Goal: Information Seeking & Learning: Learn about a topic

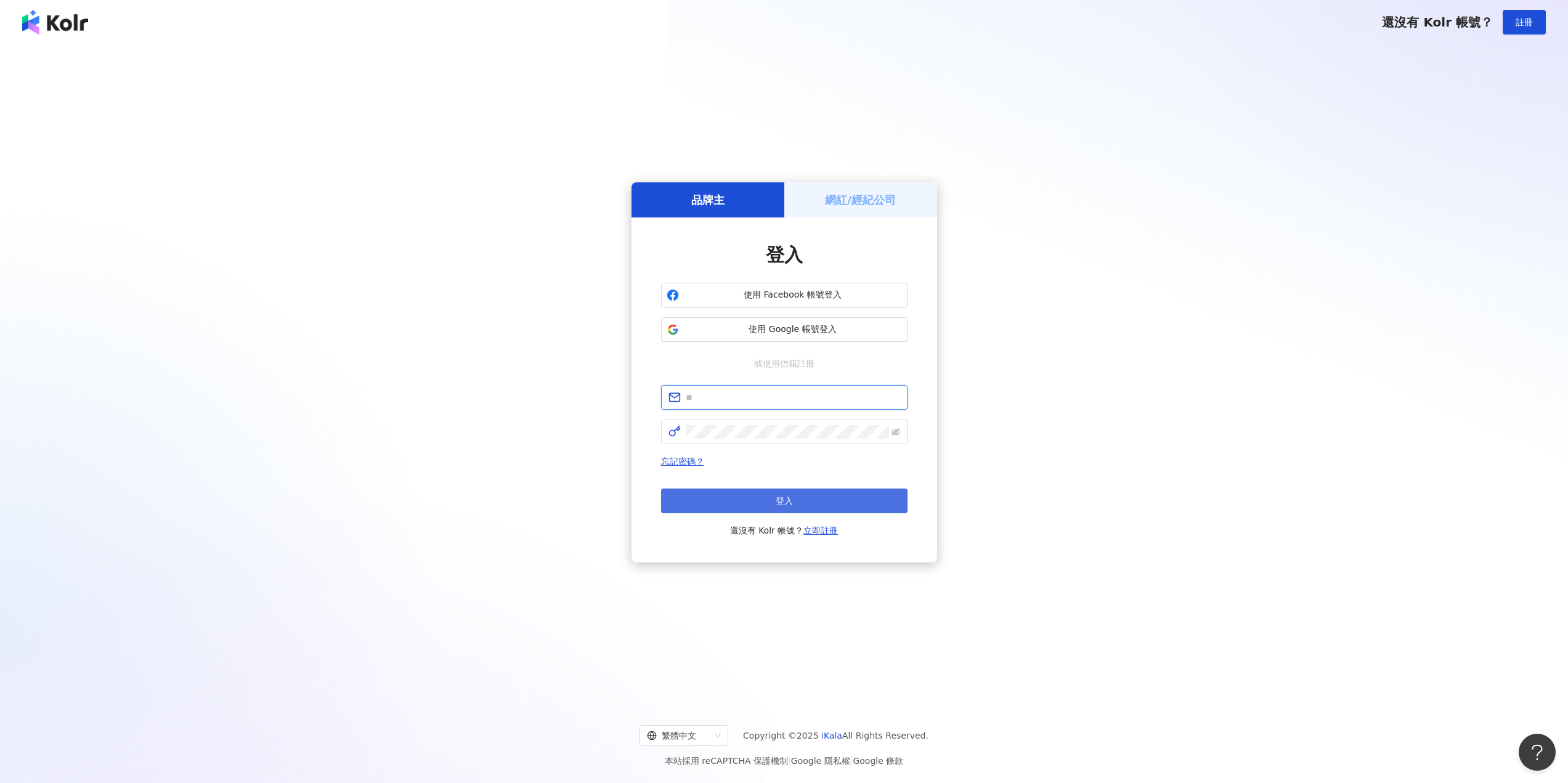
type input "**********"
click at [772, 502] on button "登入" at bounding box center [784, 501] width 247 height 25
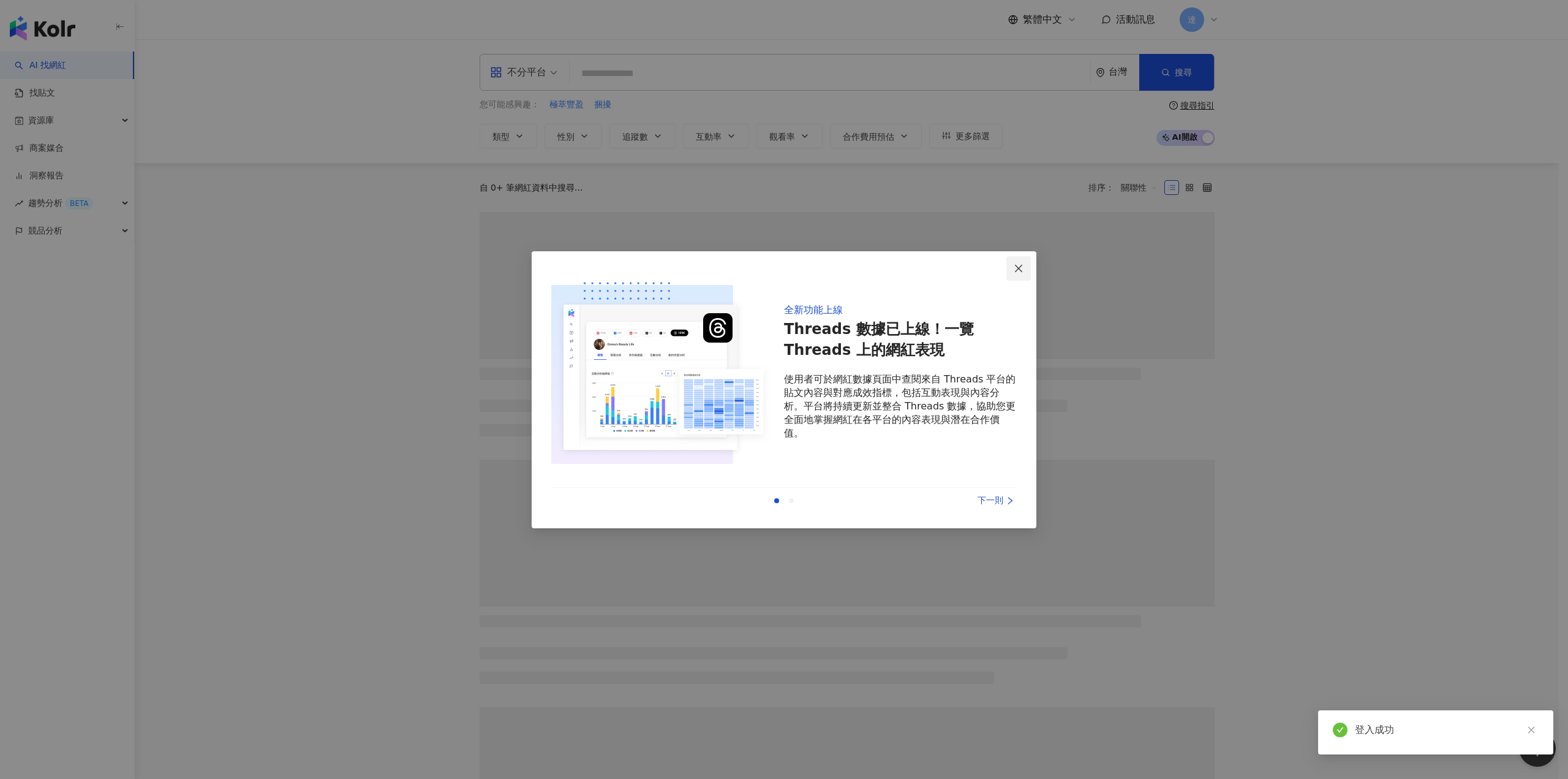
click at [1017, 264] on icon "close" at bounding box center [1018, 269] width 10 height 10
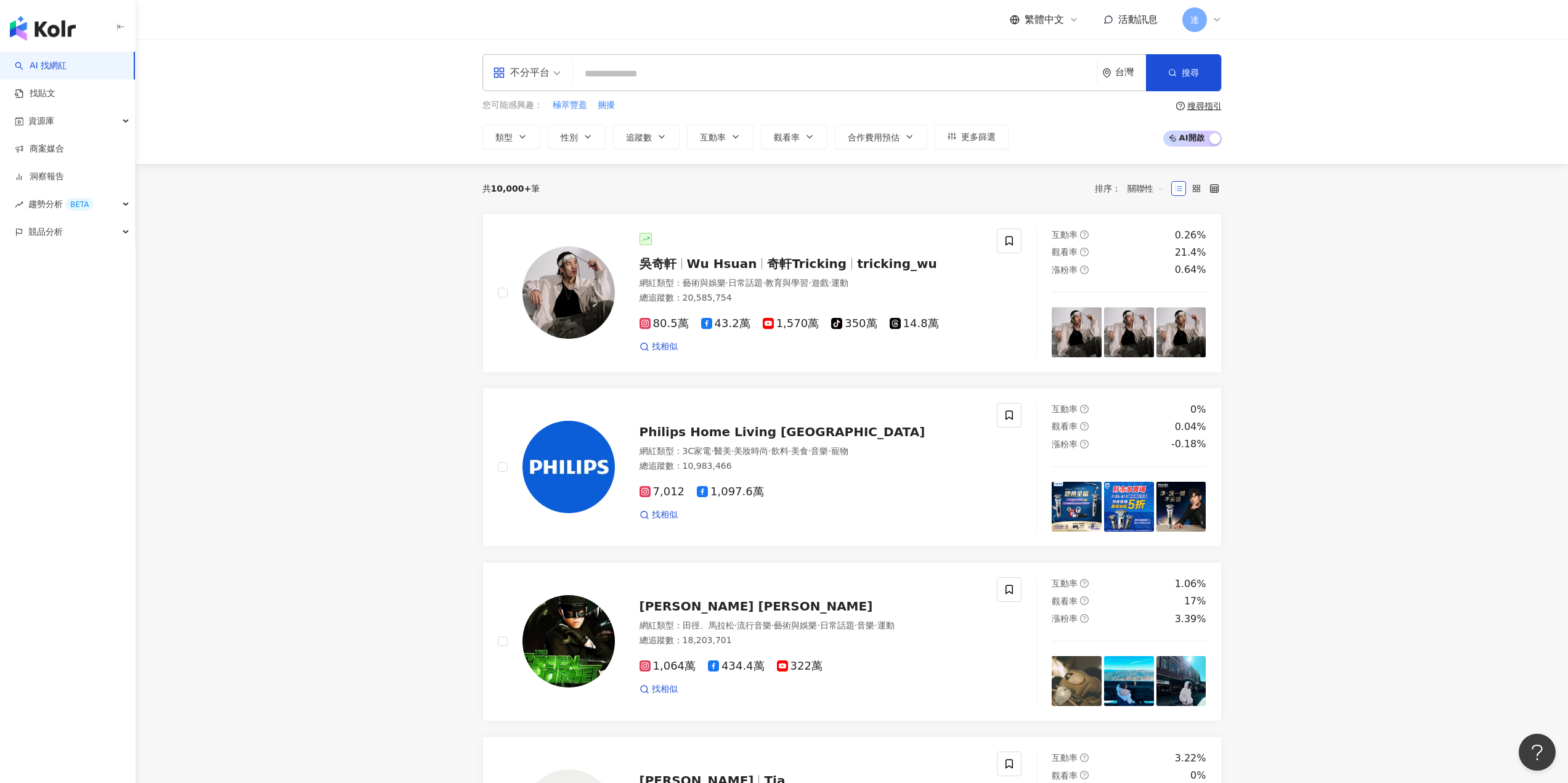
click at [668, 55] on div "不分平台 台灣 搜尋" at bounding box center [852, 73] width 739 height 37
click at [674, 71] on input "search" at bounding box center [834, 74] width 514 height 23
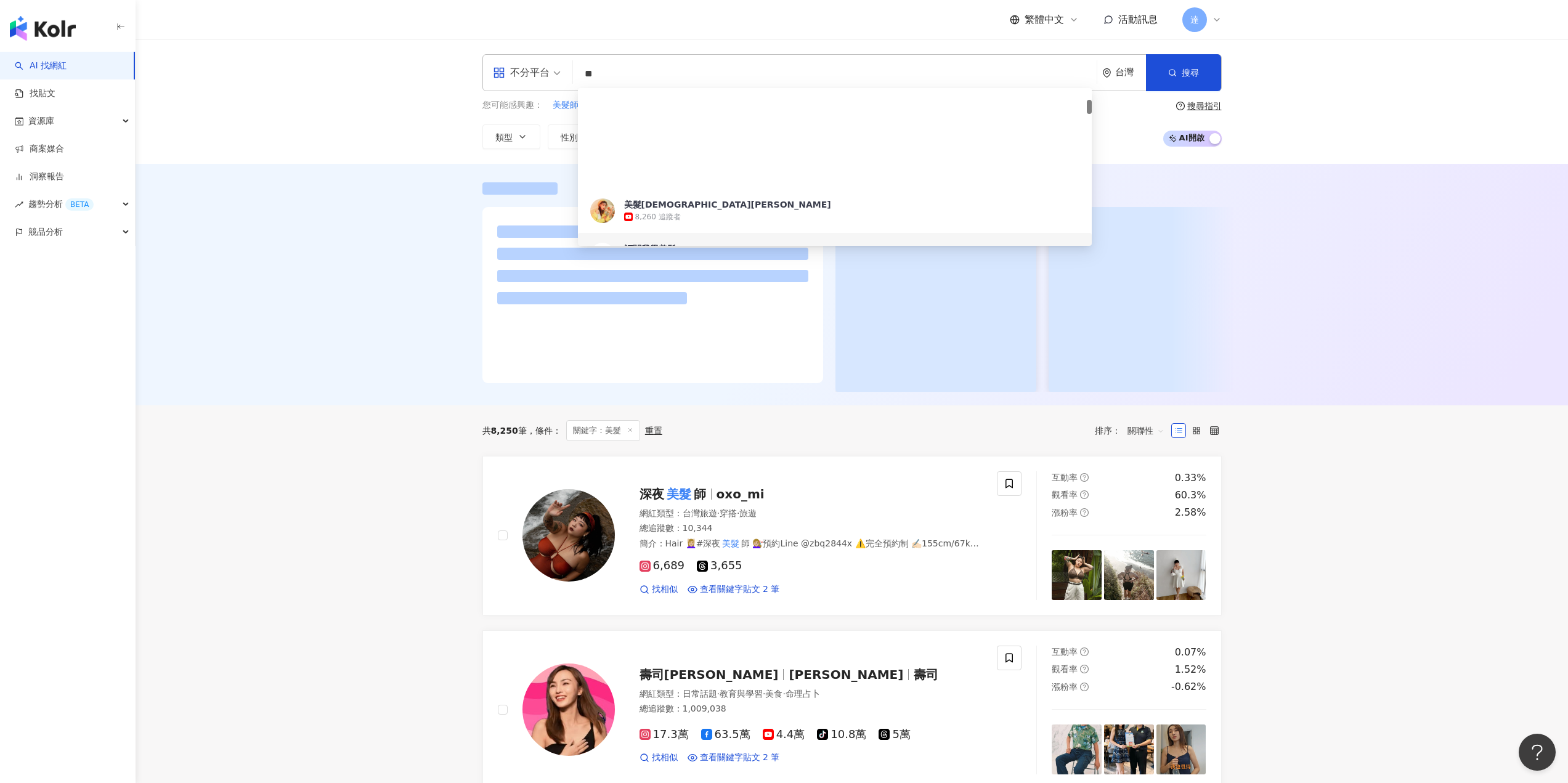
scroll to position [123, 0]
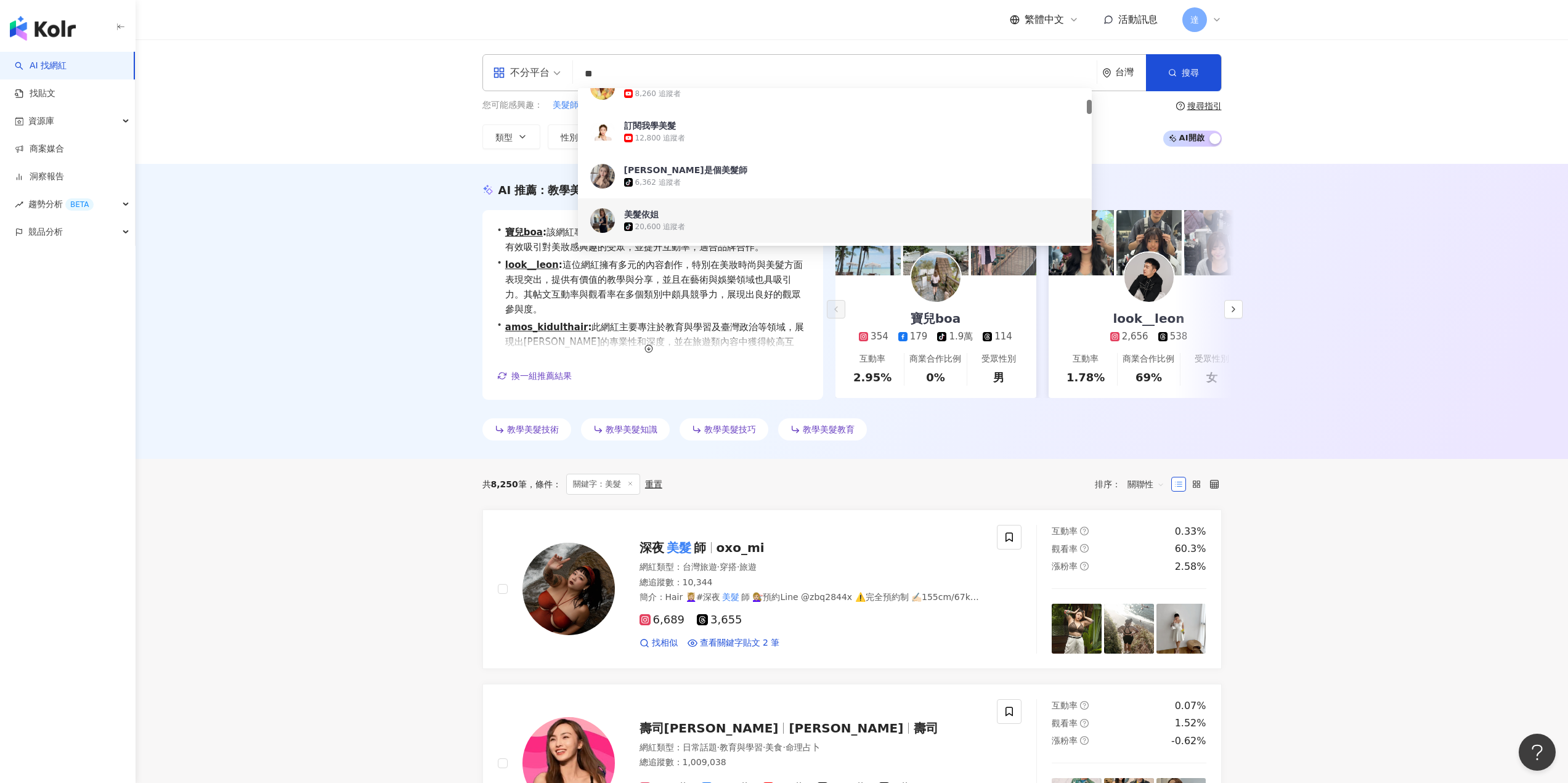
type input "**"
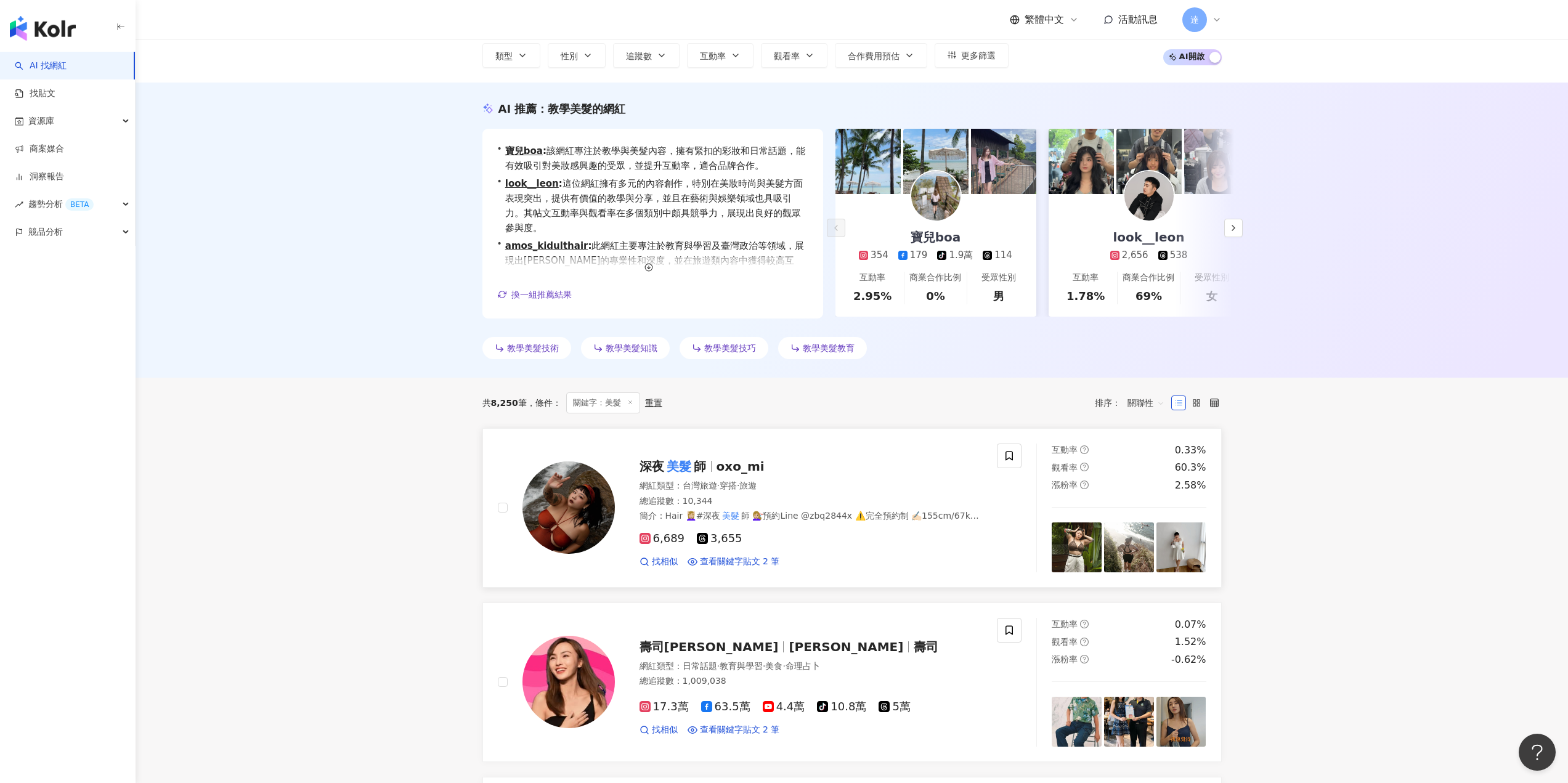
scroll to position [0, 0]
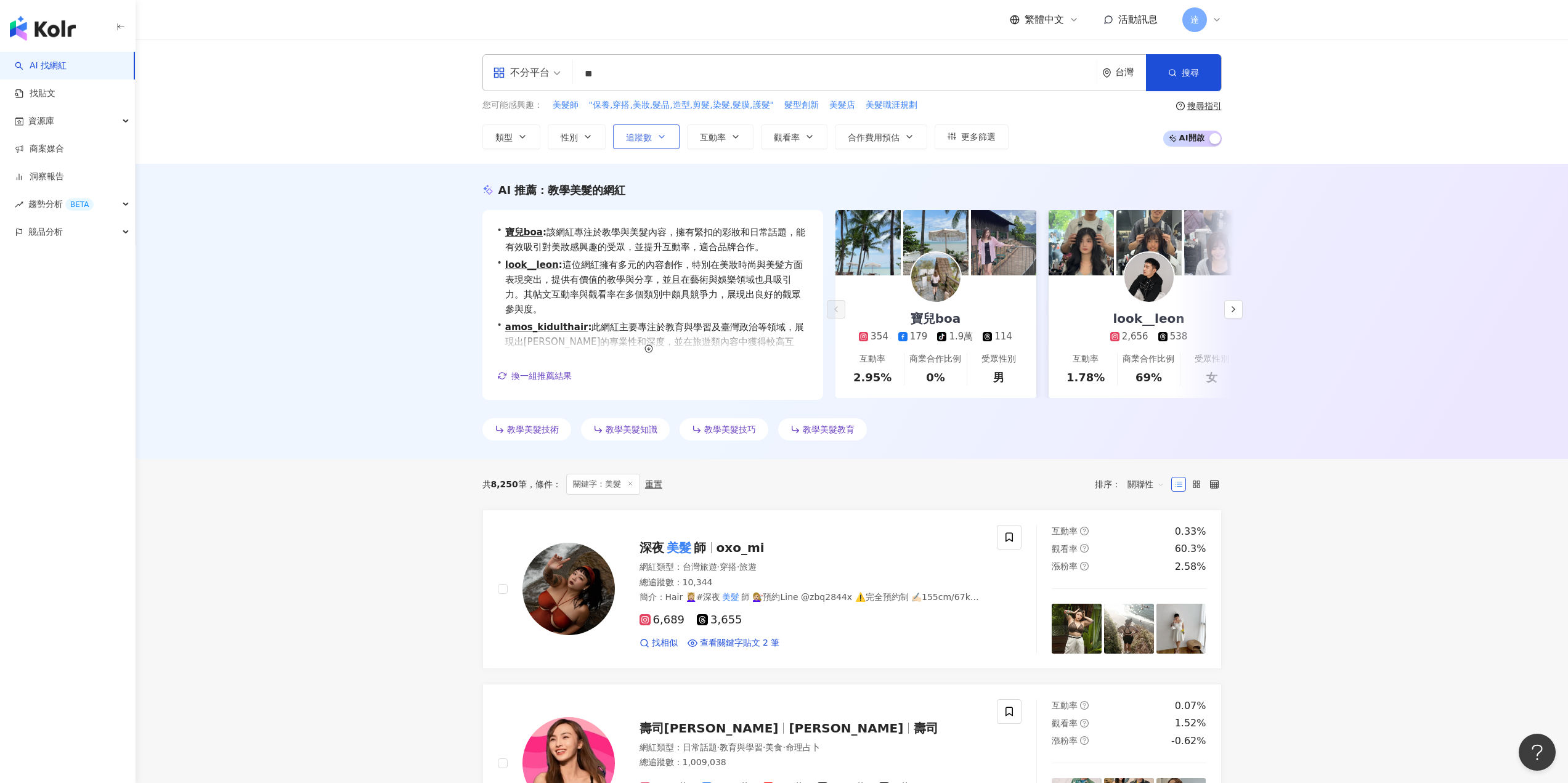
click at [648, 135] on span "追蹤數" at bounding box center [639, 137] width 26 height 10
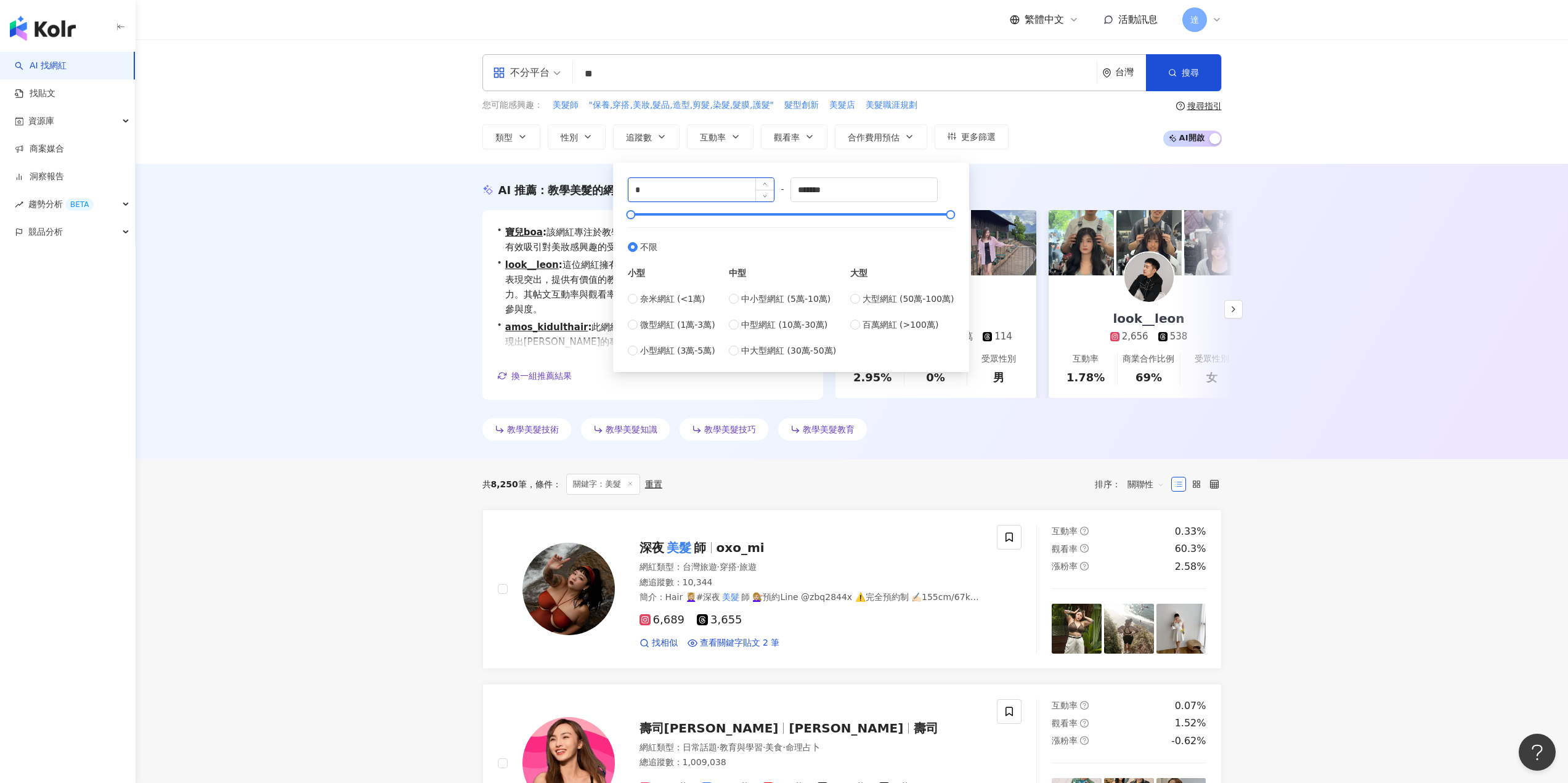
click at [666, 192] on input "*" at bounding box center [701, 190] width 146 height 23
type input "*"
type input "*****"
click at [880, 196] on input "*******" at bounding box center [864, 190] width 146 height 23
type input "*"
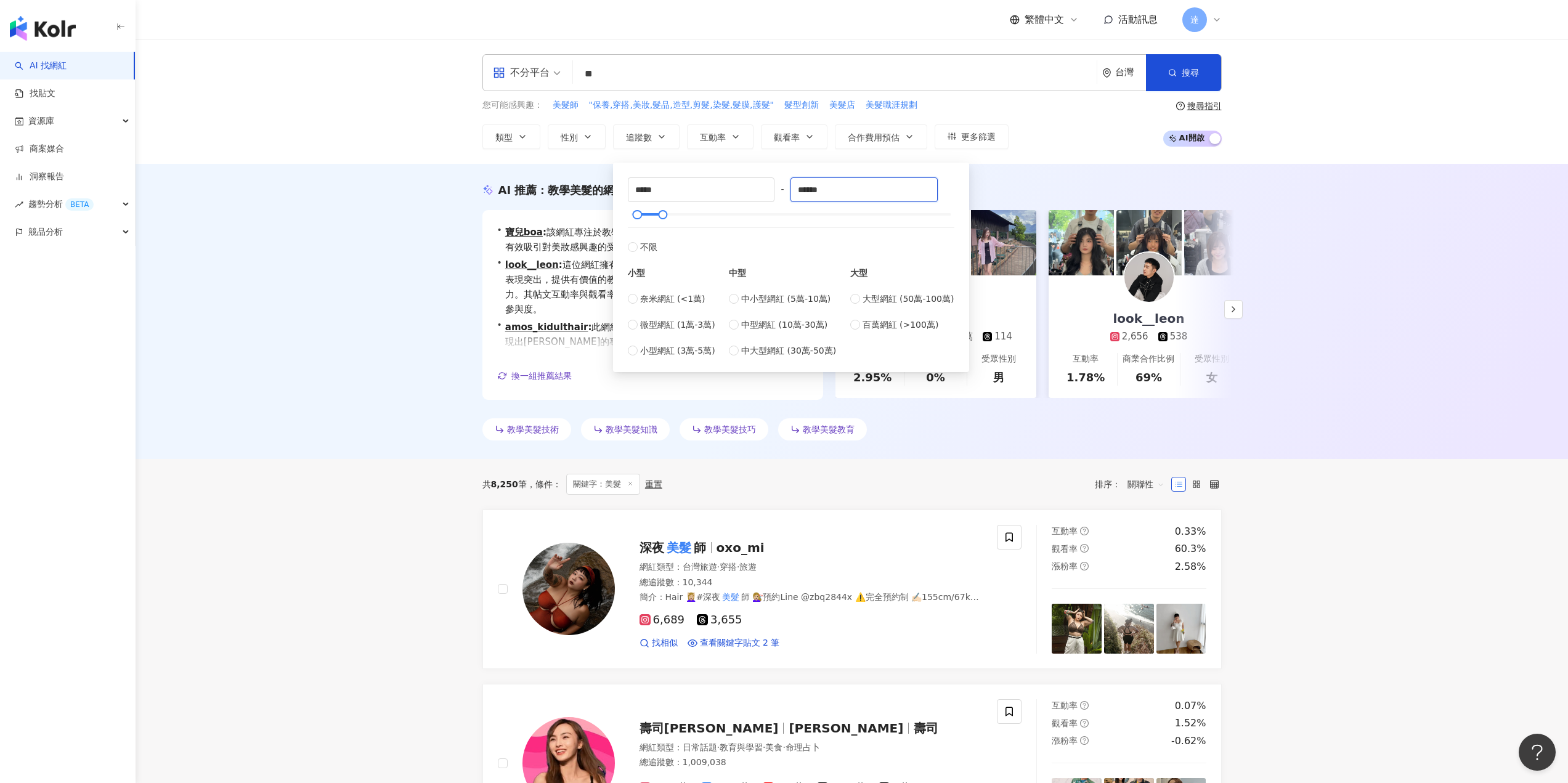
type input "******"
click at [433, 300] on div "AI 推薦 ： 教學美髮的網紅 • 寶兒boa : 該網紅專注於教學與美髮內容，擁有緊扣的彩妝和日常話題，能有效吸引對美妝感興趣的受眾，並提升互動率，適合品牌…" at bounding box center [851, 312] width 1432 height 295
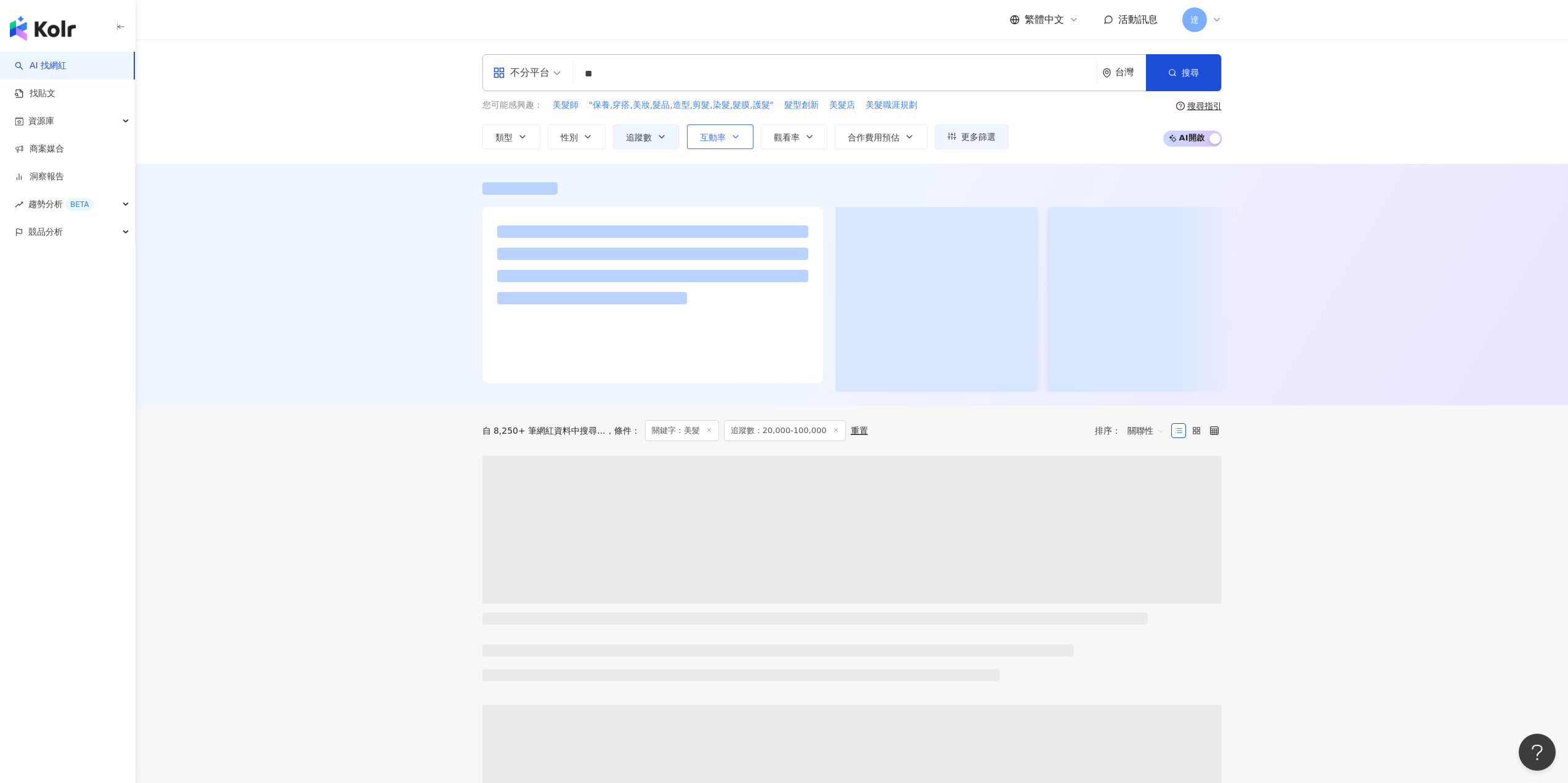
click at [739, 141] on icon "button" at bounding box center [736, 137] width 10 height 10
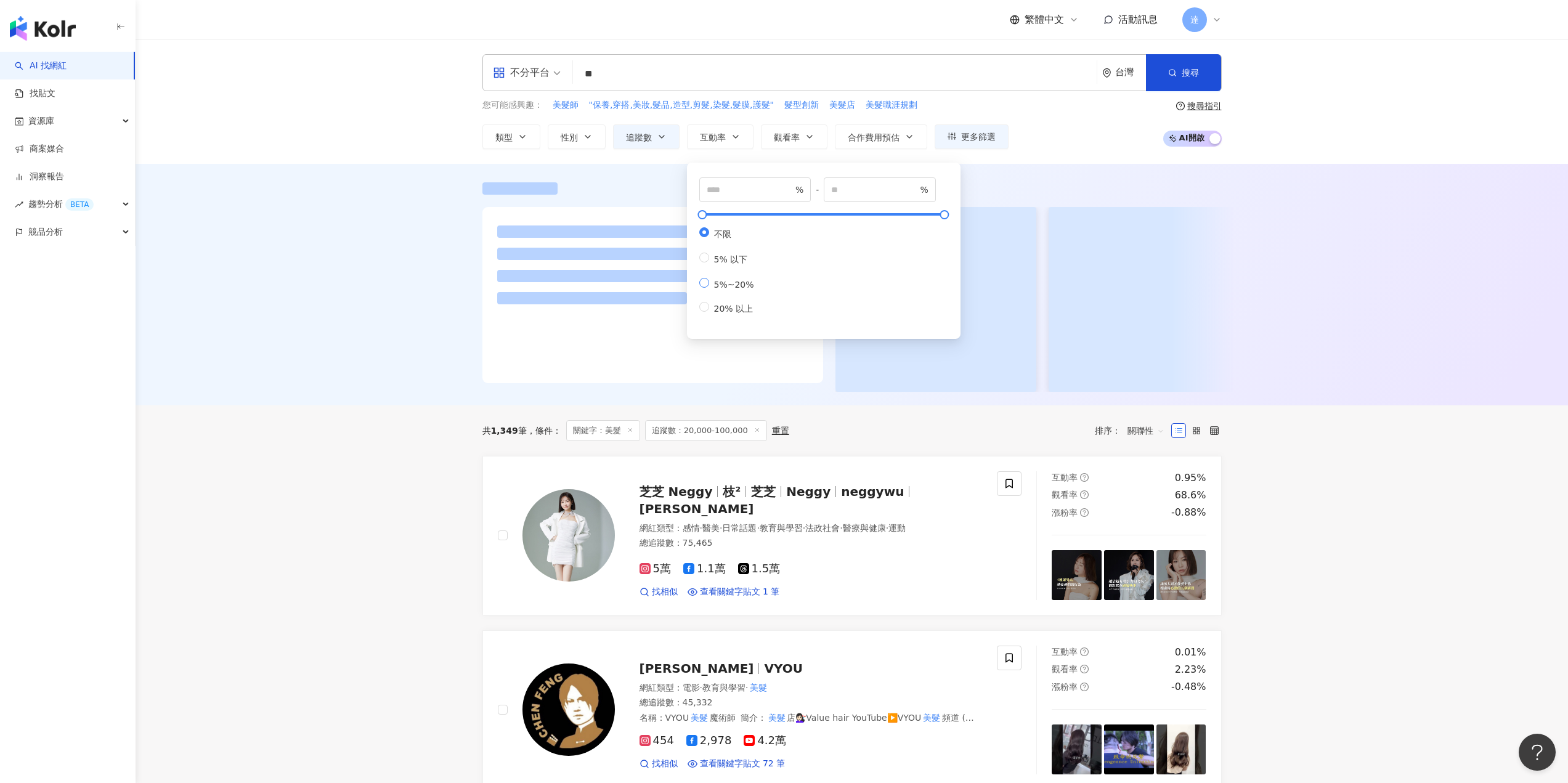
click at [727, 290] on span "5%~20%" at bounding box center [734, 284] width 50 height 10
type input "*"
type input "**"
click at [258, 303] on div at bounding box center [851, 285] width 1432 height 242
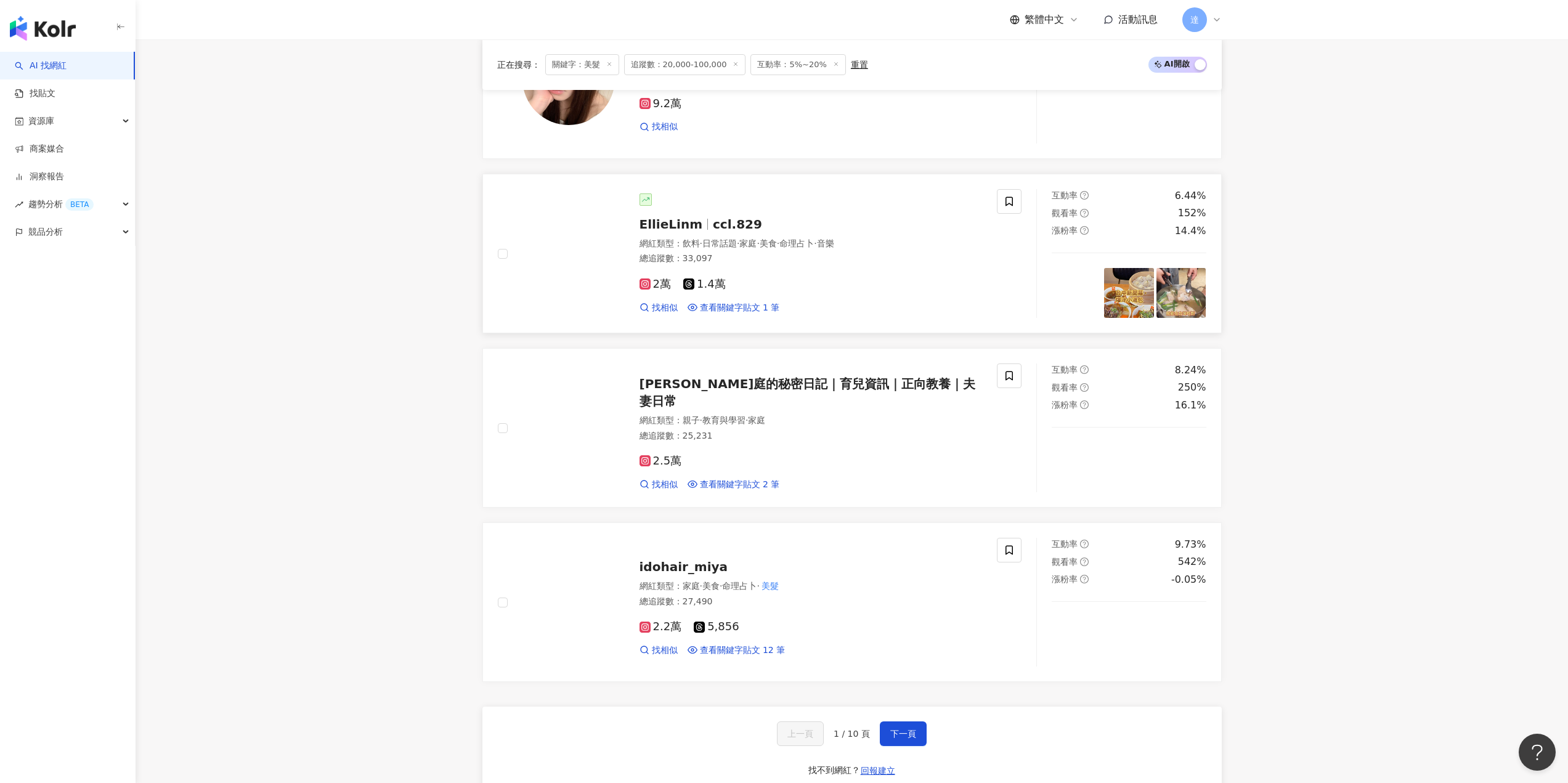
scroll to position [2095, 0]
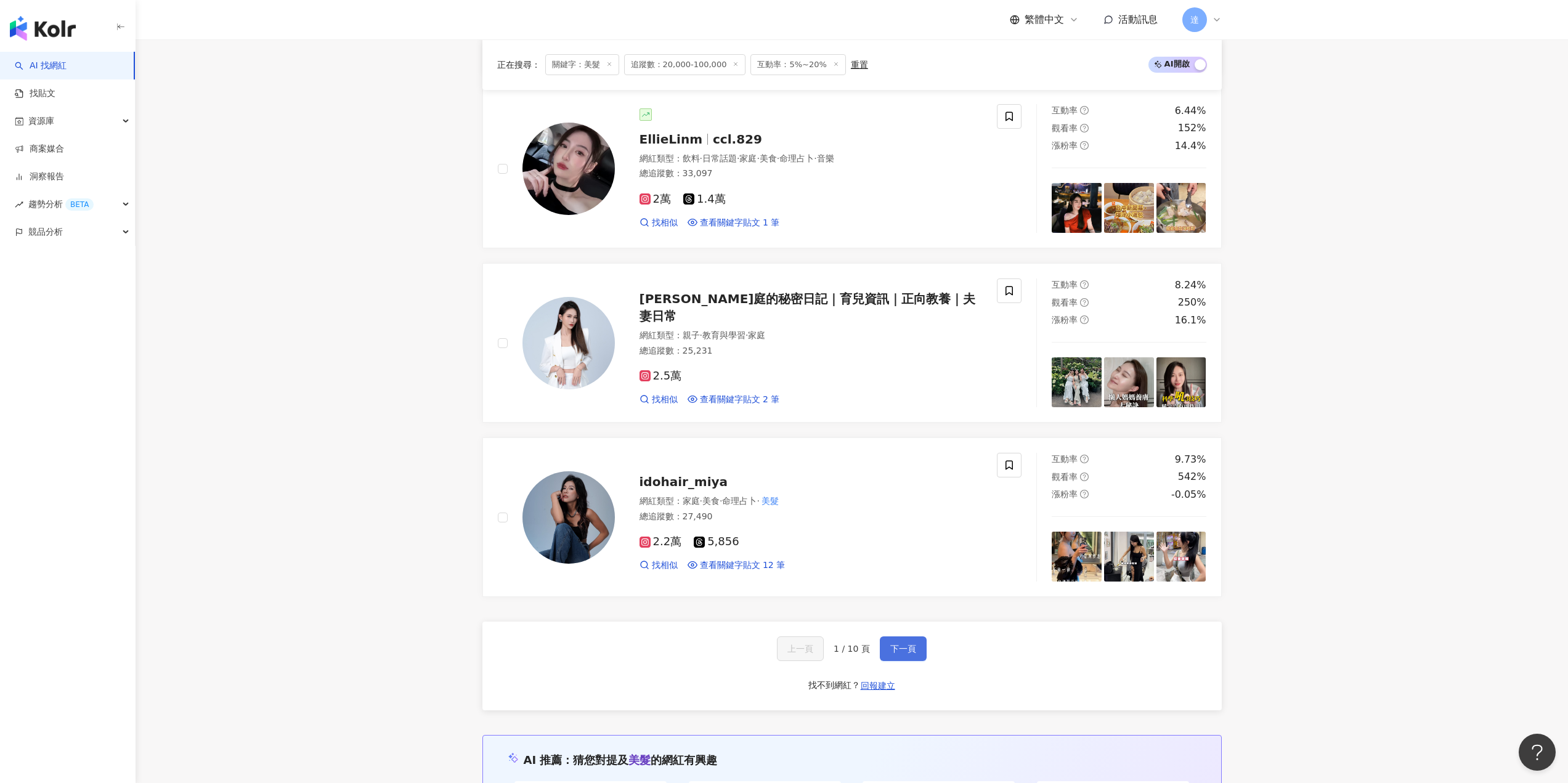
click at [906, 647] on span "下一頁" at bounding box center [903, 648] width 26 height 10
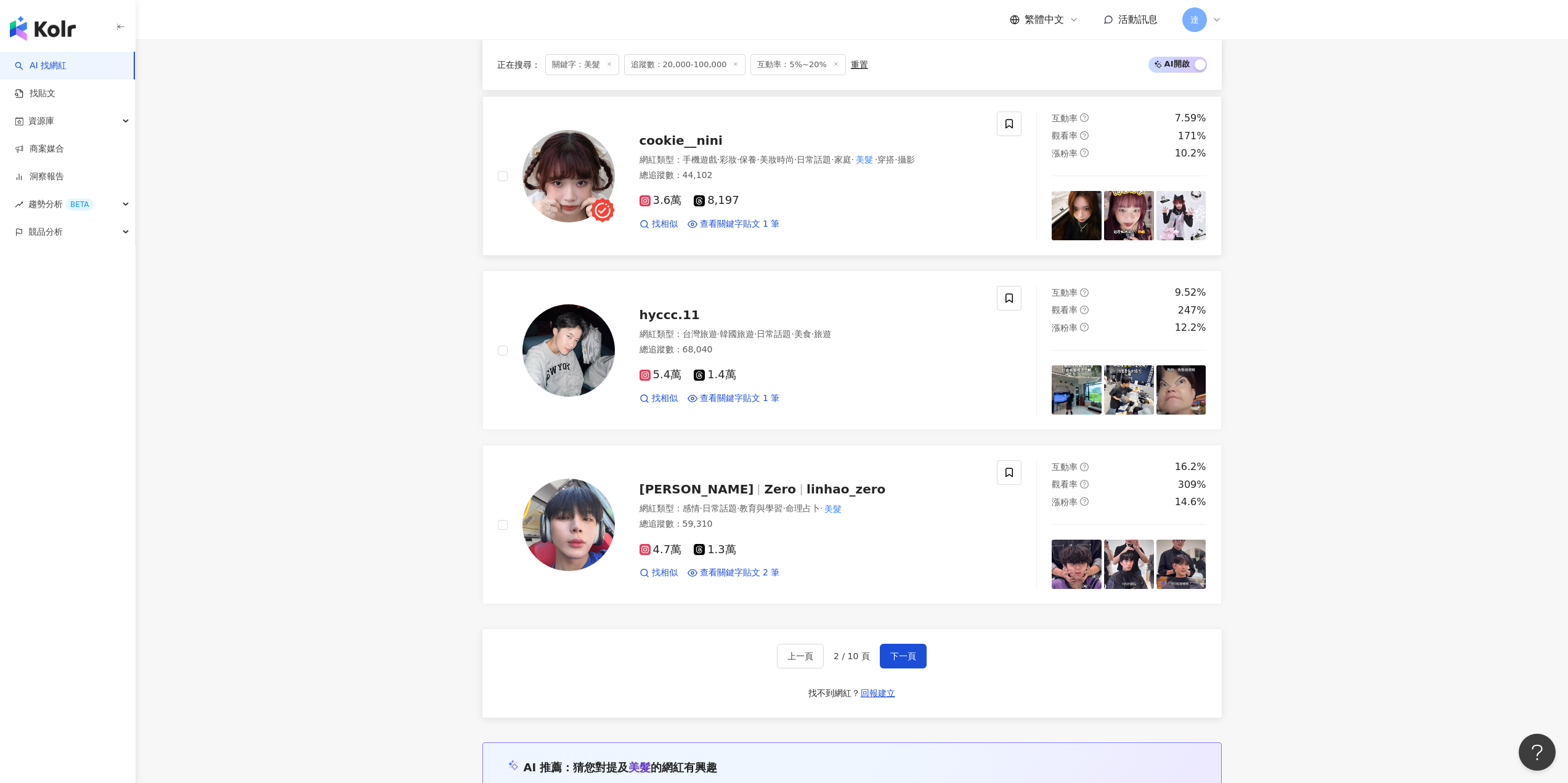
scroll to position [1990, 0]
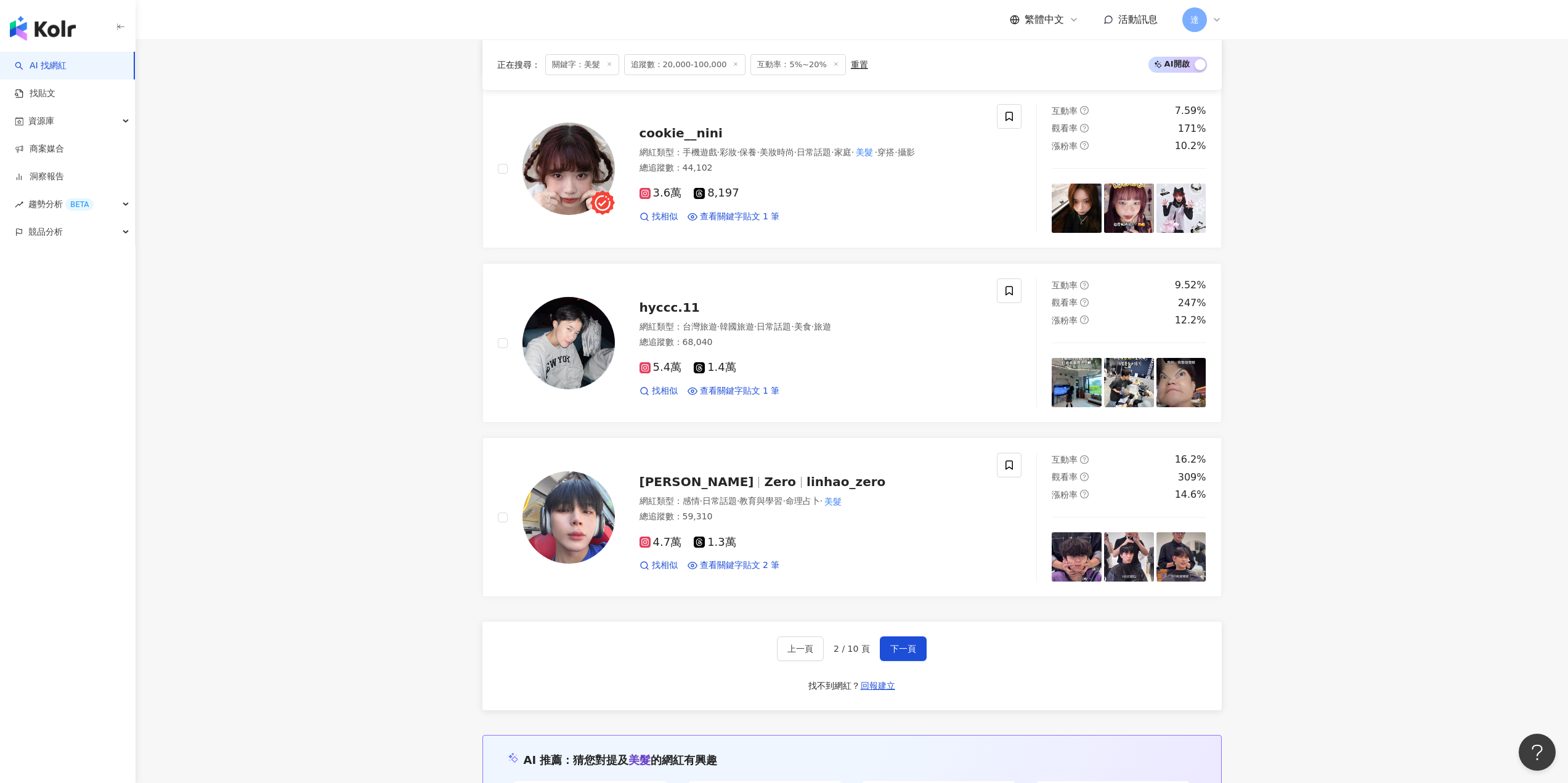
click at [907, 649] on span "下一頁" at bounding box center [903, 648] width 26 height 10
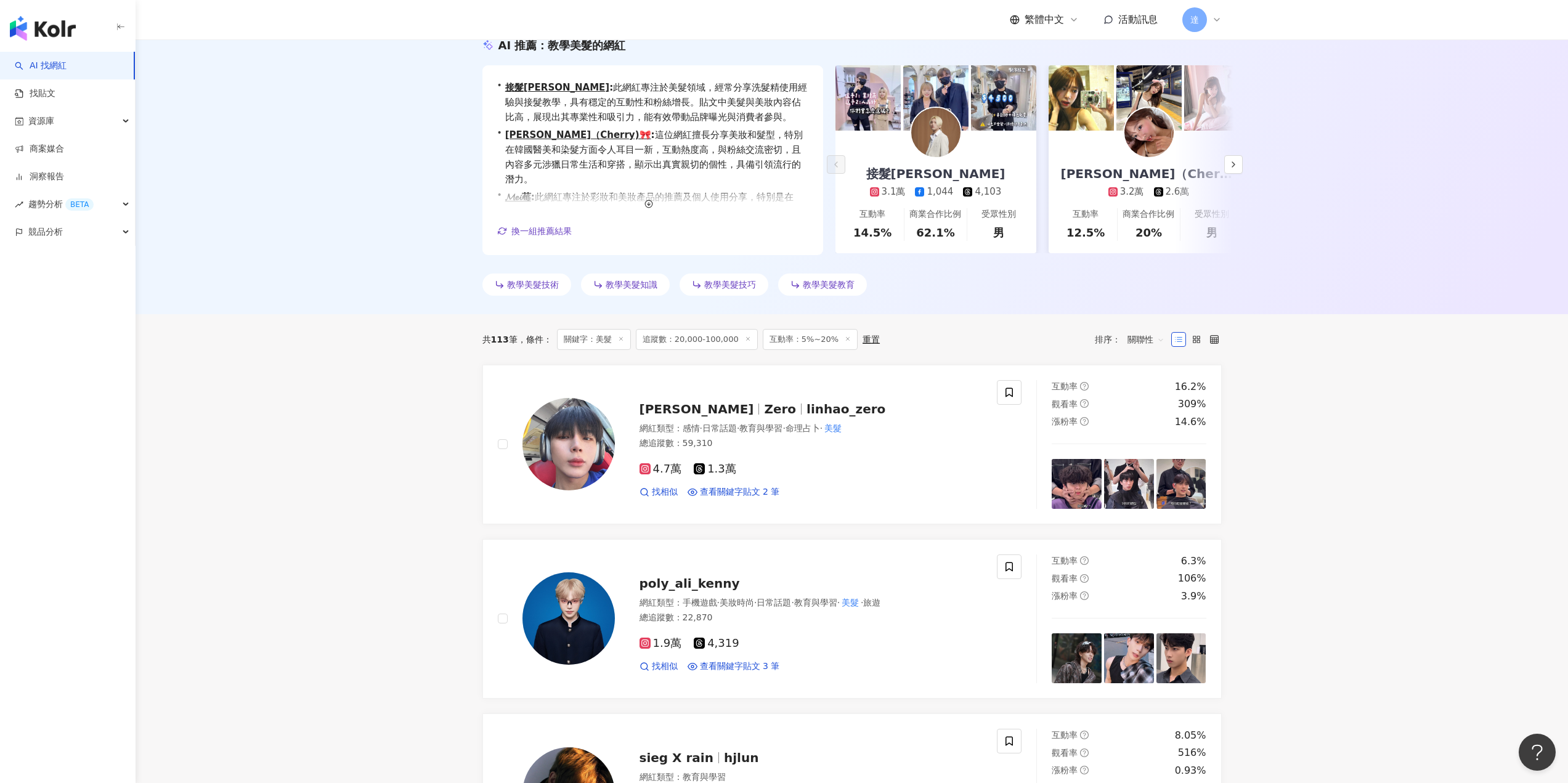
scroll to position [0, 0]
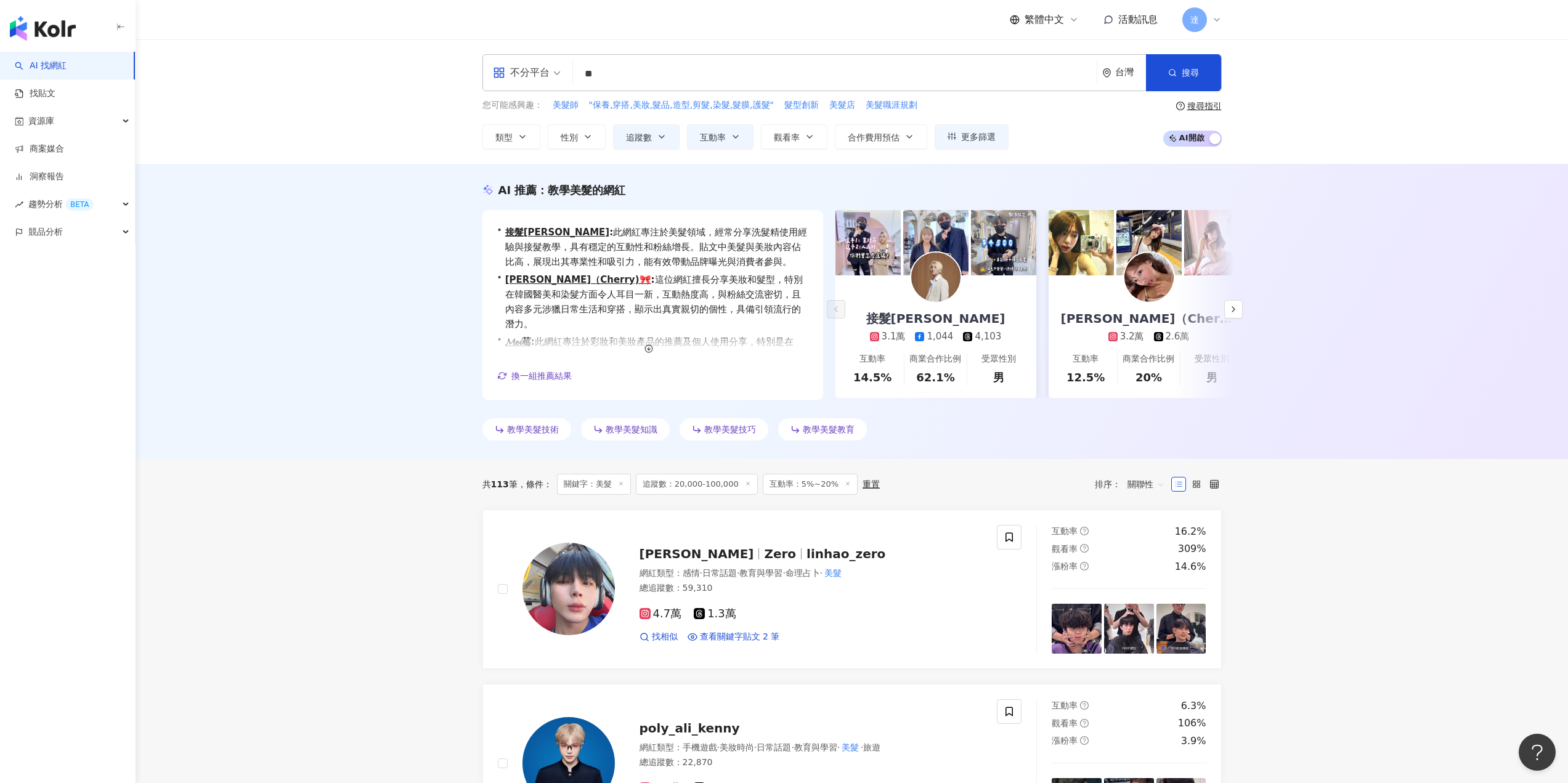
drag, startPoint x: 674, startPoint y: 80, endPoint x: 781, endPoint y: 208, distance: 166.8
click at [674, 79] on input "**" at bounding box center [834, 74] width 514 height 23
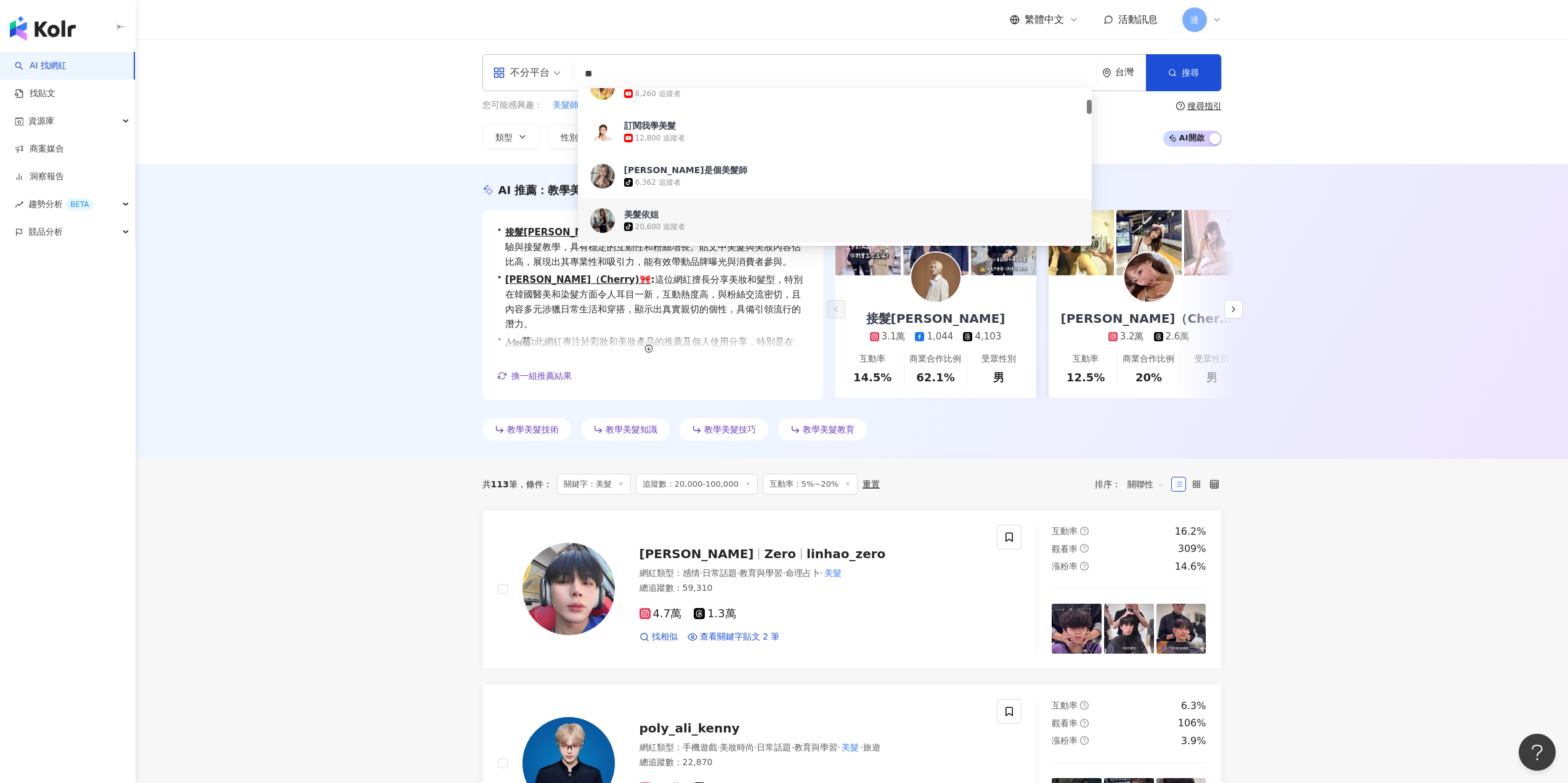
type input "*"
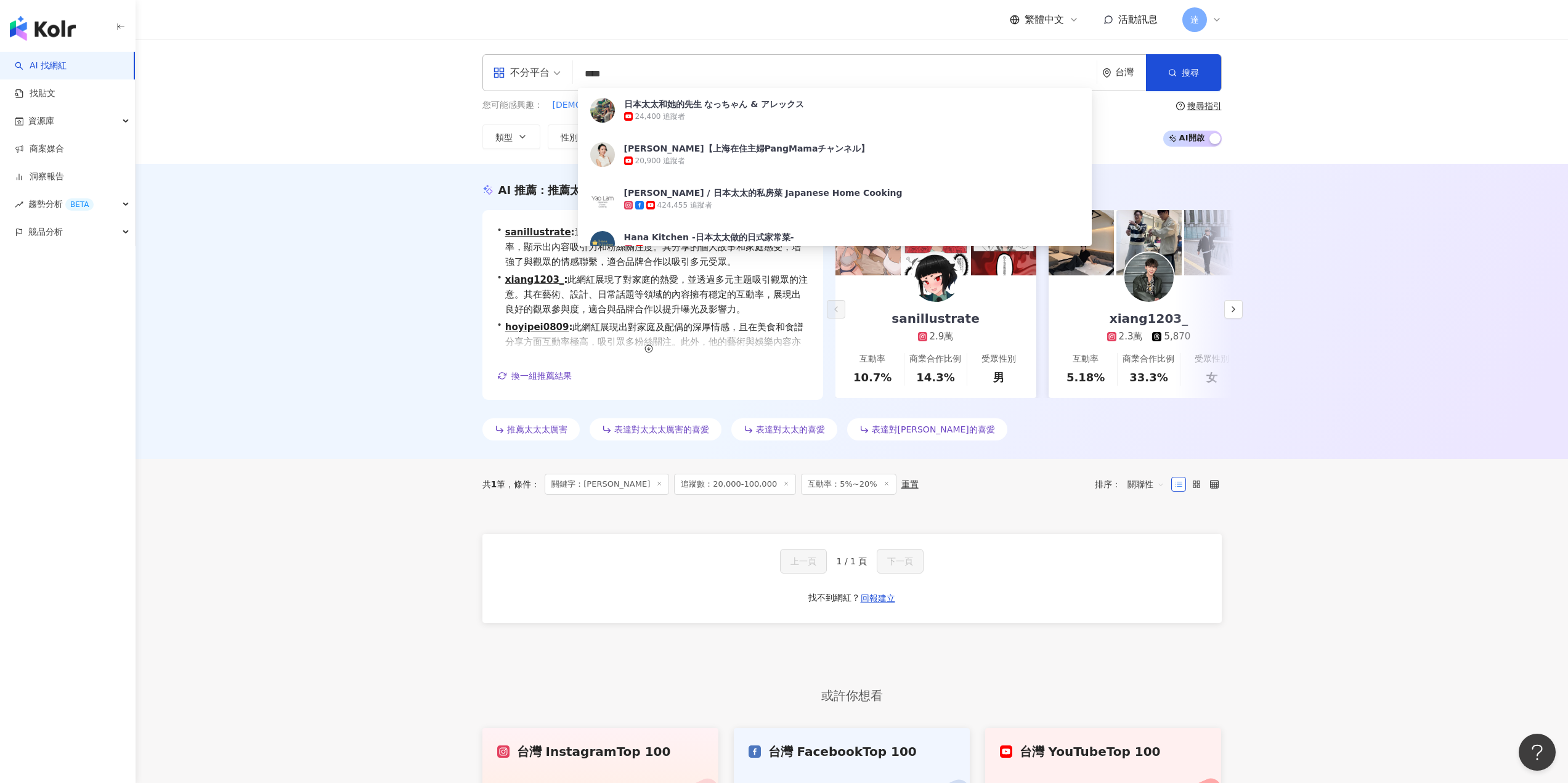
type input "****"
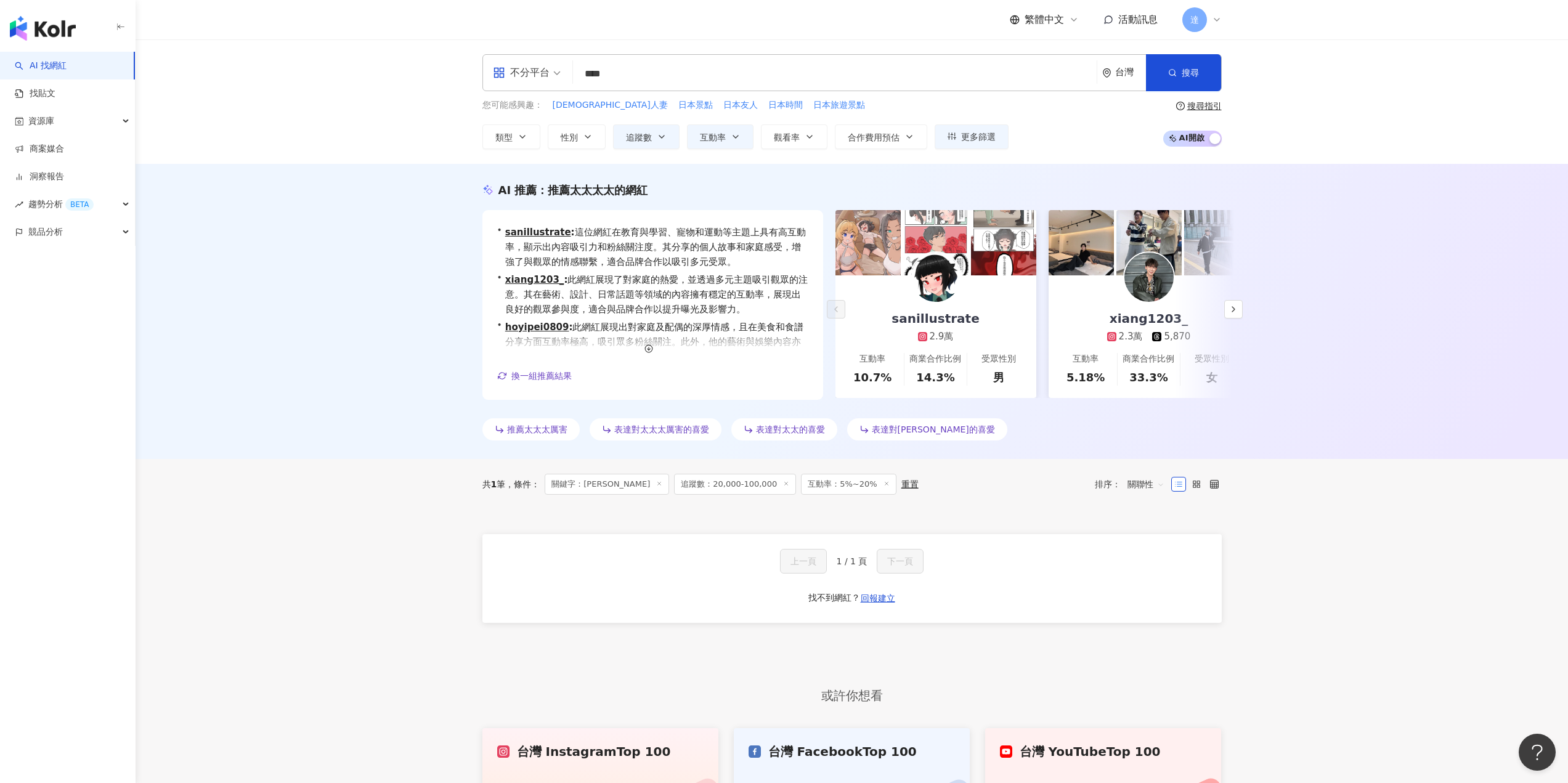
click at [1479, 409] on div "AI 推薦 ： 推薦太太太太的網紅 • sanillustrate : 這位網紅在教育與學習、寵物和運動等主題上具有高互動率，顯示出內容吸引力和粉絲關注度。其…" at bounding box center [851, 312] width 1432 height 295
click at [1240, 311] on button "button" at bounding box center [1233, 309] width 19 height 19
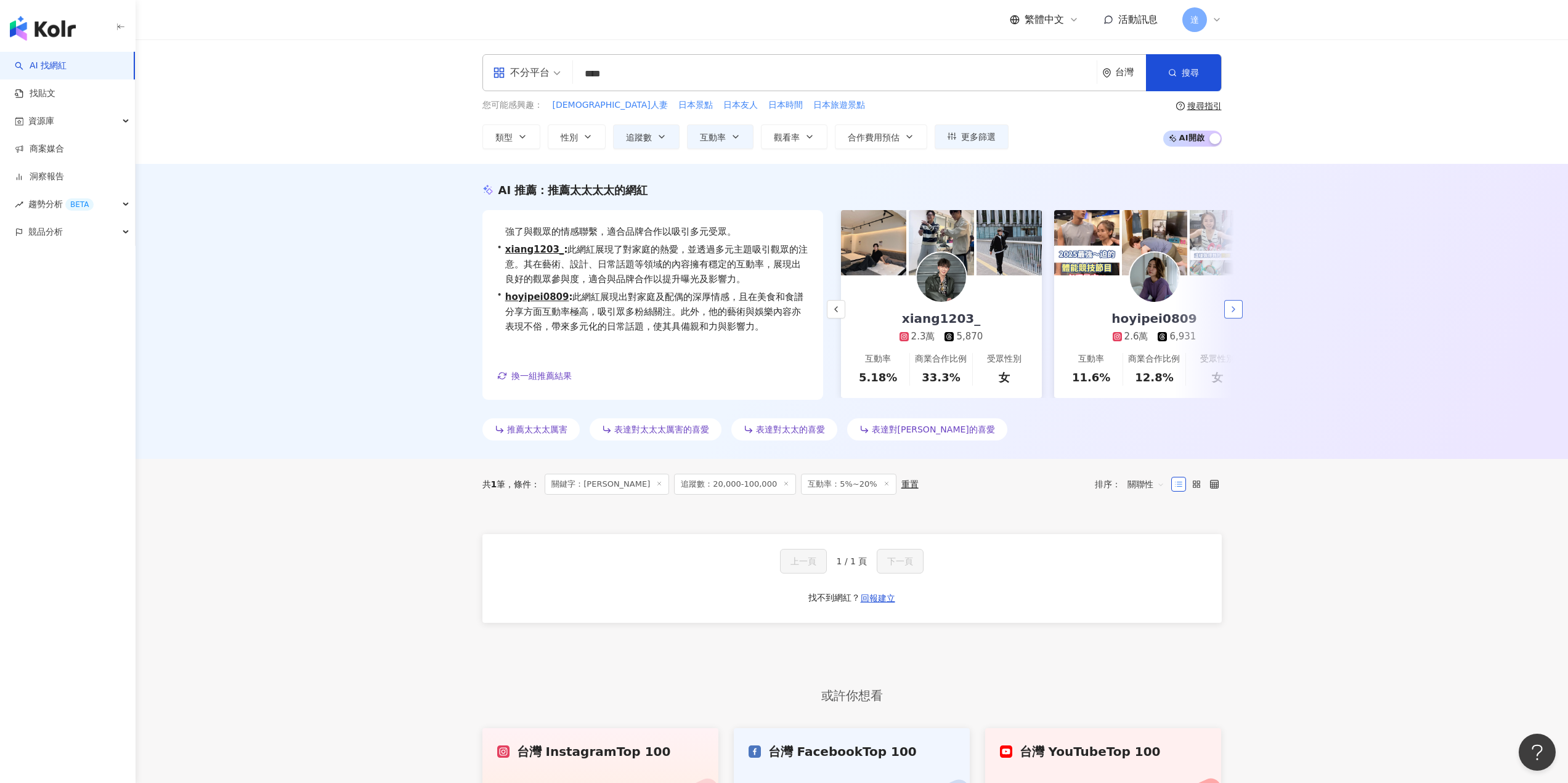
scroll to position [0, 213]
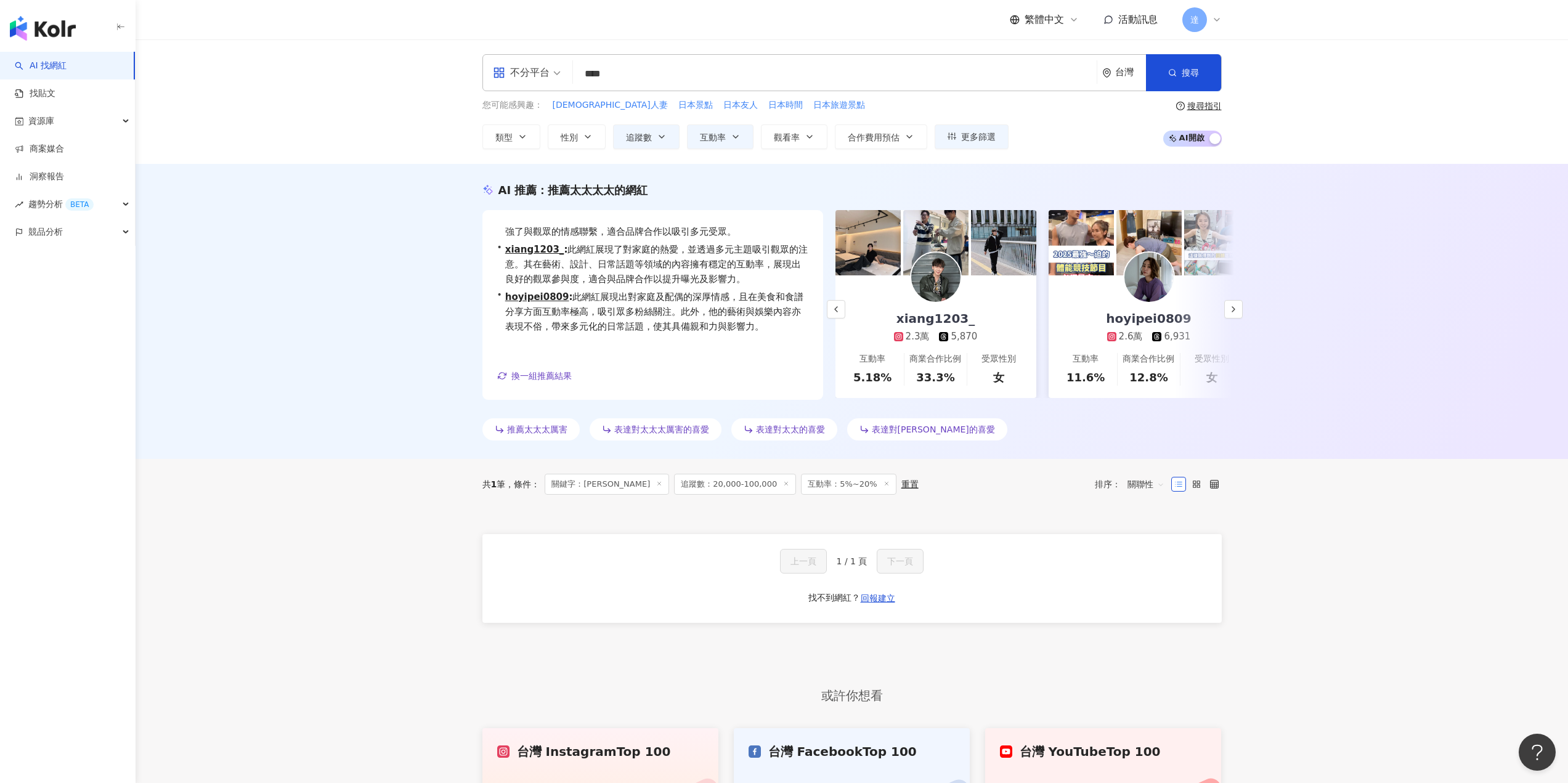
click at [671, 69] on input "****" at bounding box center [834, 74] width 514 height 23
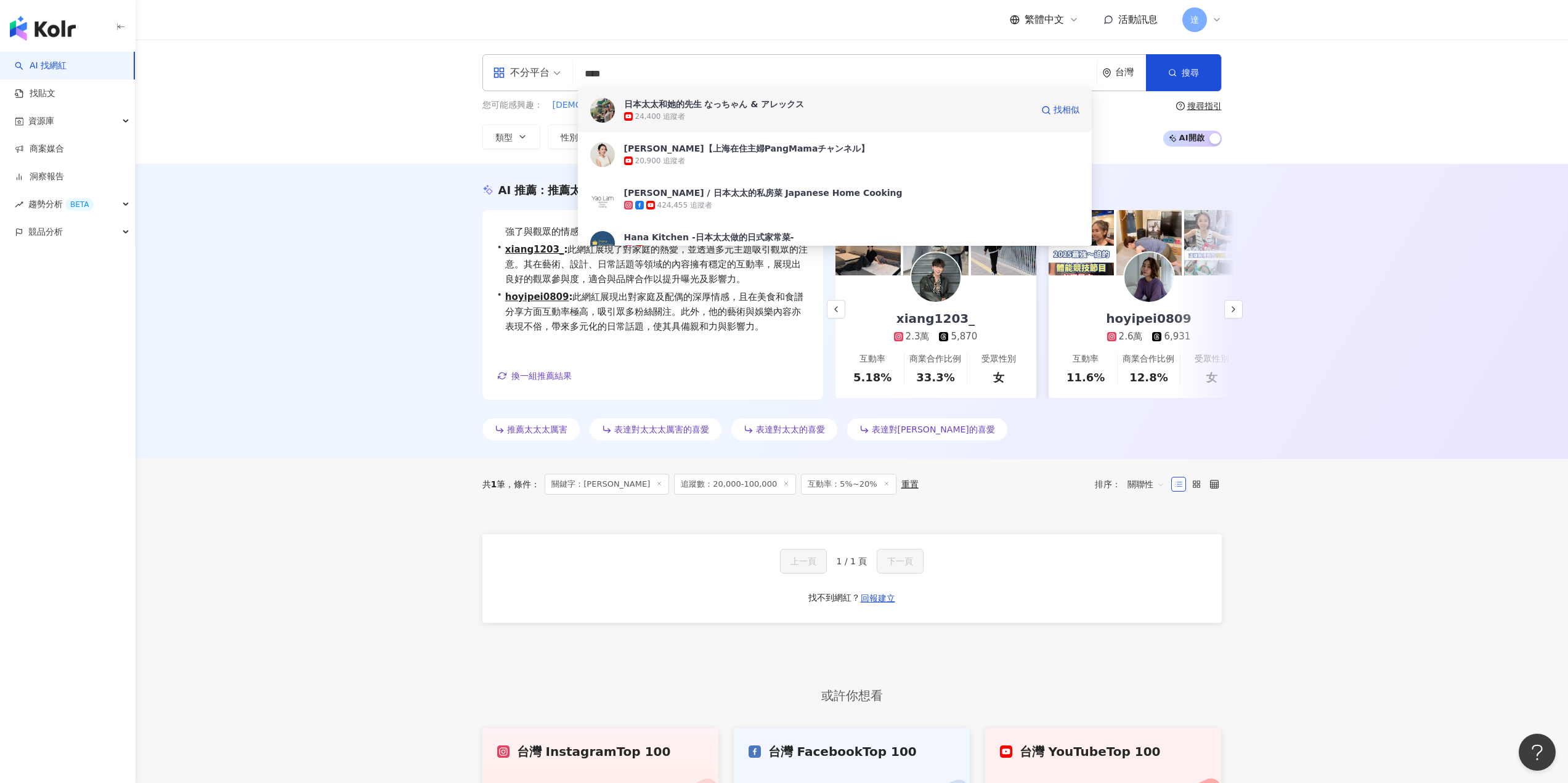
click at [764, 115] on div "24,400 追蹤者" at bounding box center [828, 117] width 408 height 12
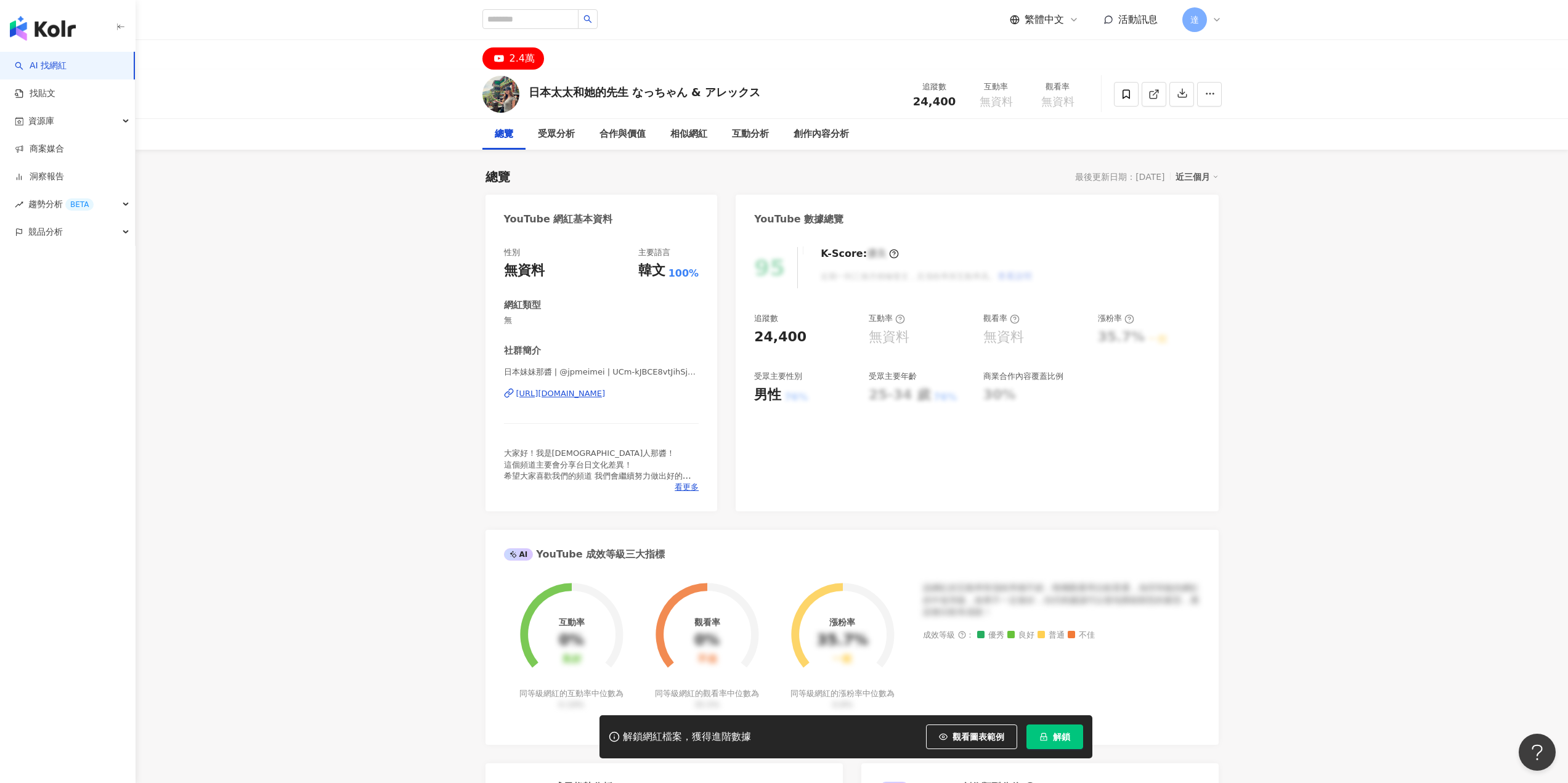
click at [569, 392] on div "https://www.youtube.com/channel/UCm-kJBCE8vtJihSj30AptyQ" at bounding box center [561, 394] width 89 height 11
click at [564, 25] on input "search" at bounding box center [530, 19] width 96 height 20
type input "***"
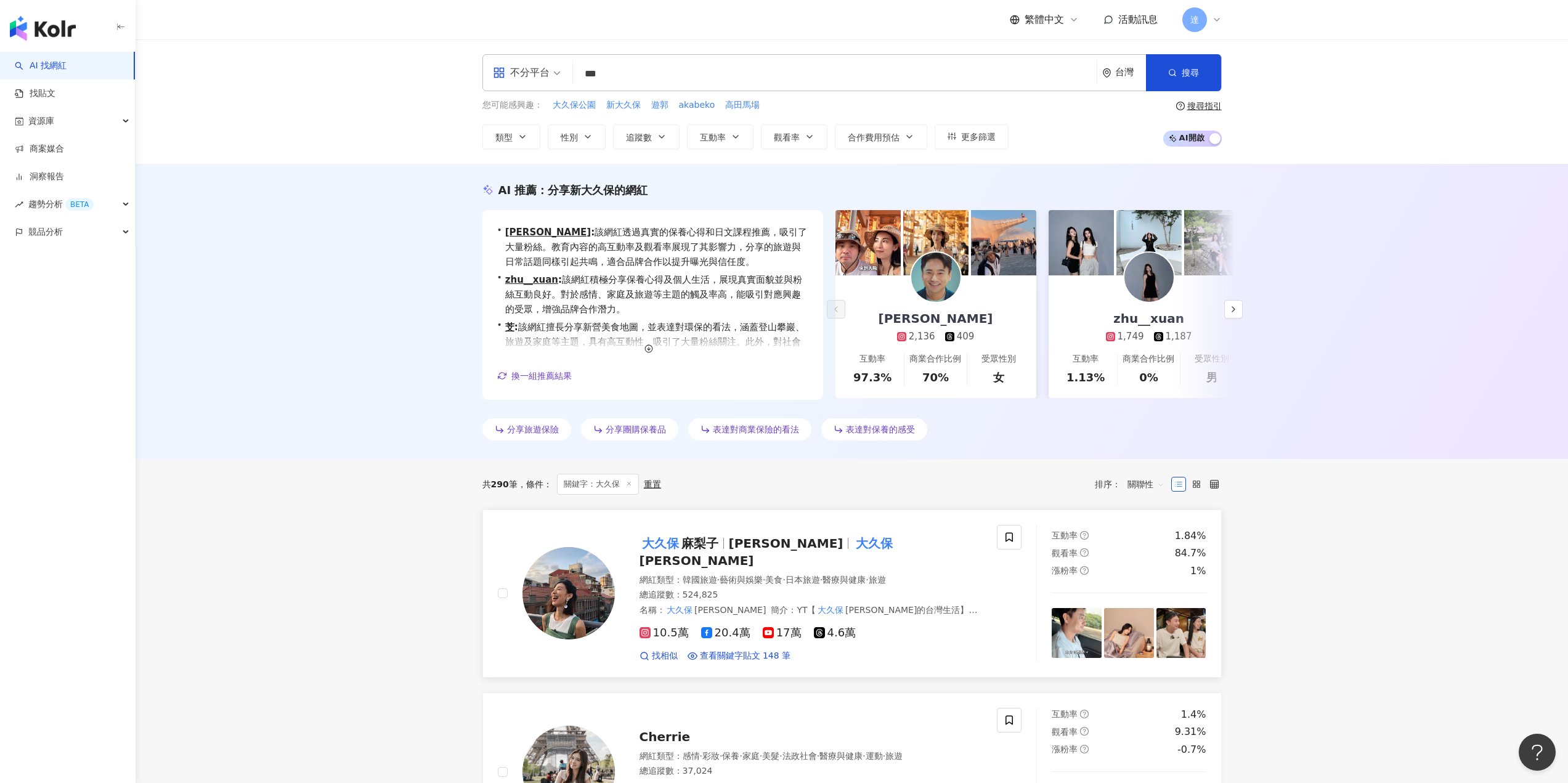
click at [764, 544] on span "Okubo Mariko" at bounding box center [786, 543] width 115 height 15
click at [707, 79] on input "***" at bounding box center [834, 74] width 514 height 23
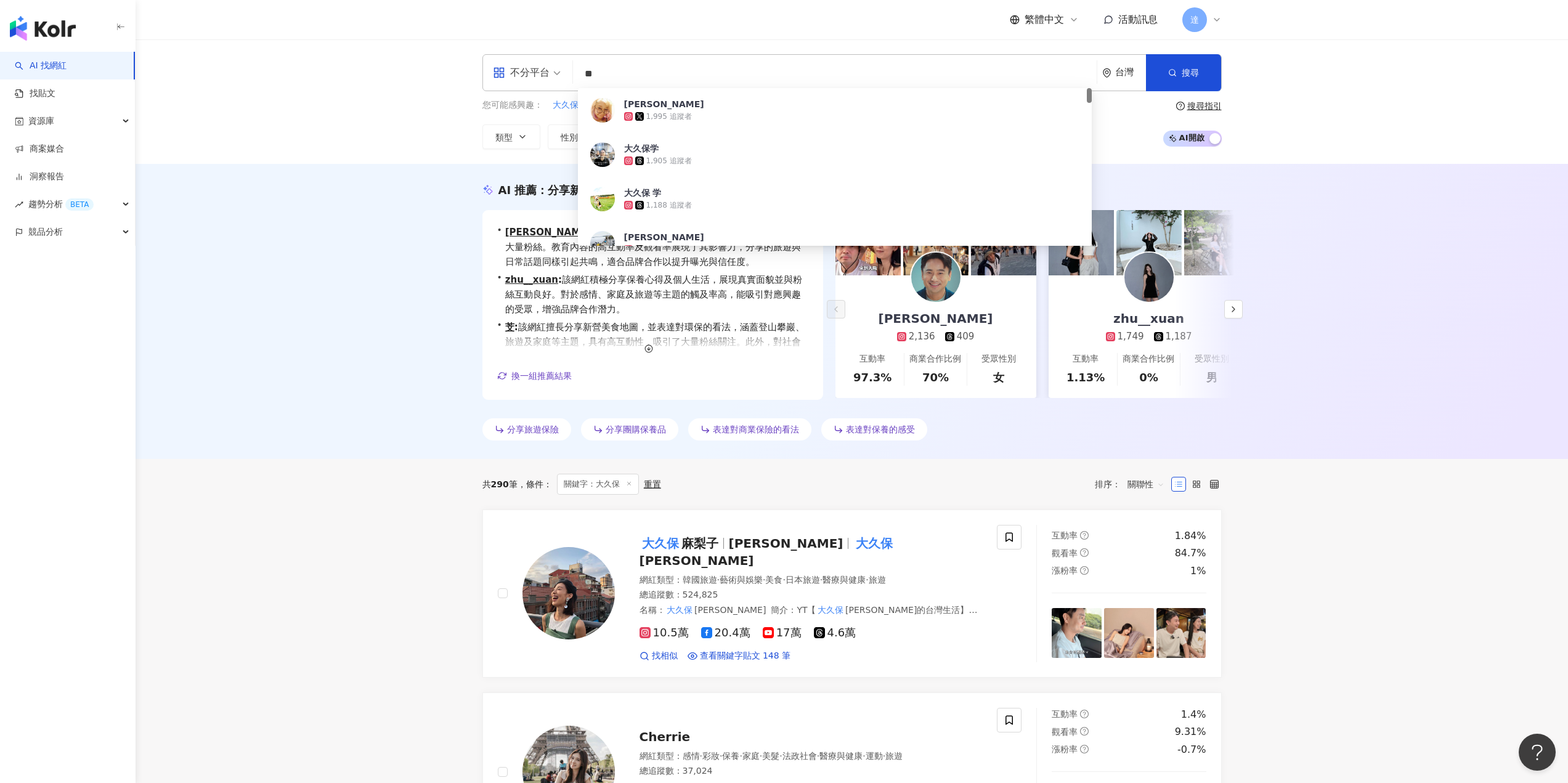
type input "*"
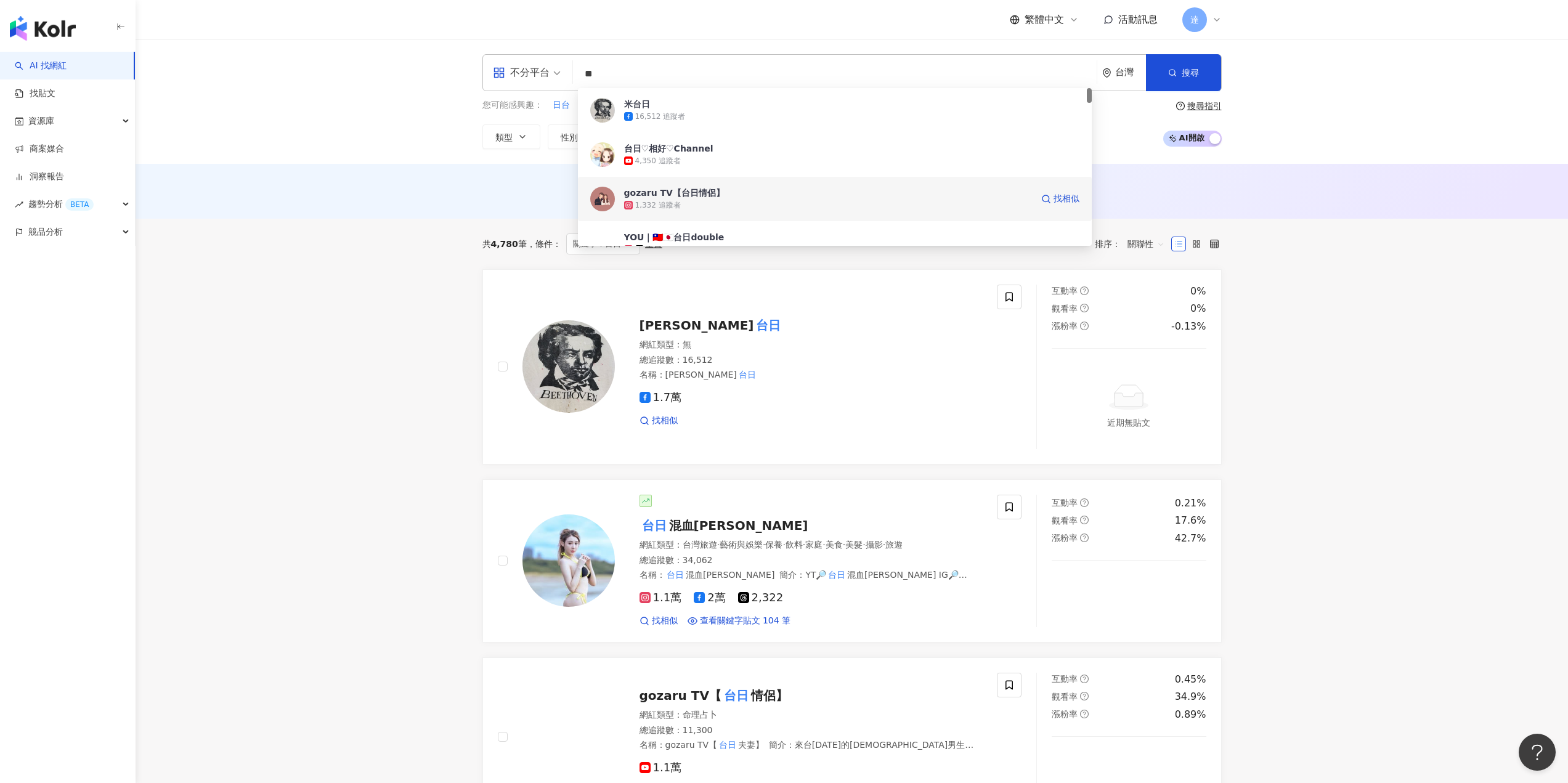
scroll to position [308, 0]
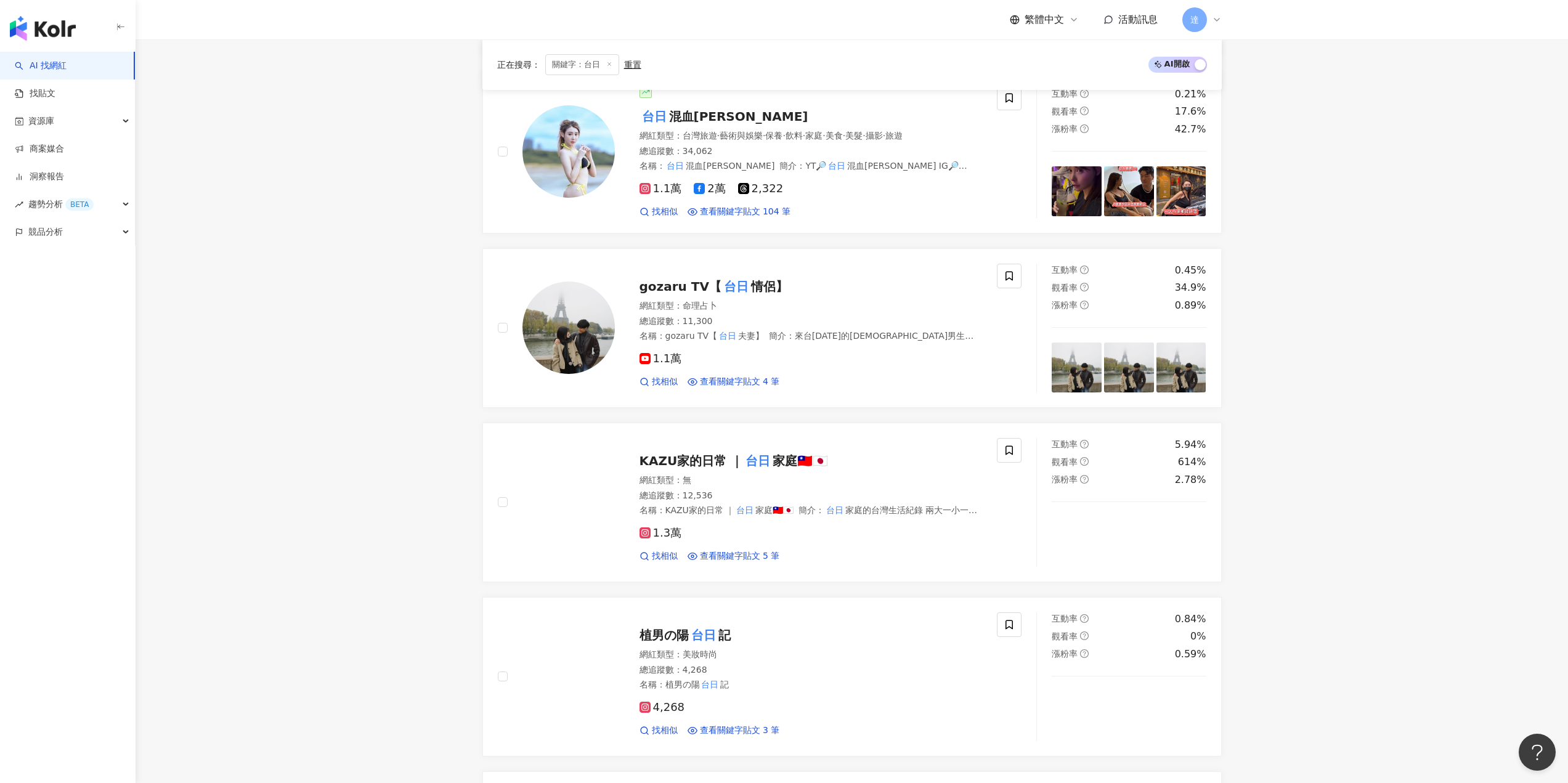
scroll to position [431, 0]
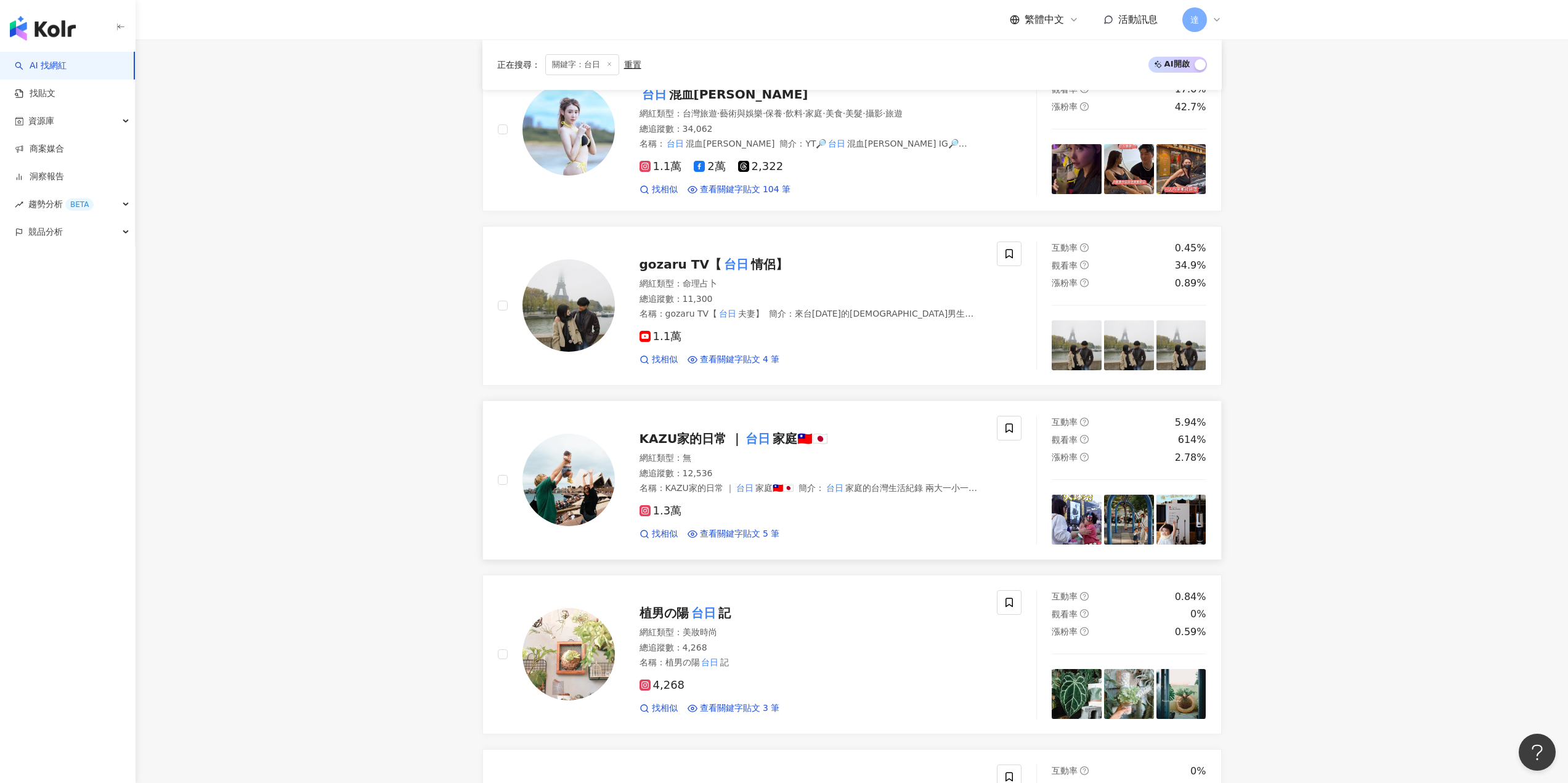
click at [722, 443] on span "KAZU家的日常 ｜" at bounding box center [692, 439] width 104 height 15
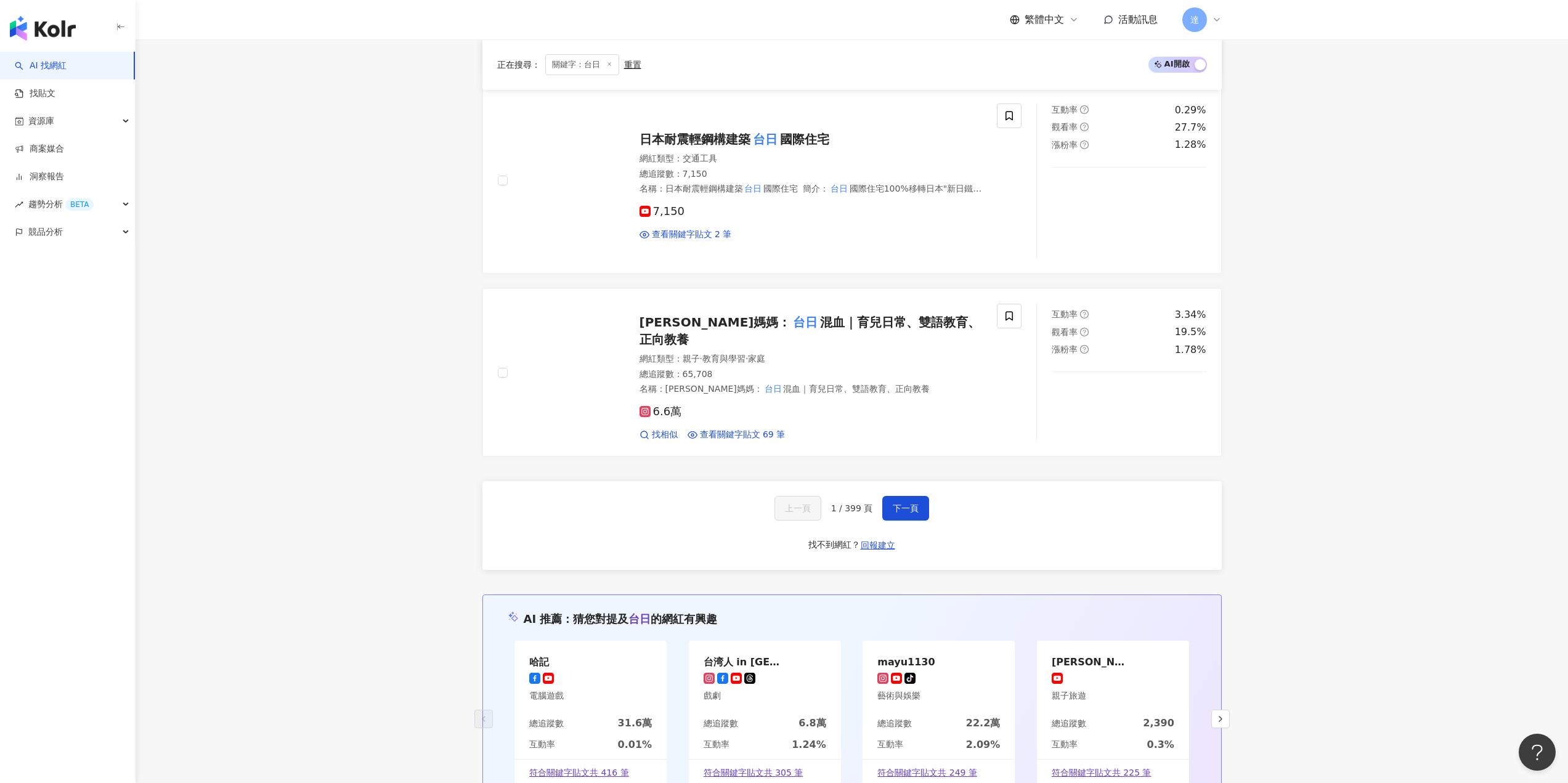
scroll to position [1725, 0]
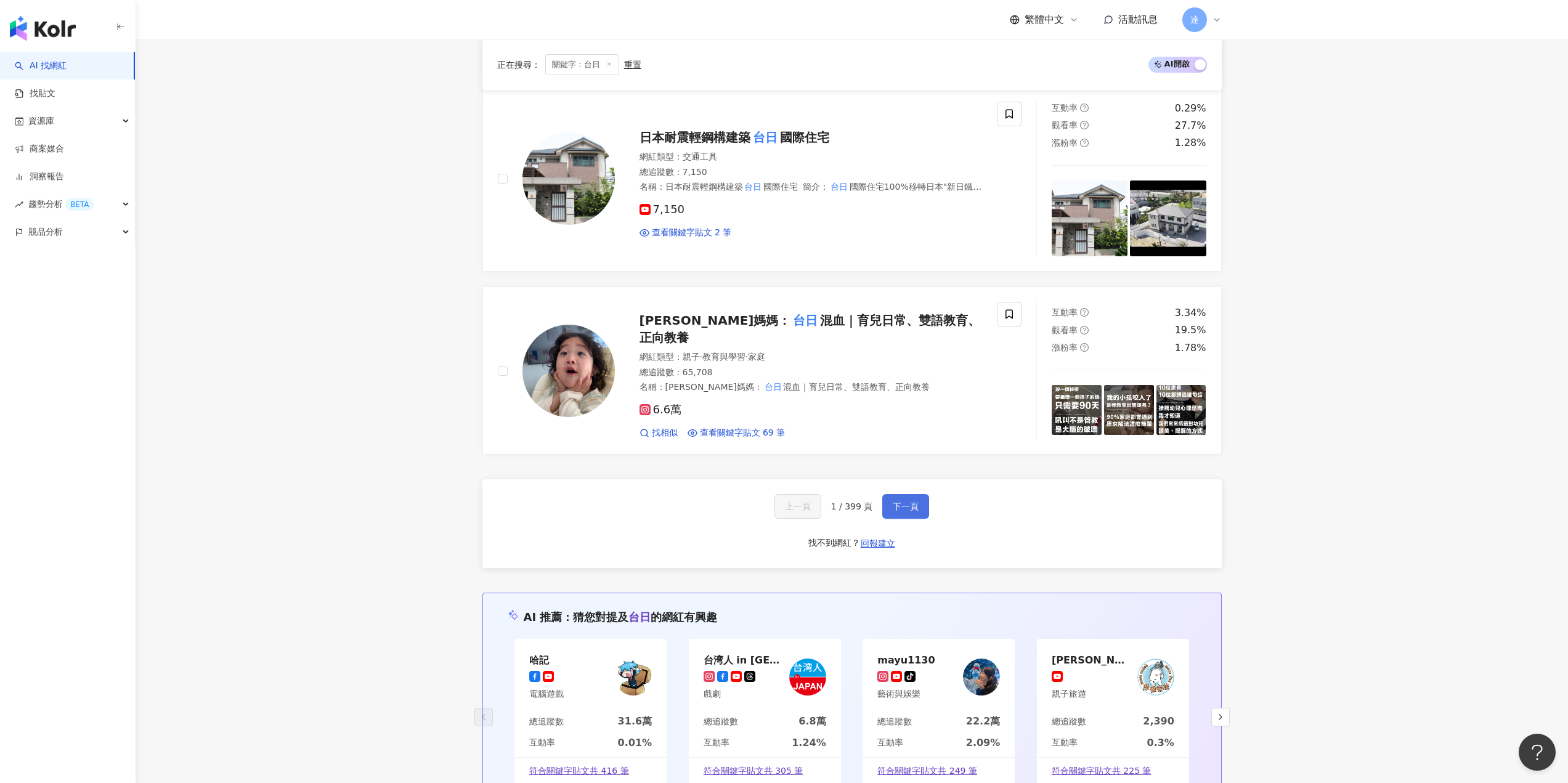
click at [897, 501] on span "下一頁" at bounding box center [906, 506] width 26 height 10
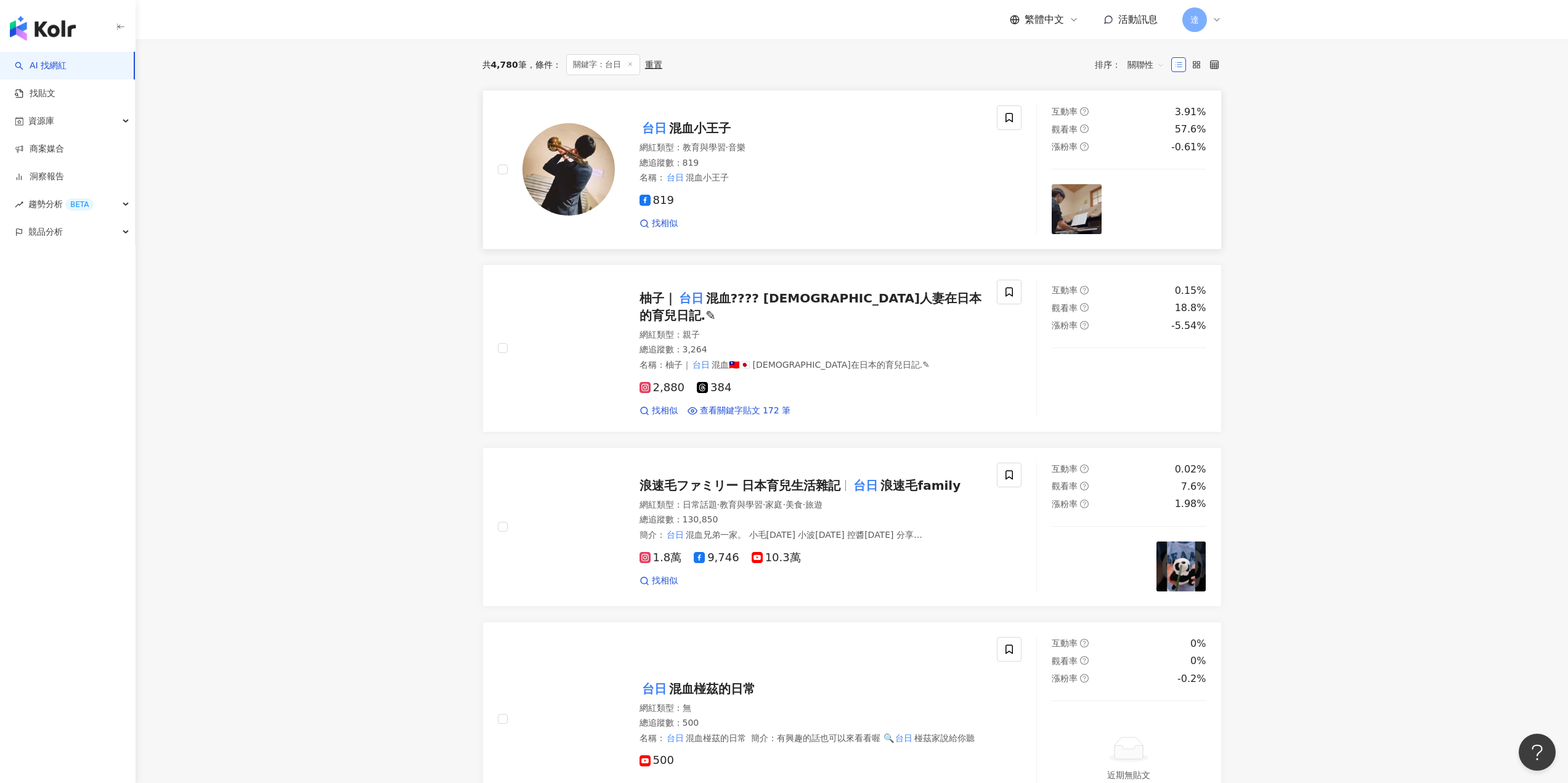
scroll to position [0, 0]
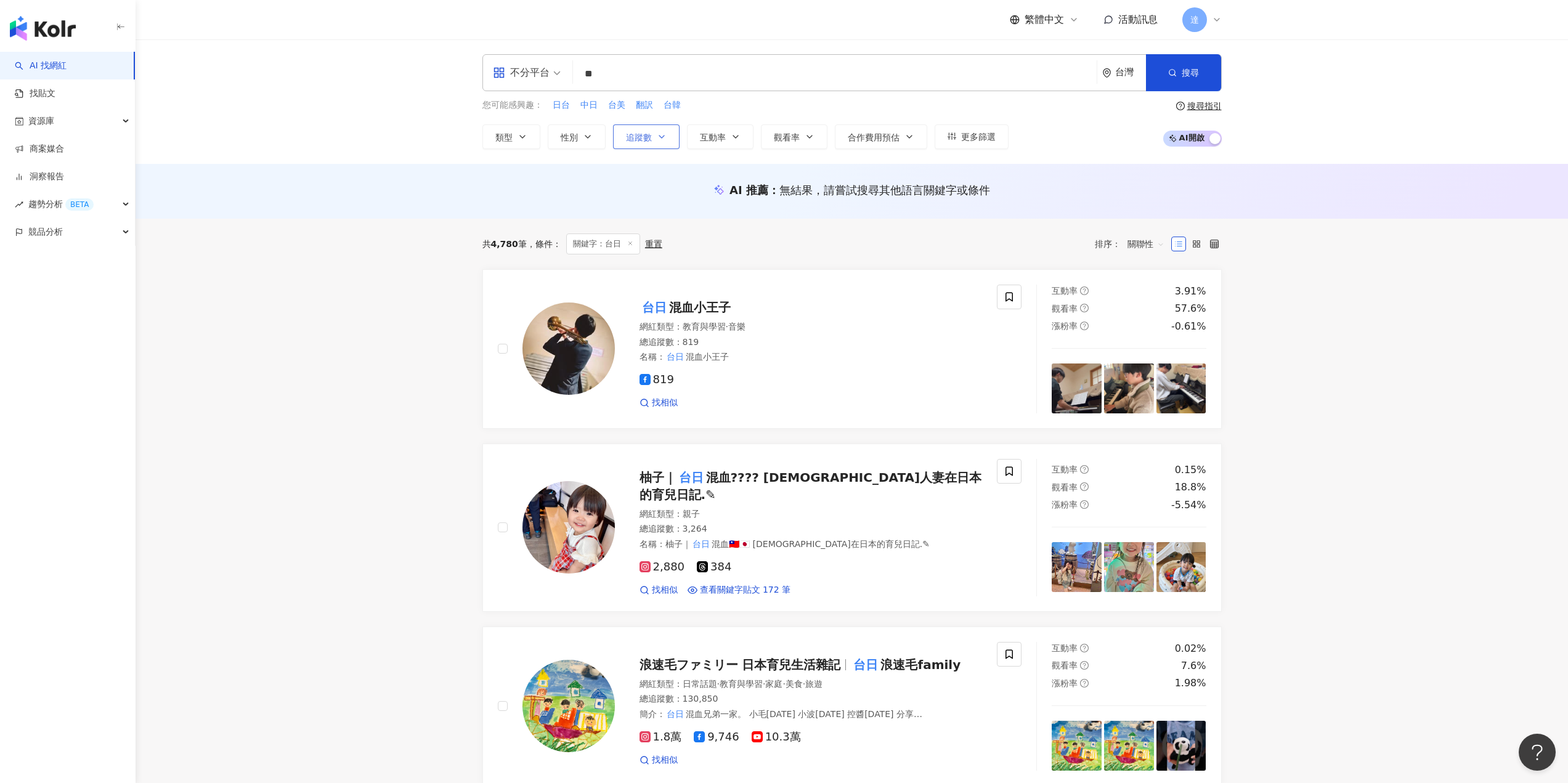
click at [628, 130] on button "追蹤數" at bounding box center [646, 137] width 67 height 25
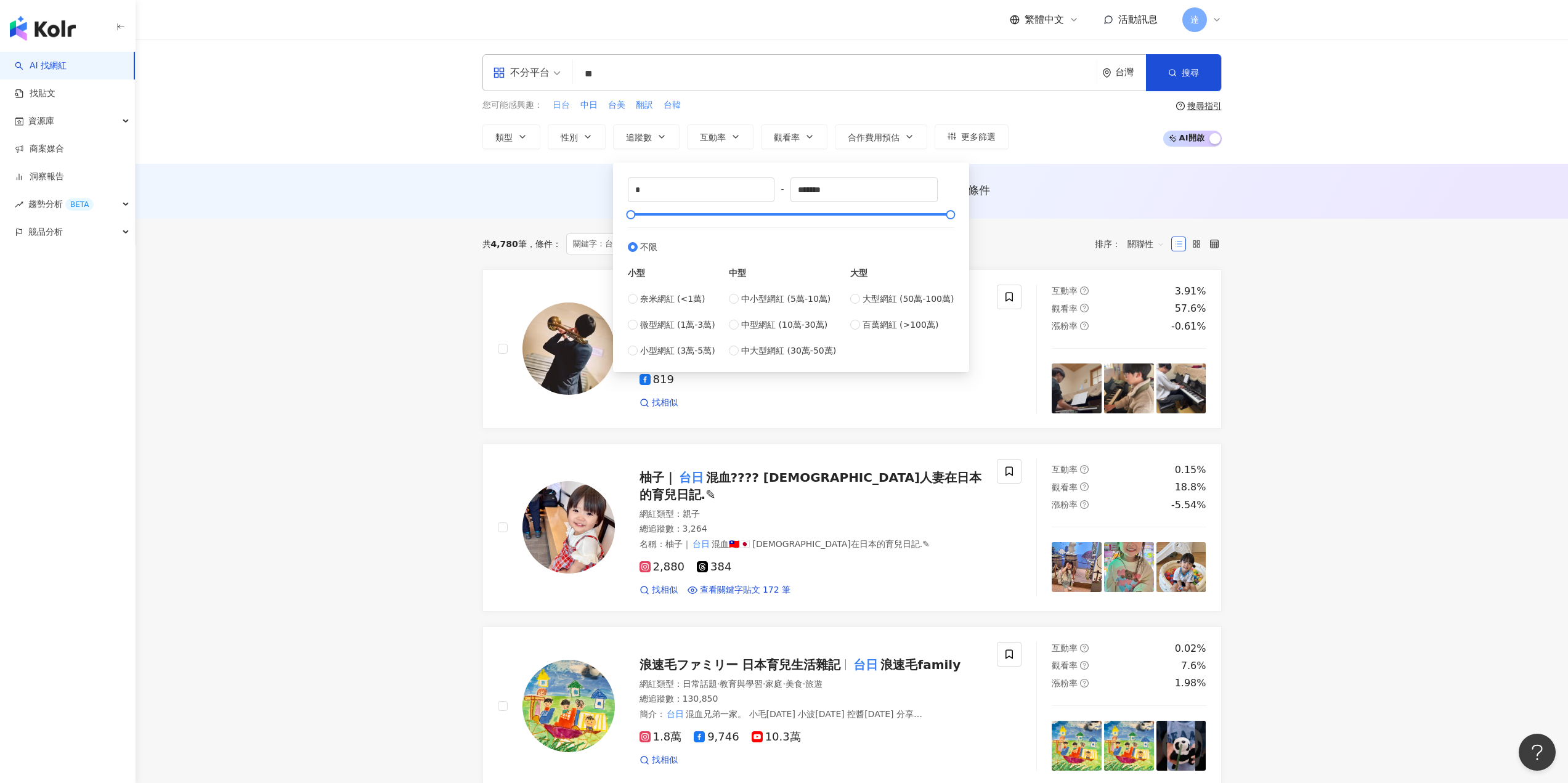
click at [558, 106] on span "日台" at bounding box center [561, 105] width 17 height 12
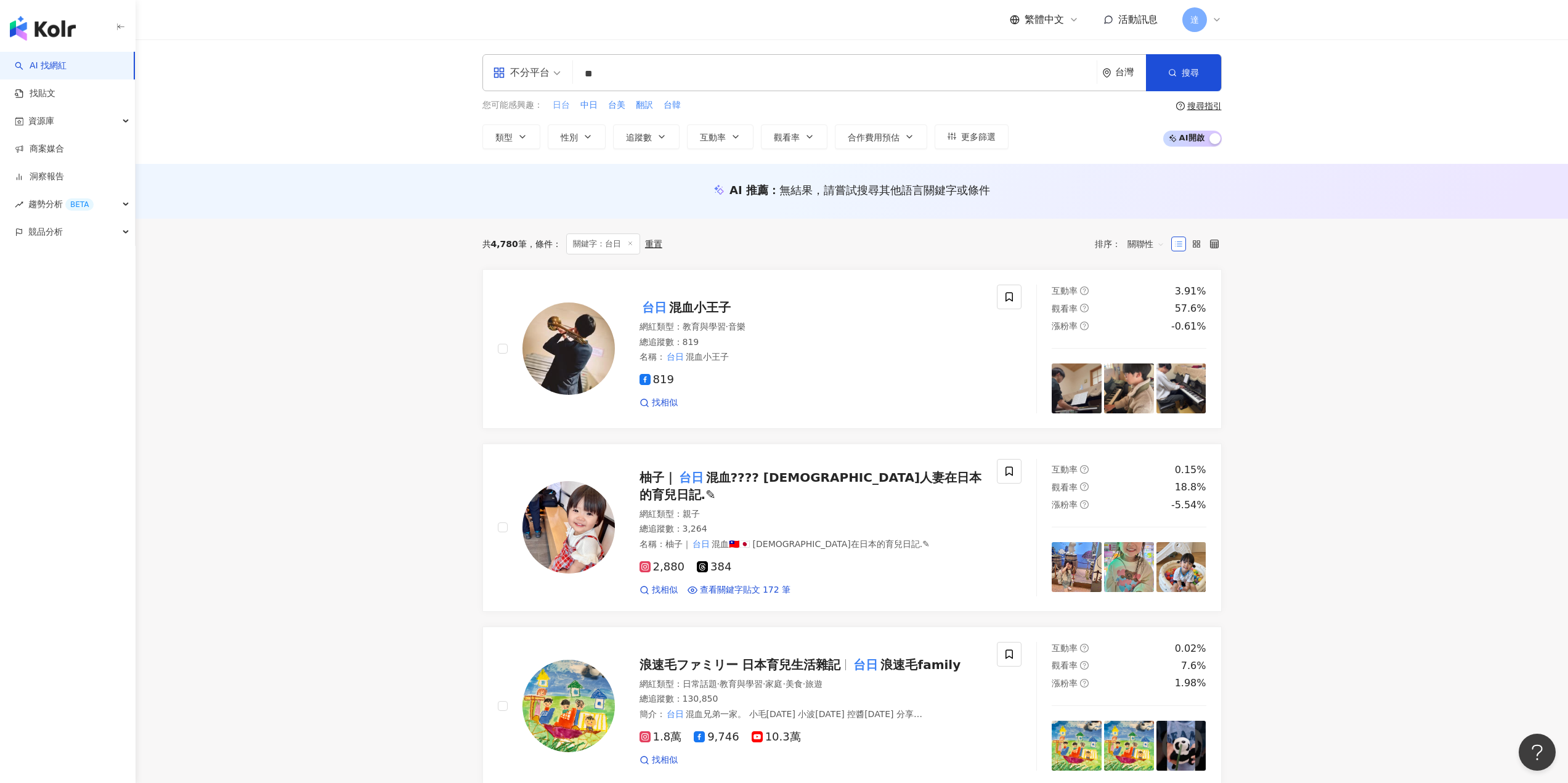
type input "**"
click at [637, 136] on span "追蹤數" at bounding box center [639, 137] width 26 height 10
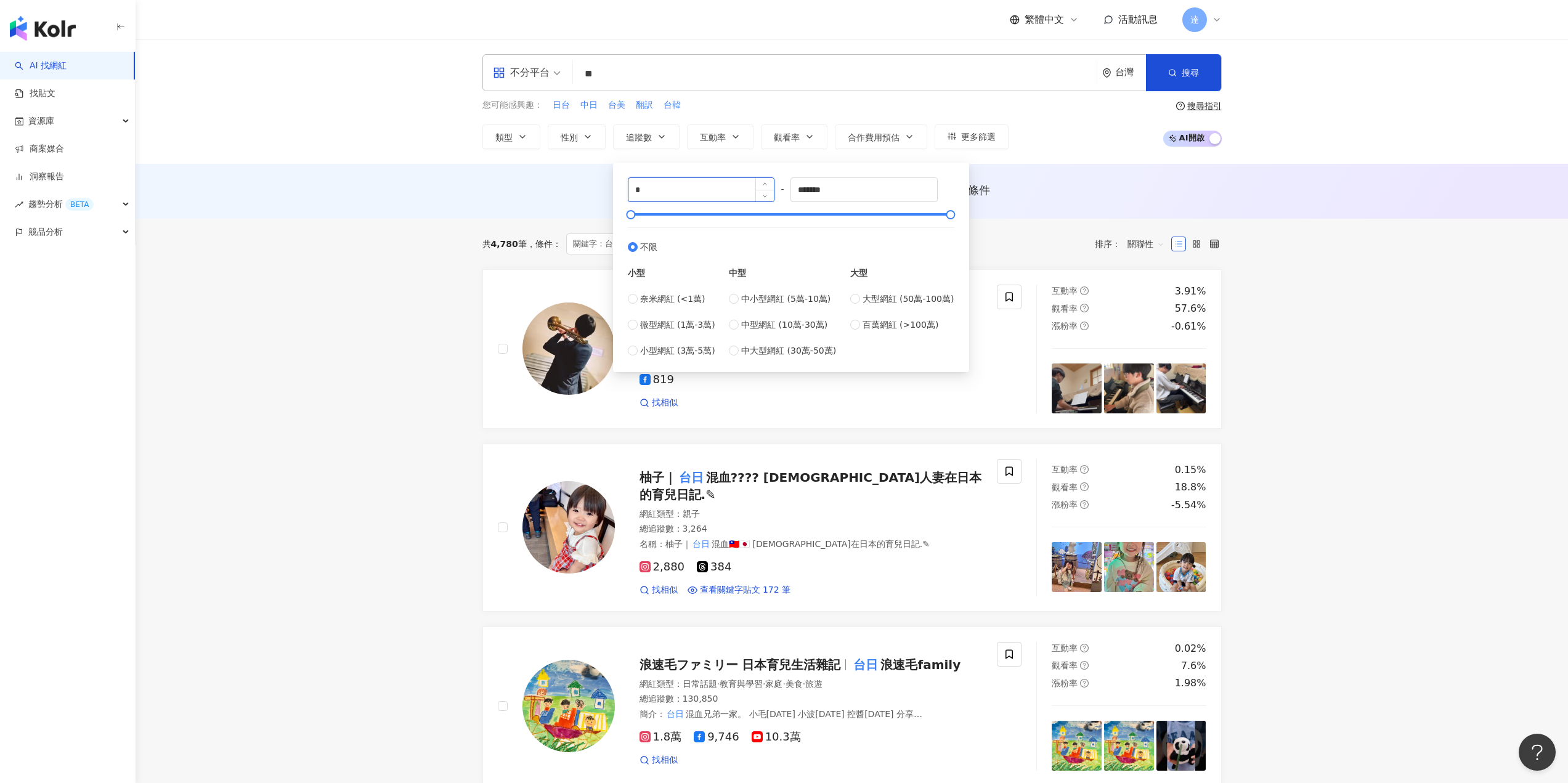
click at [696, 186] on input "*" at bounding box center [701, 190] width 146 height 23
type input "*"
type input "*****"
click at [846, 187] on input "*******" at bounding box center [864, 190] width 146 height 23
type input "******"
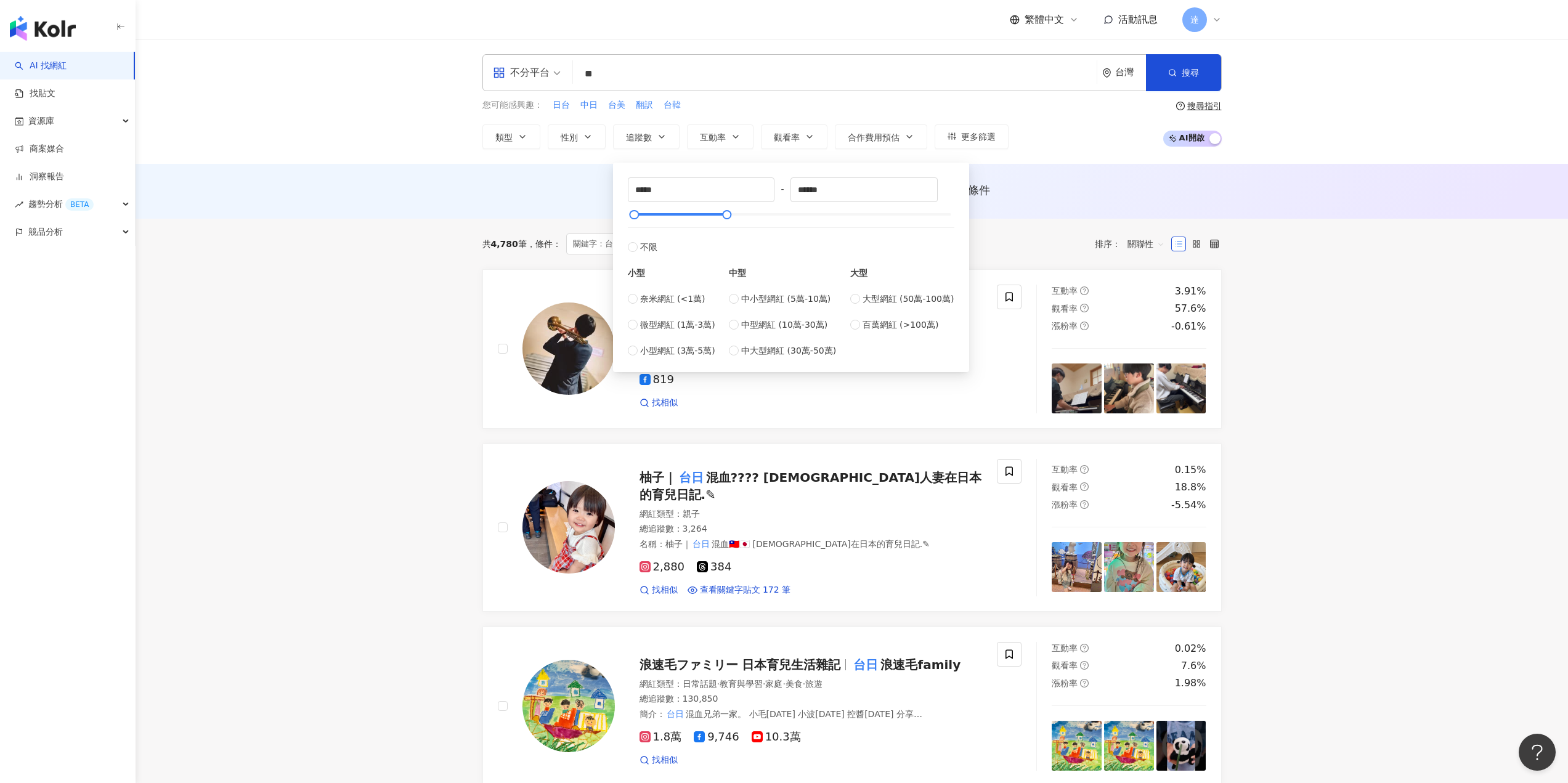
click at [1087, 200] on div "AI 推薦 ： 無結果，請嘗試搜尋其他語言關鍵字或條件" at bounding box center [852, 193] width 788 height 23
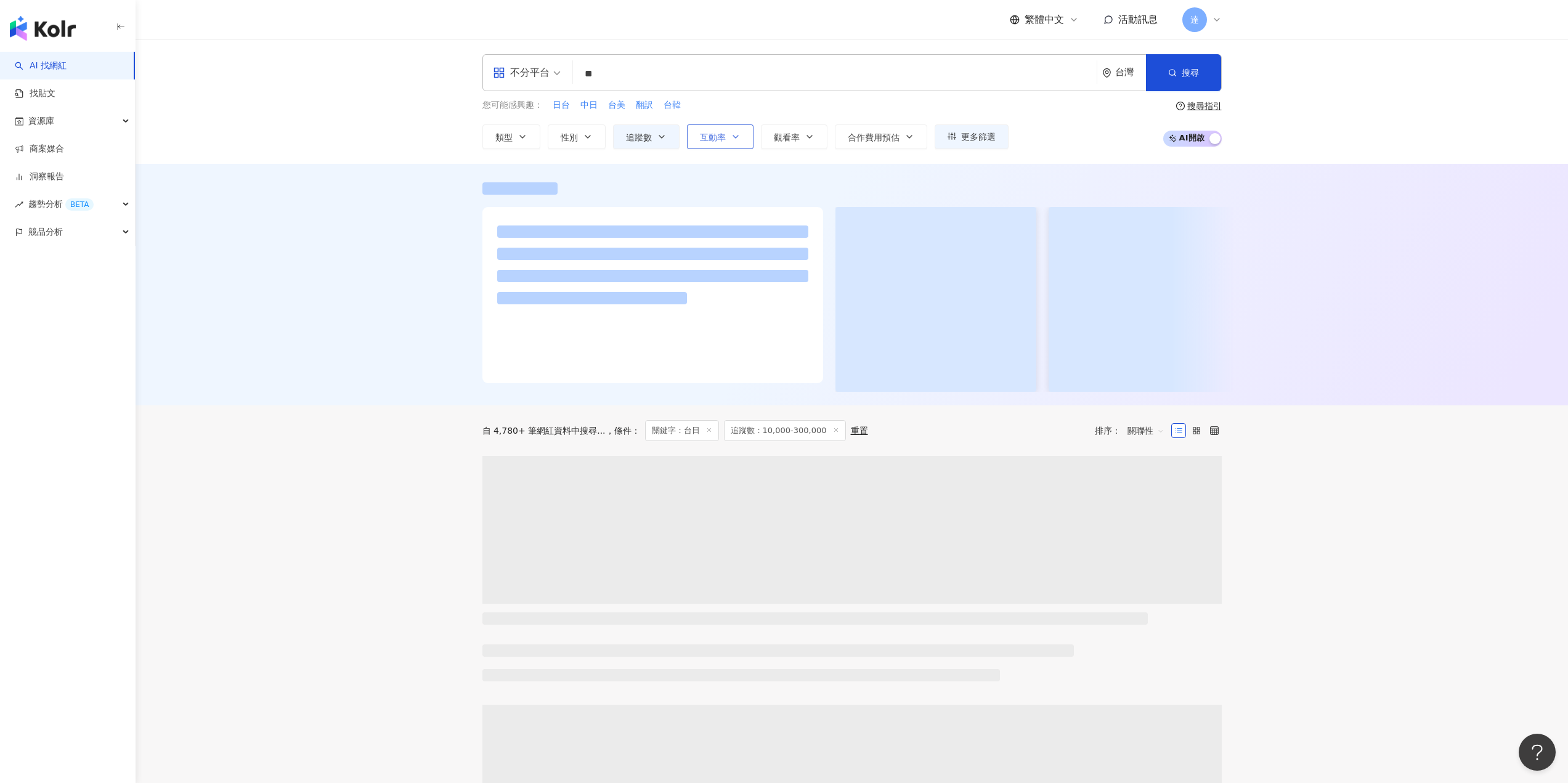
click at [714, 130] on button "互動率" at bounding box center [720, 137] width 67 height 25
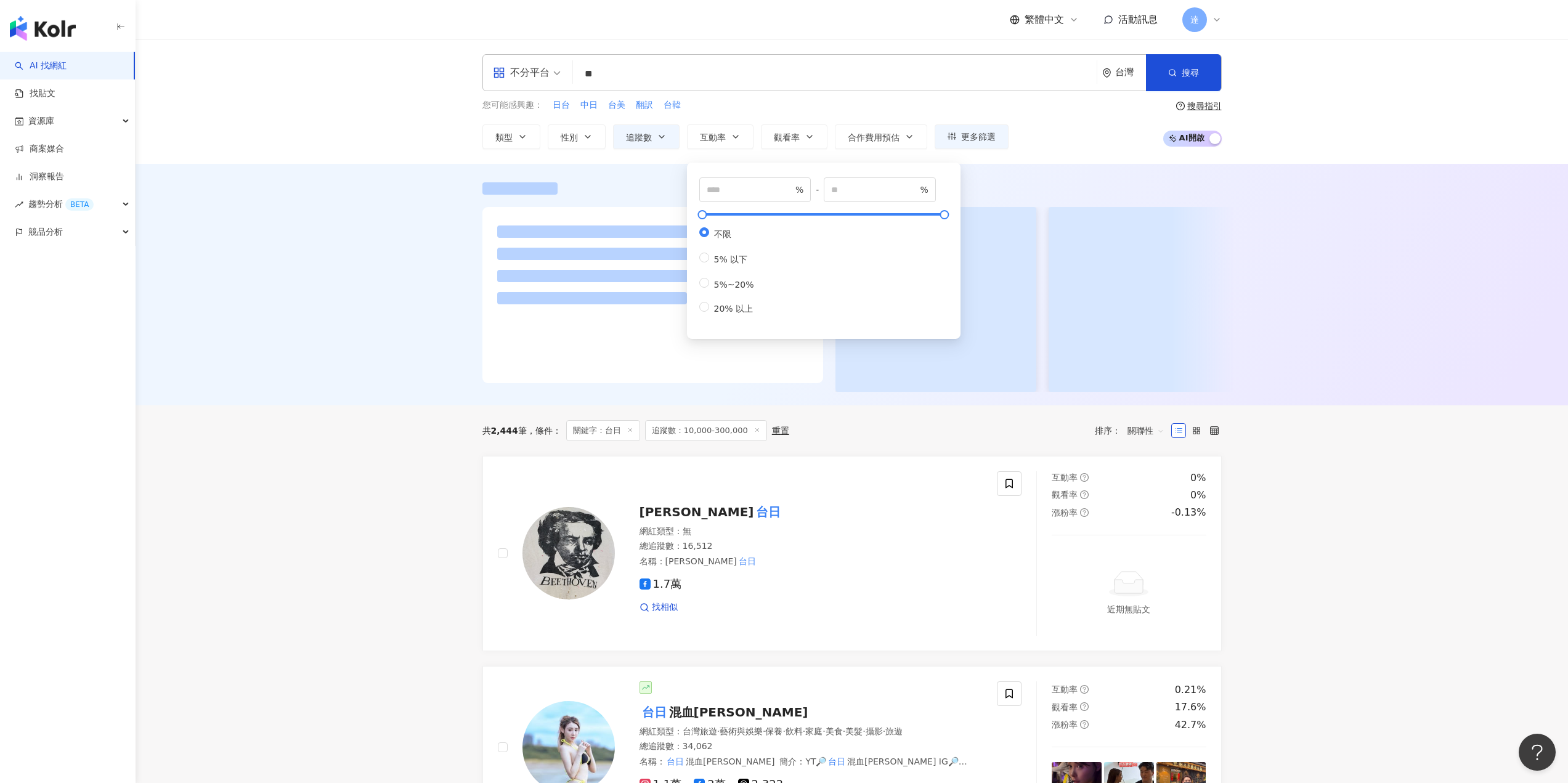
drag, startPoint x: 743, startPoint y: 284, endPoint x: 770, endPoint y: 274, distance: 28.8
click at [743, 283] on label "5%~20%" at bounding box center [729, 284] width 60 height 12
type input "*"
type input "**"
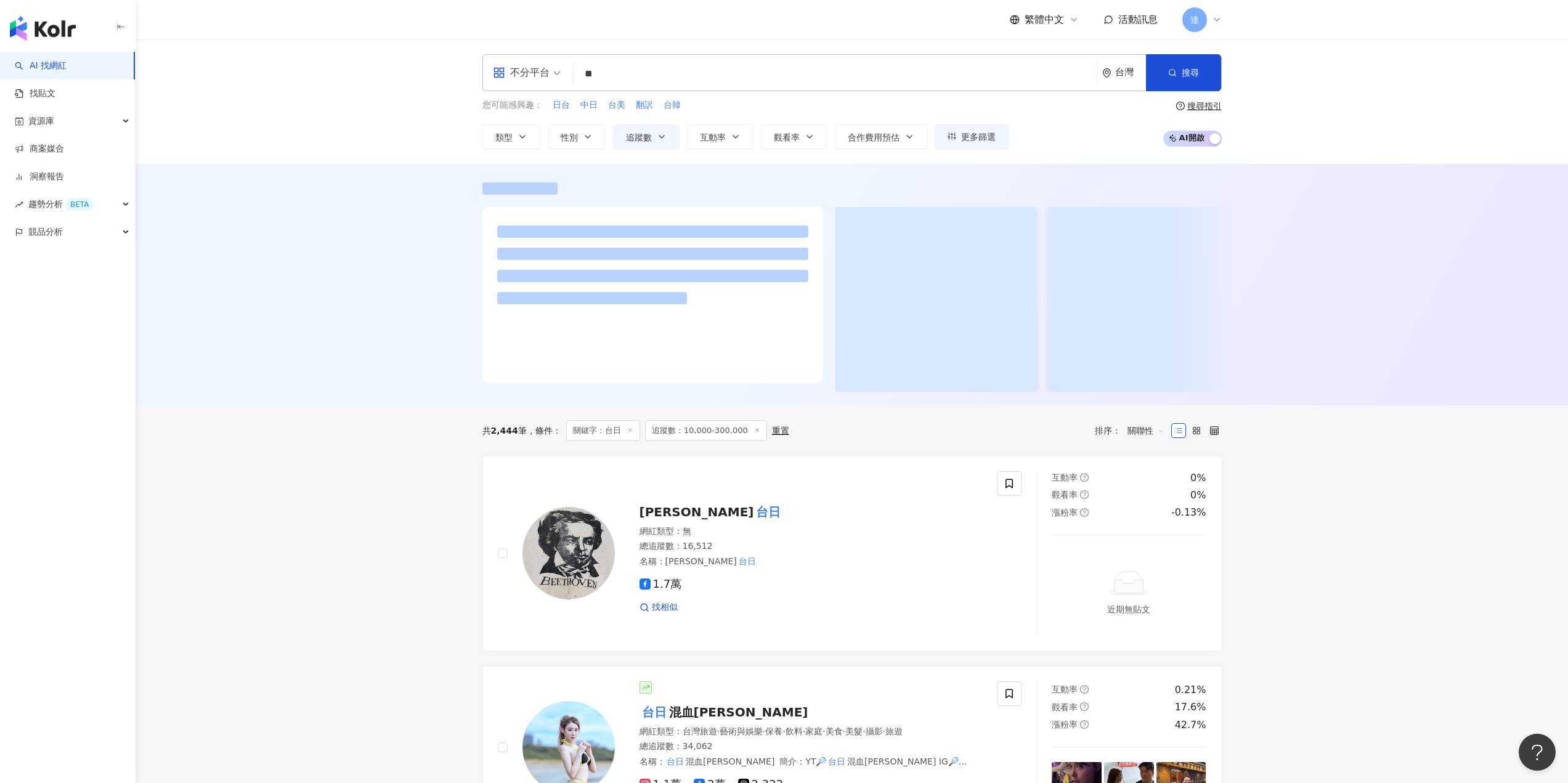
click at [1082, 181] on div at bounding box center [851, 285] width 1432 height 242
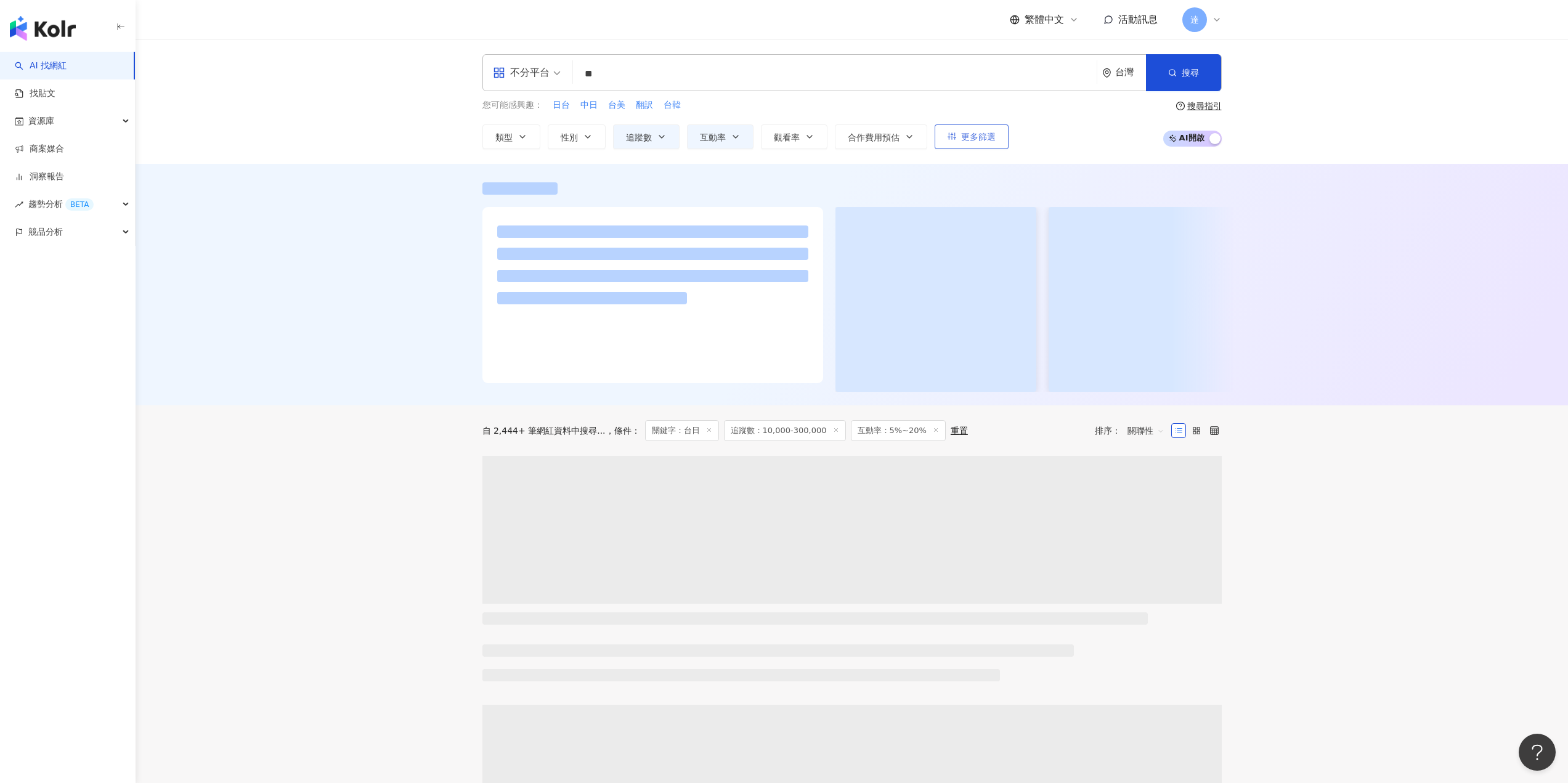
click at [968, 137] on span "更多篩選" at bounding box center [978, 137] width 34 height 10
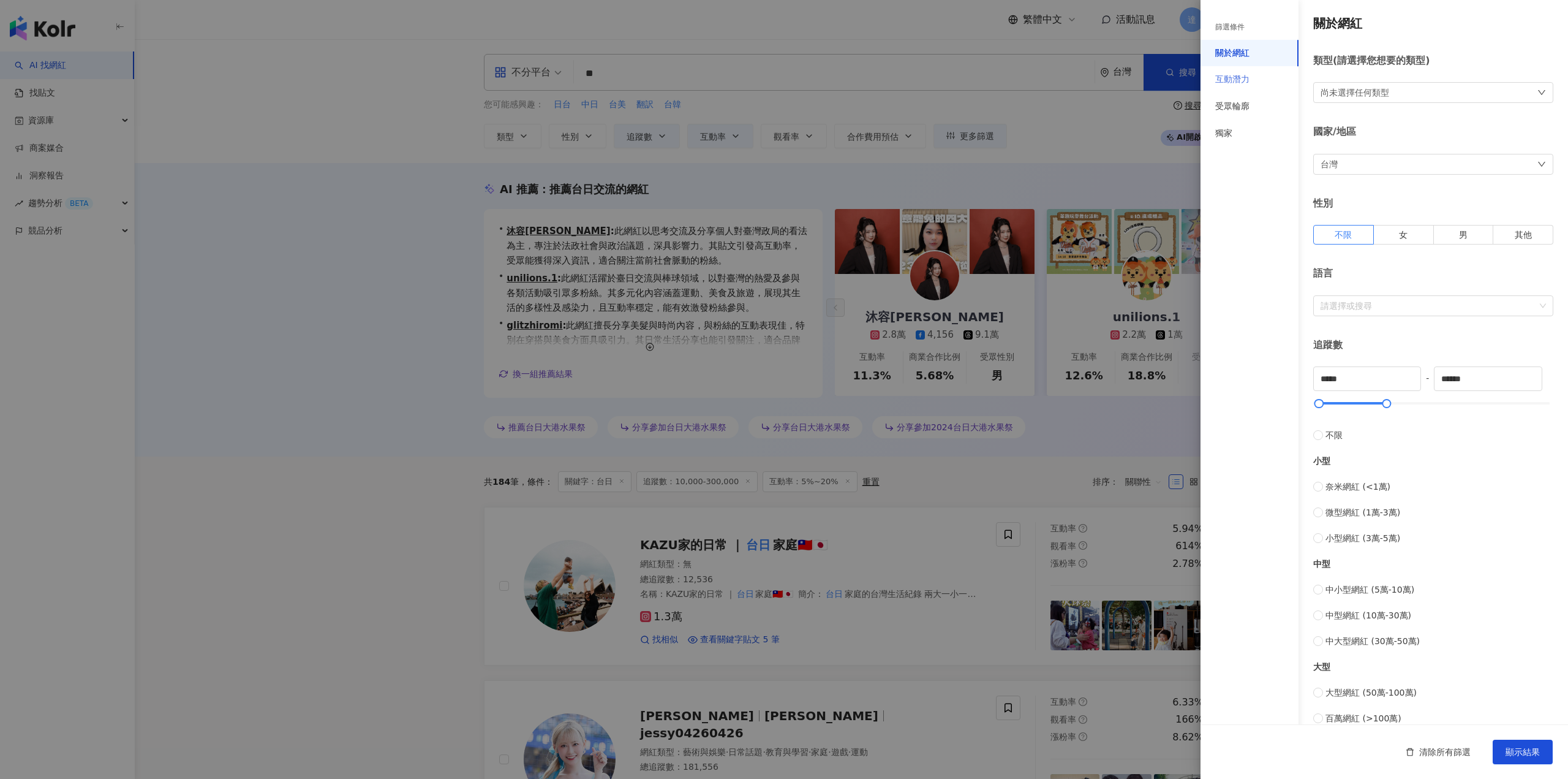
click at [1252, 81] on div "互動潛力" at bounding box center [1250, 79] width 98 height 27
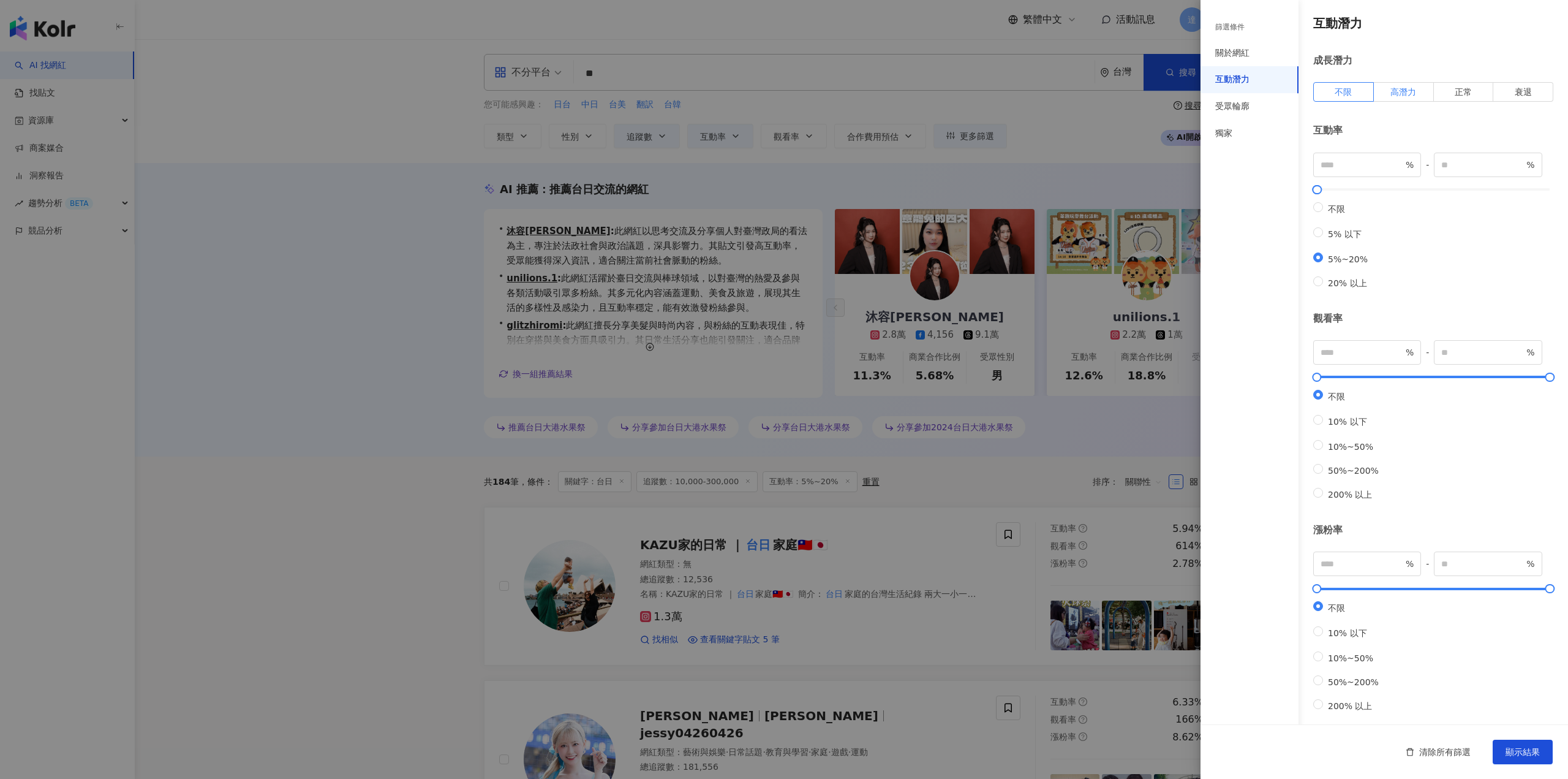
click at [1405, 90] on span "高潛力" at bounding box center [1403, 92] width 26 height 10
click at [1254, 106] on div "受眾輪廓" at bounding box center [1250, 106] width 98 height 27
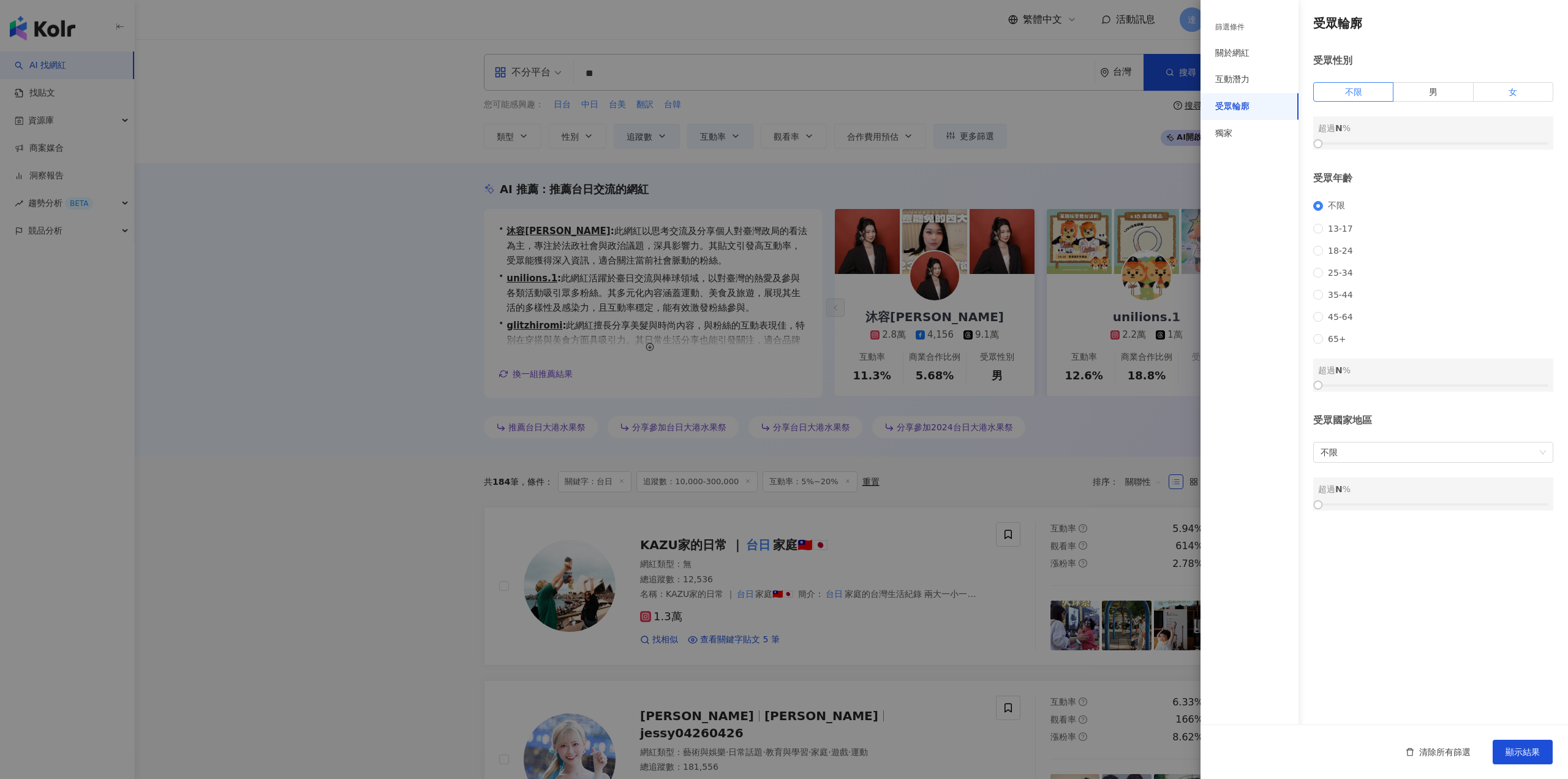
click at [1502, 94] on label "女" at bounding box center [1513, 92] width 80 height 20
click at [1520, 751] on span "顯示結果" at bounding box center [1523, 752] width 34 height 10
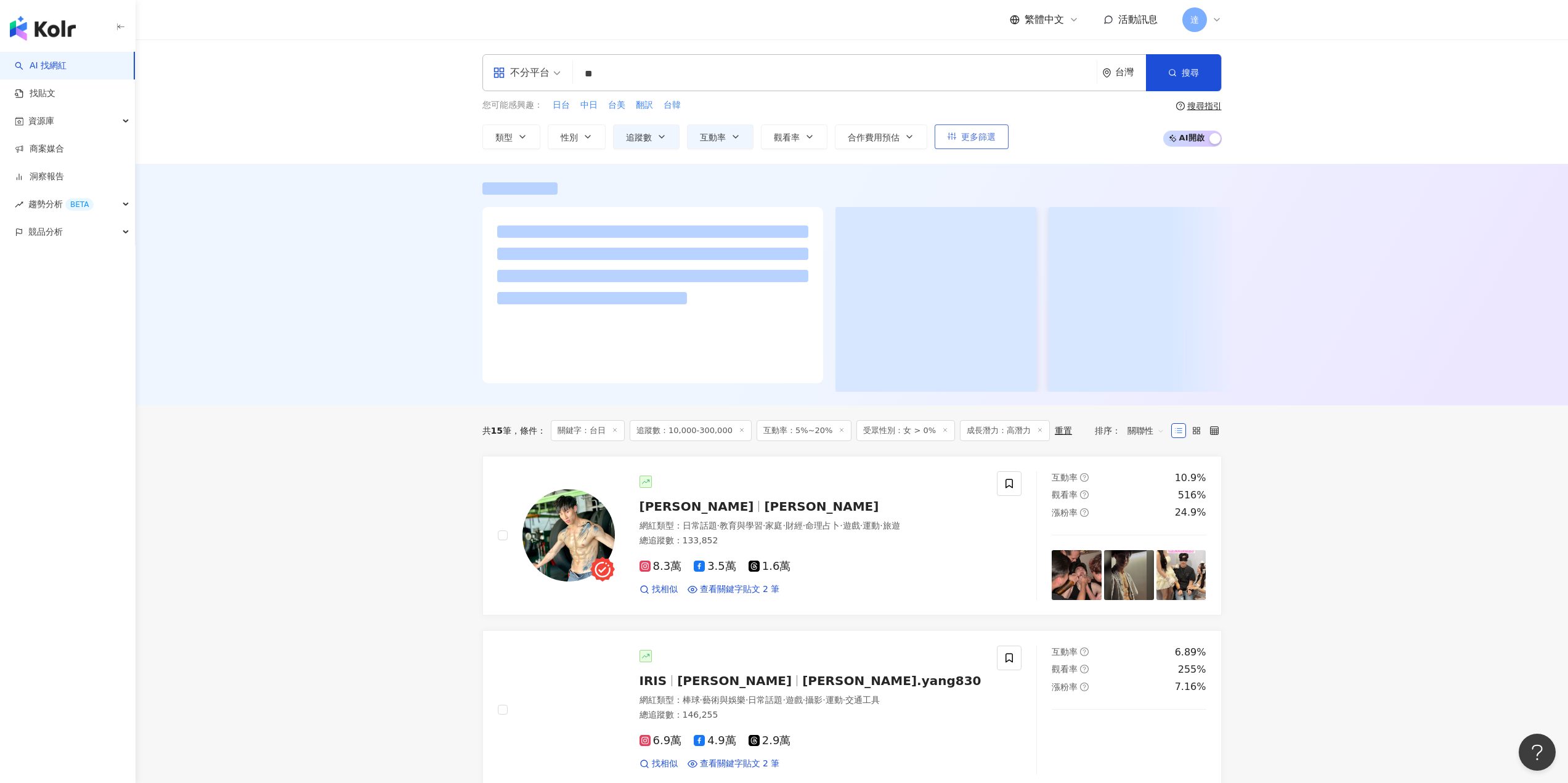
click at [991, 132] on span "更多篩選" at bounding box center [978, 137] width 34 height 10
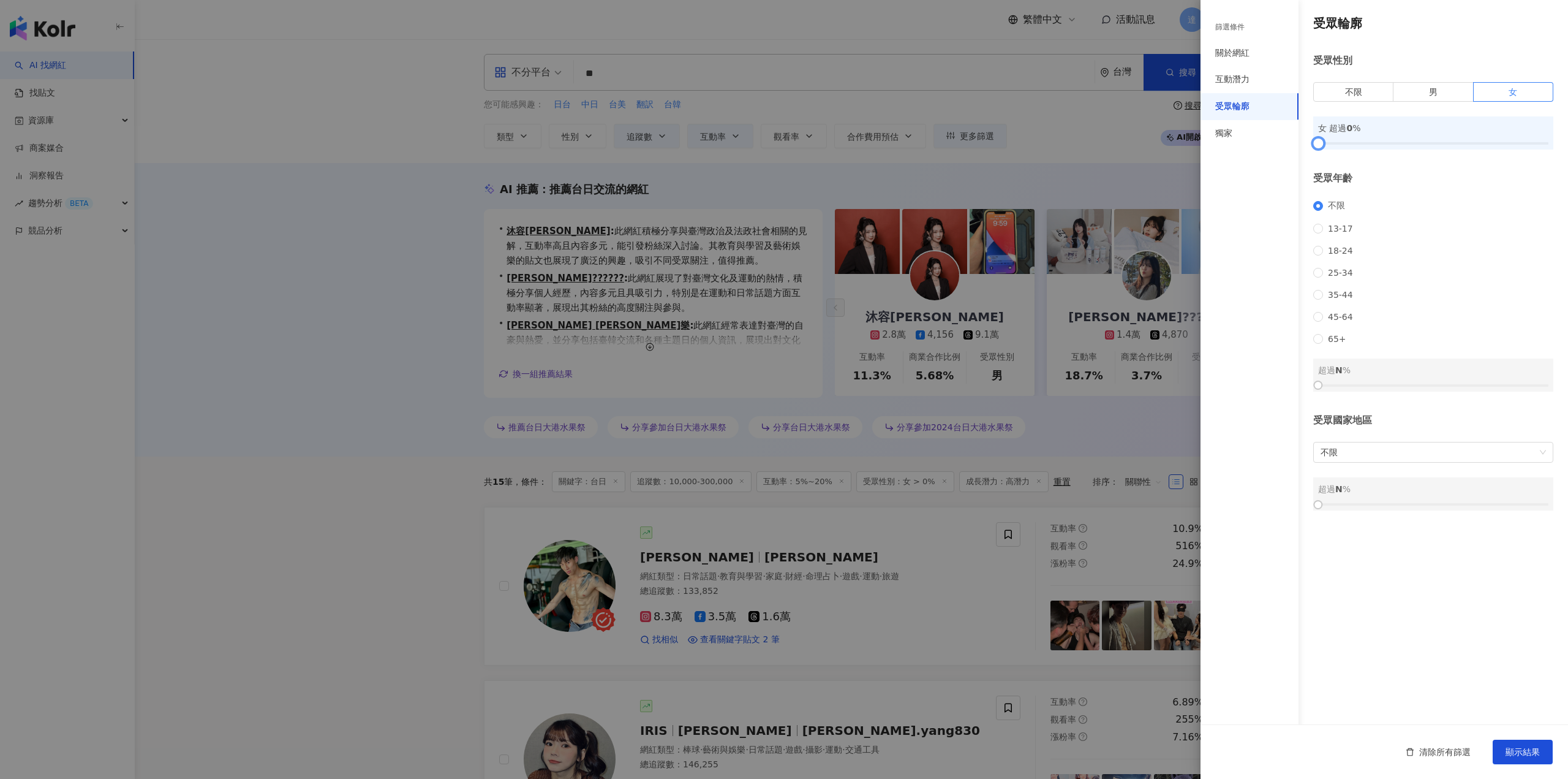
click at [1472, 142] on div at bounding box center [1433, 144] width 230 height 8
click at [1537, 757] on span "顯示結果" at bounding box center [1523, 752] width 34 height 10
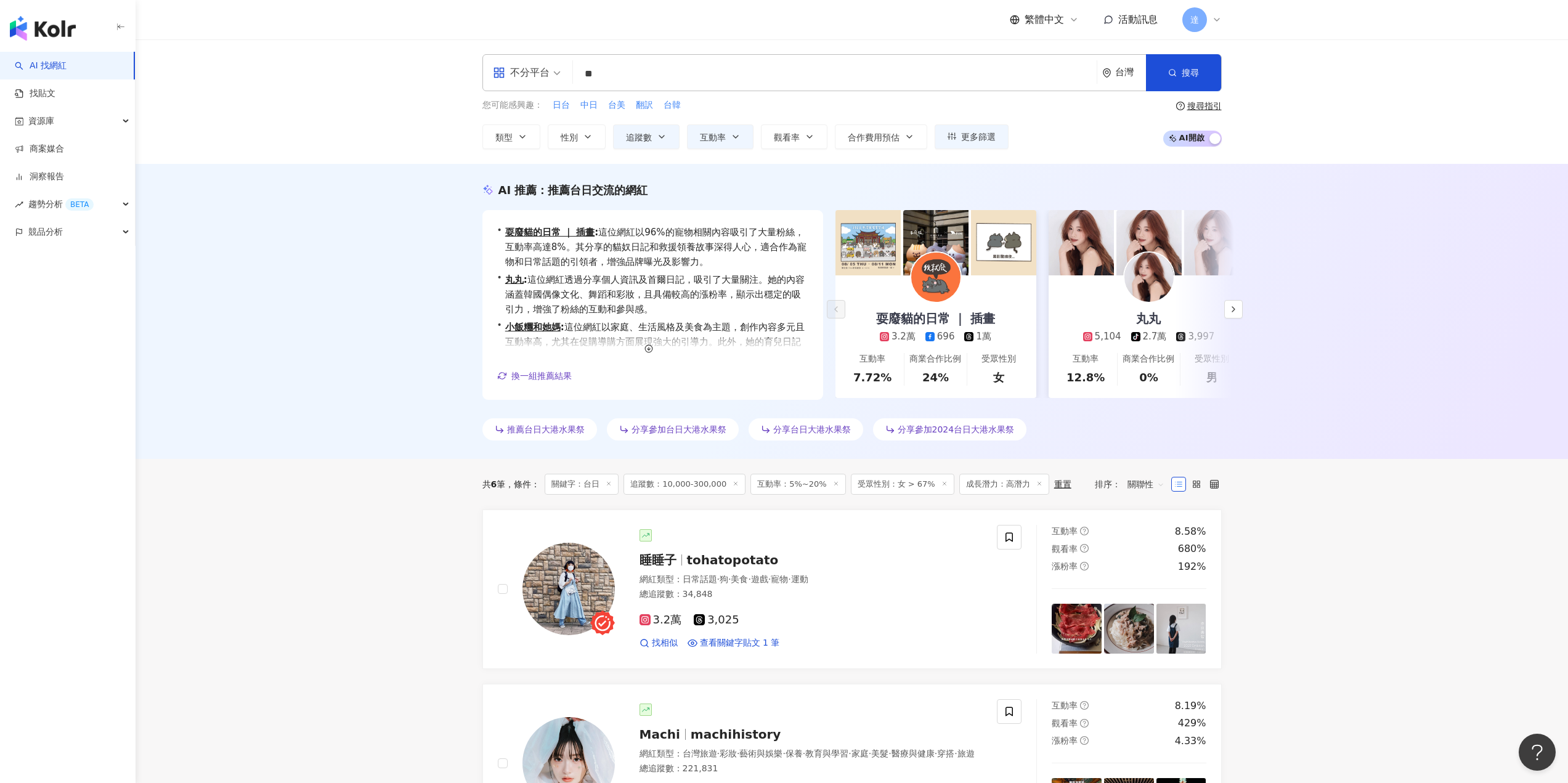
click at [678, 93] on div "不分平台 ** 台灣 搜尋 67a8ad04-952a-4238-b3ac-5c121c8a450c 休曼萊夫－Human Life 28,900 追蹤者 g…" at bounding box center [852, 102] width 788 height 95
click at [683, 81] on input "**" at bounding box center [834, 74] width 514 height 23
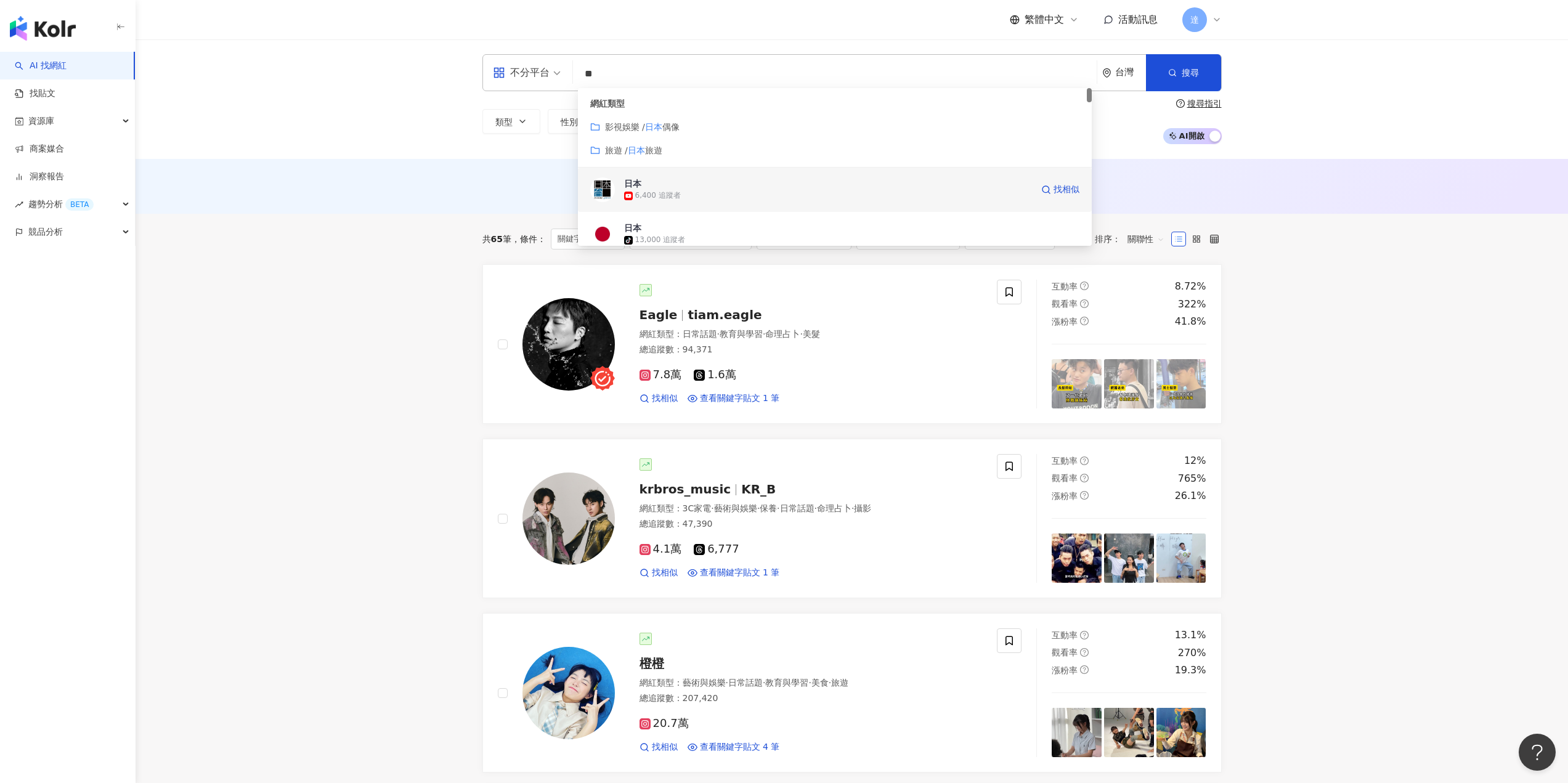
scroll to position [185, 0]
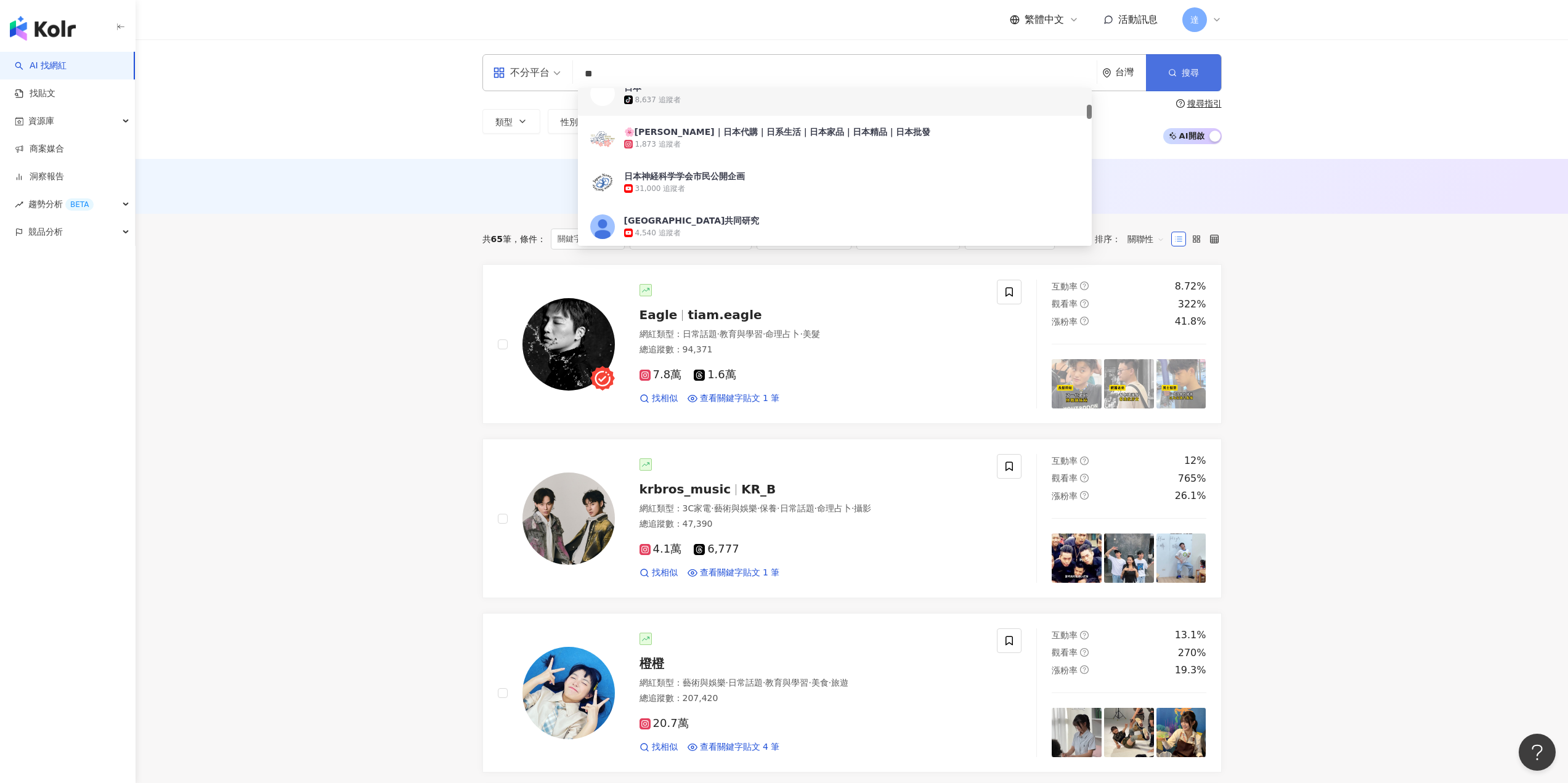
click at [1179, 70] on button "搜尋" at bounding box center [1183, 73] width 75 height 37
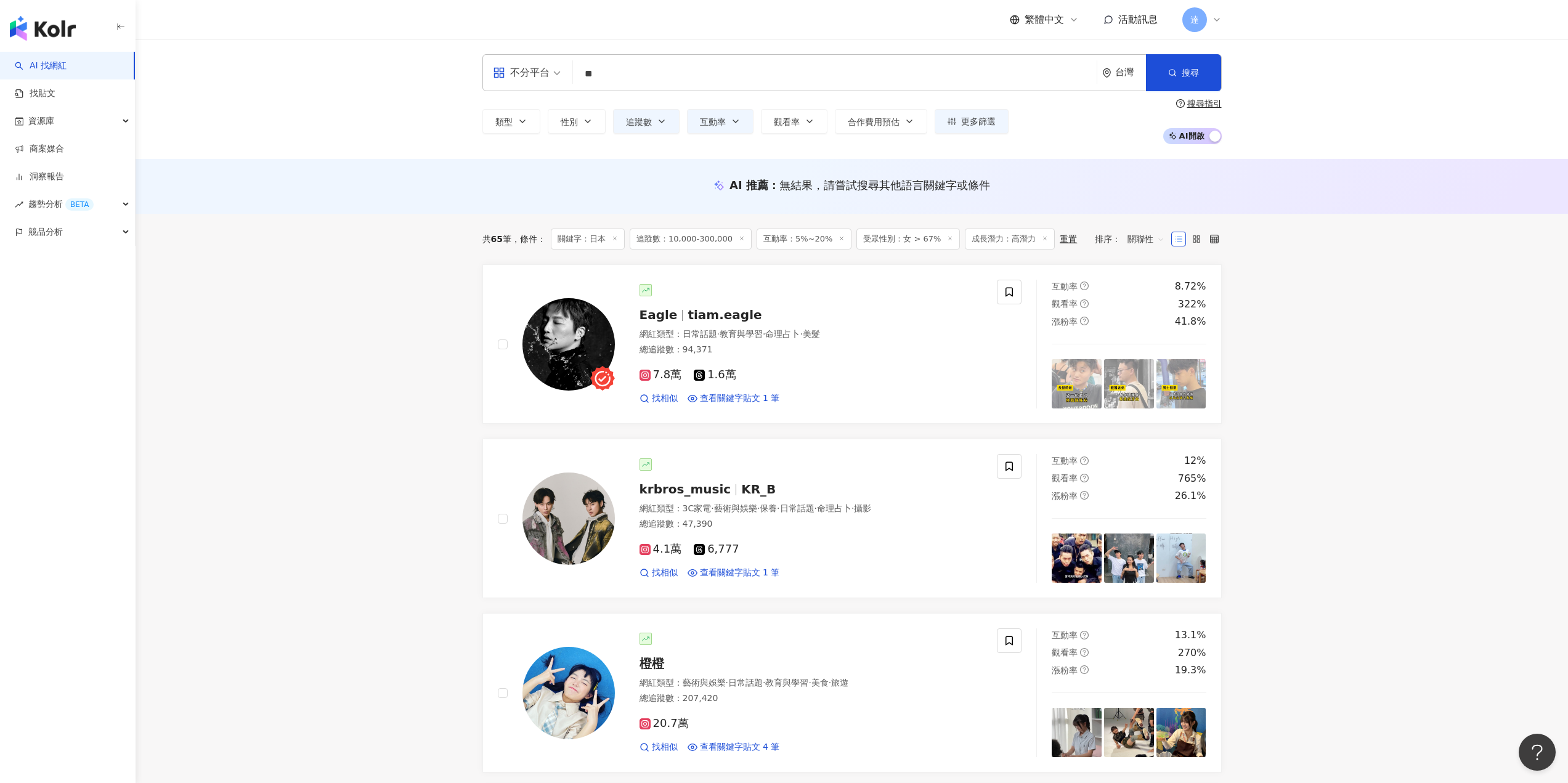
click at [852, 79] on input "**" at bounding box center [834, 74] width 514 height 23
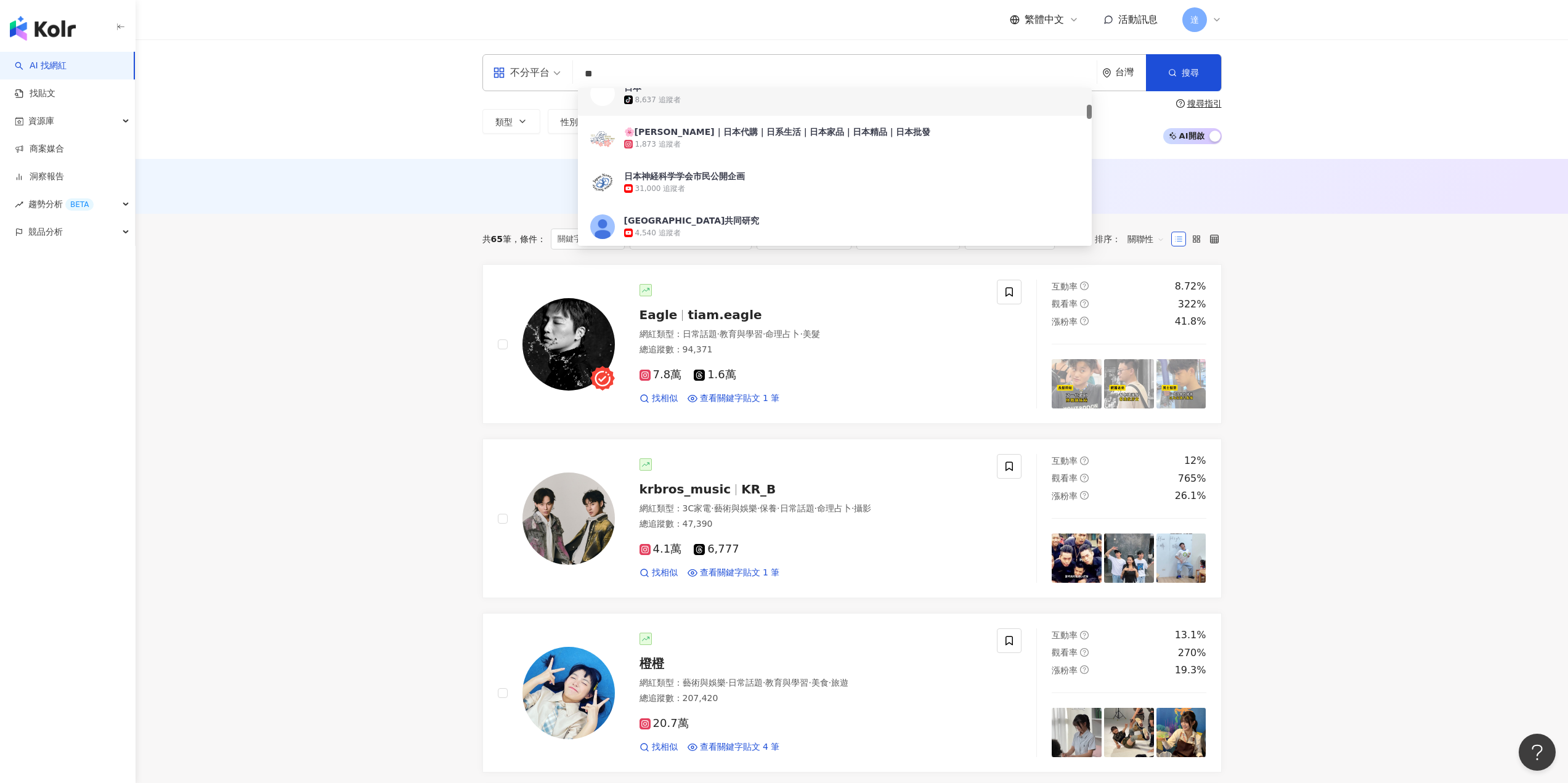
type input "*"
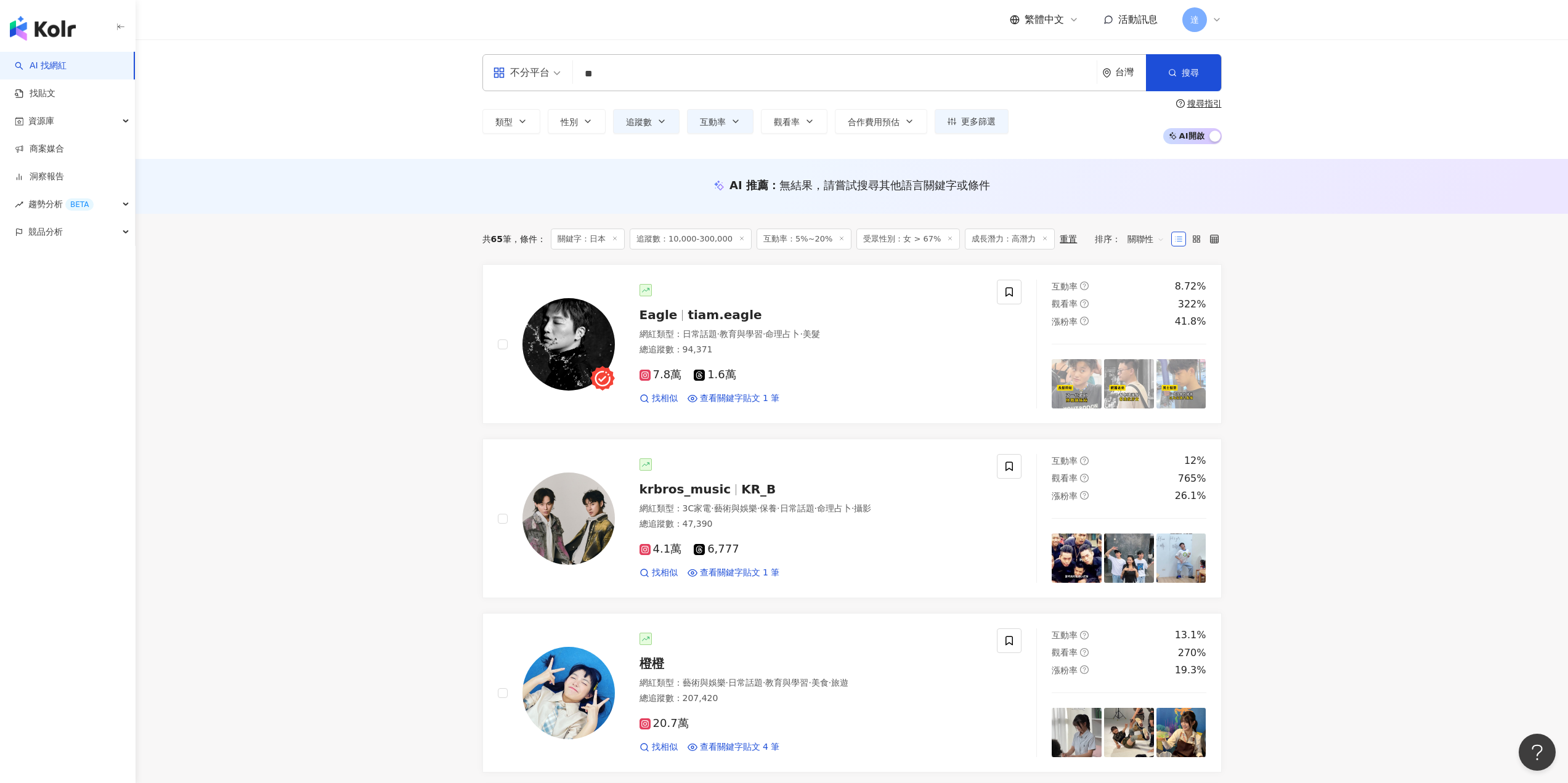
type input "**"
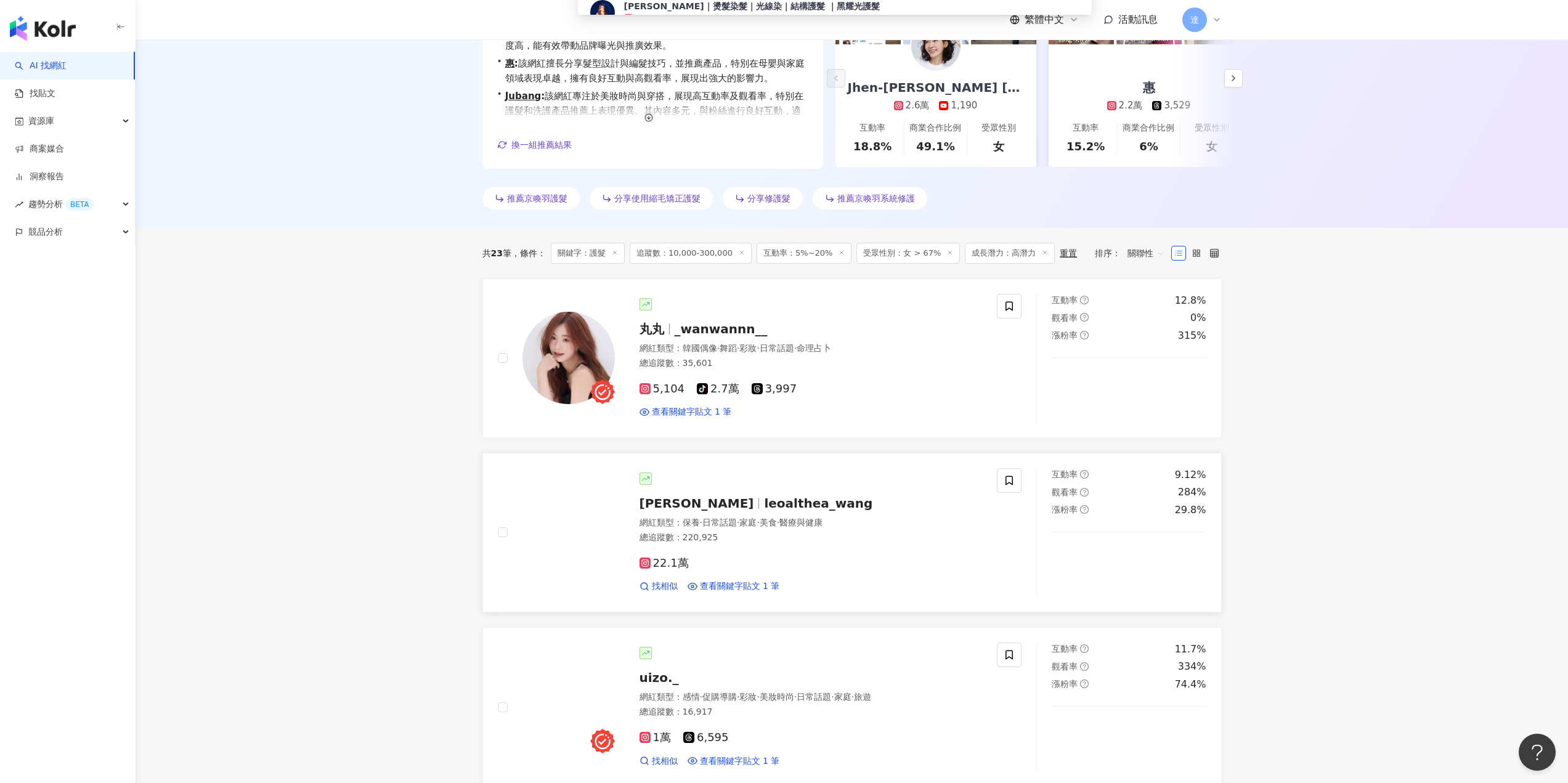
scroll to position [247, 0]
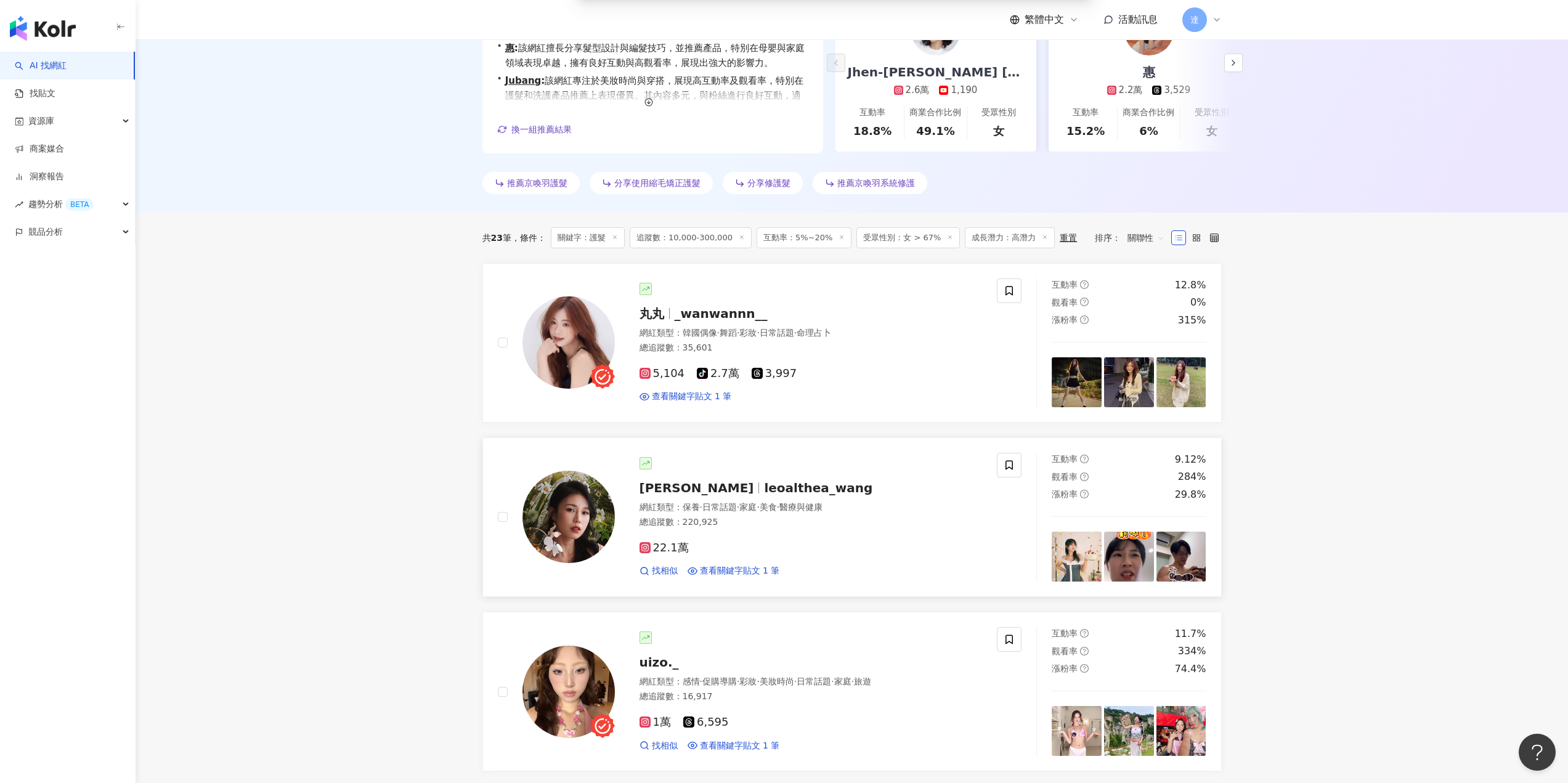
click at [764, 493] on span "leoalthea_wang" at bounding box center [818, 488] width 109 height 15
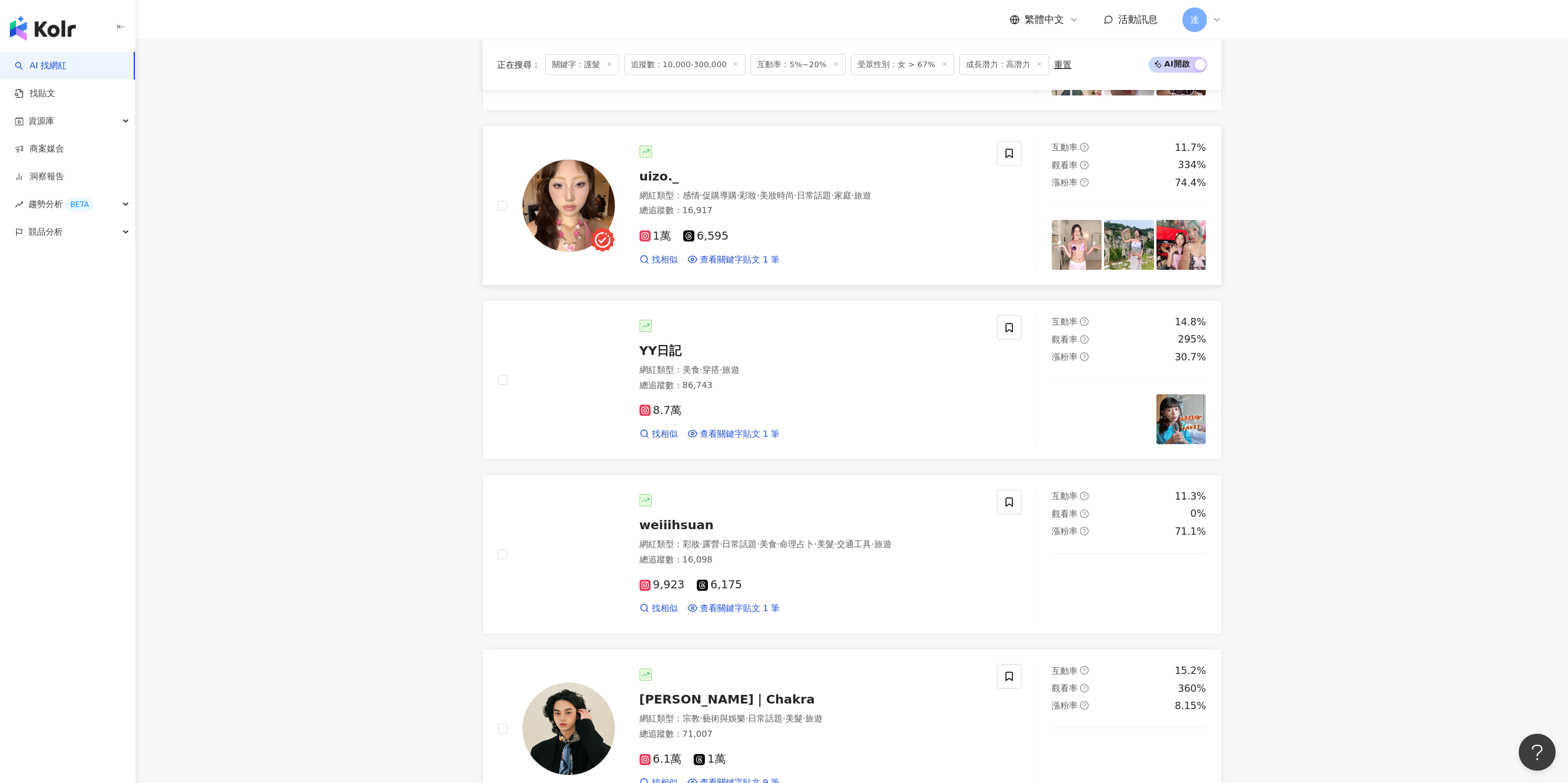
scroll to position [739, 0]
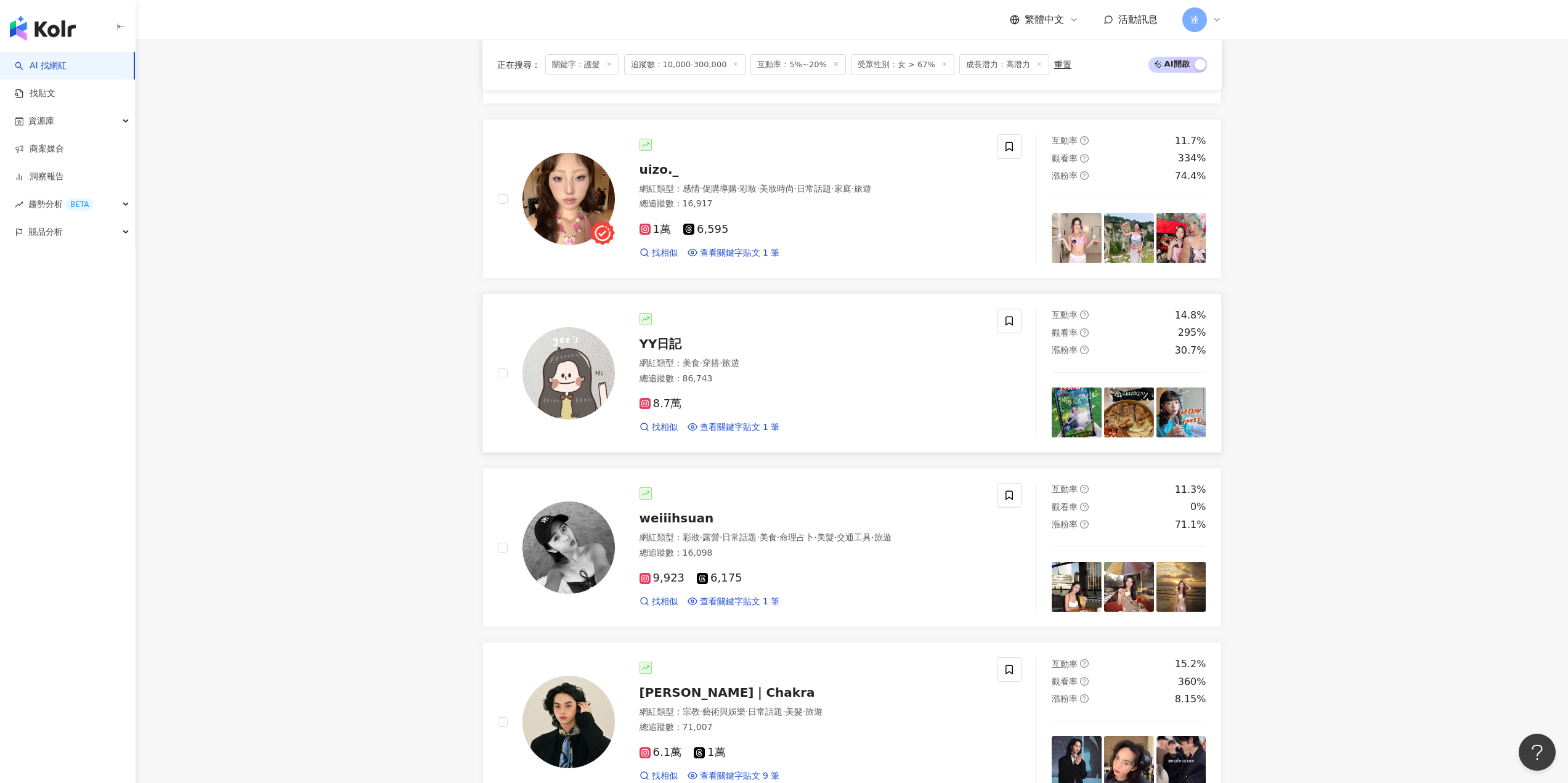
click at [553, 366] on img at bounding box center [569, 373] width 93 height 93
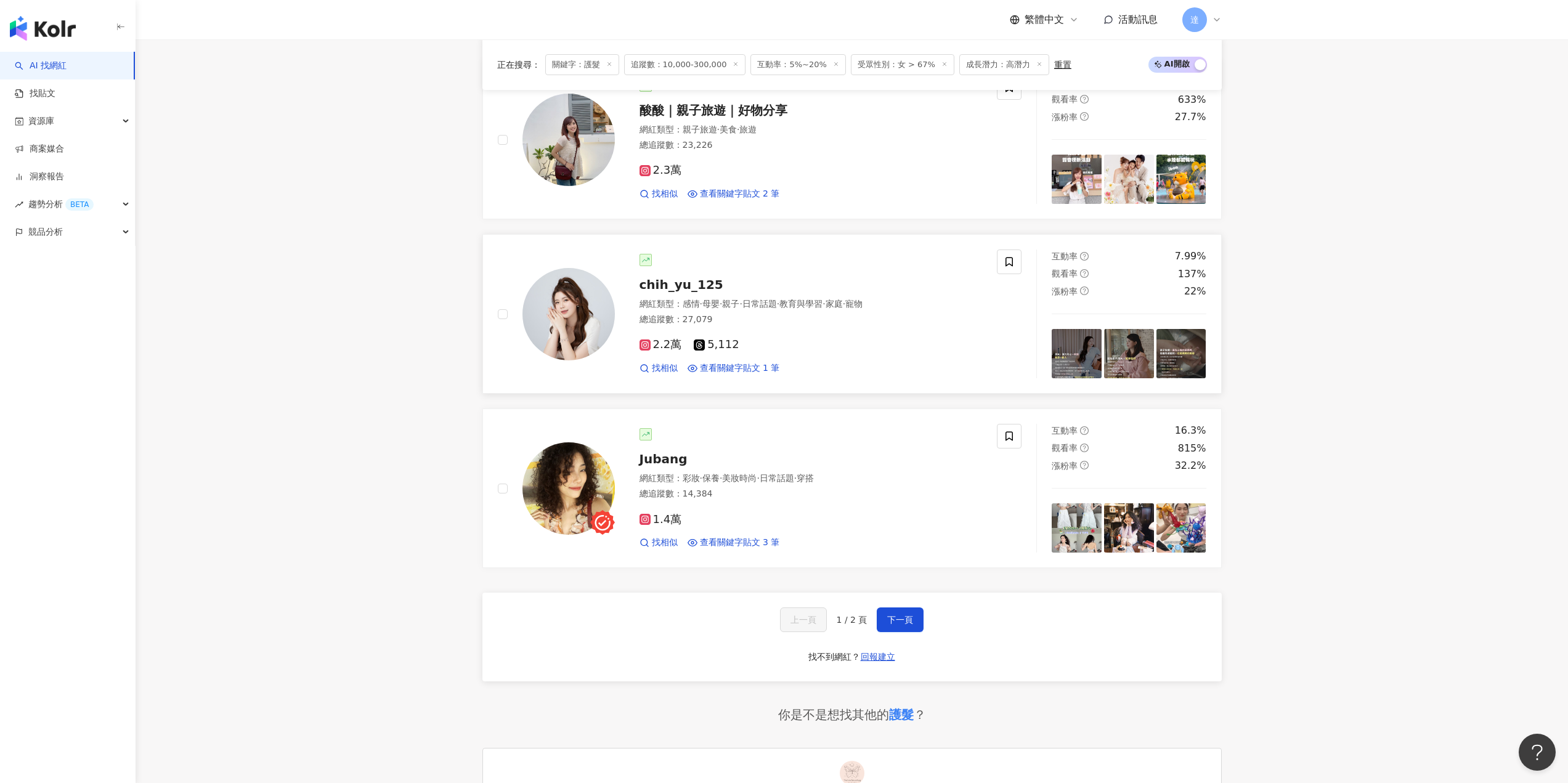
scroll to position [2033, 0]
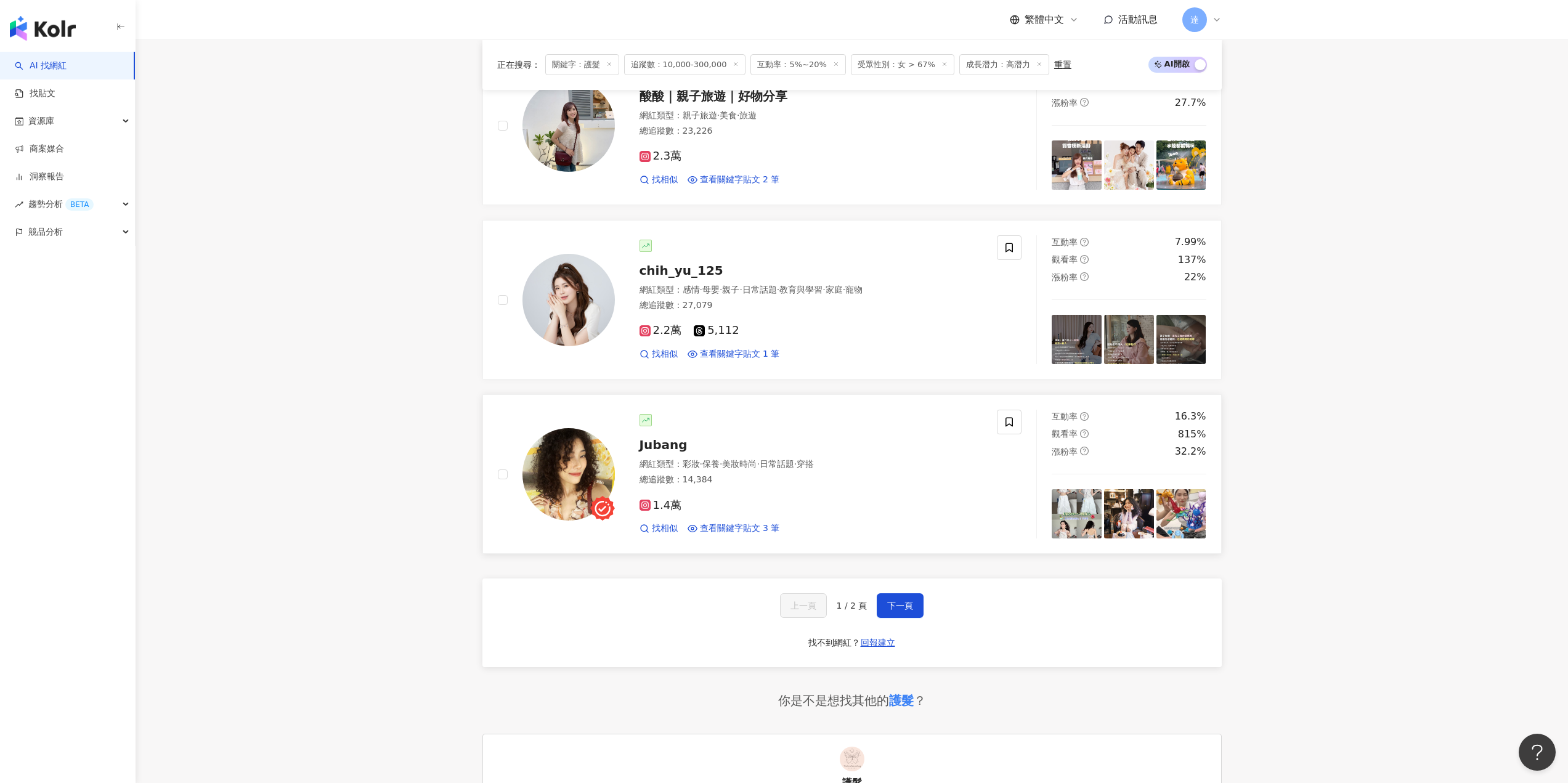
click at [677, 434] on div "Jubang 網紅類型 ： 彩妝 · 保養 · 美妝時尚 · 日常話題 · 穿搭 總追蹤數 ： 14,384 1.4萬 找相似 查看關鍵字貼文 3 筆" at bounding box center [798, 474] width 367 height 120
click at [913, 609] on button "下一頁" at bounding box center [900, 606] width 47 height 25
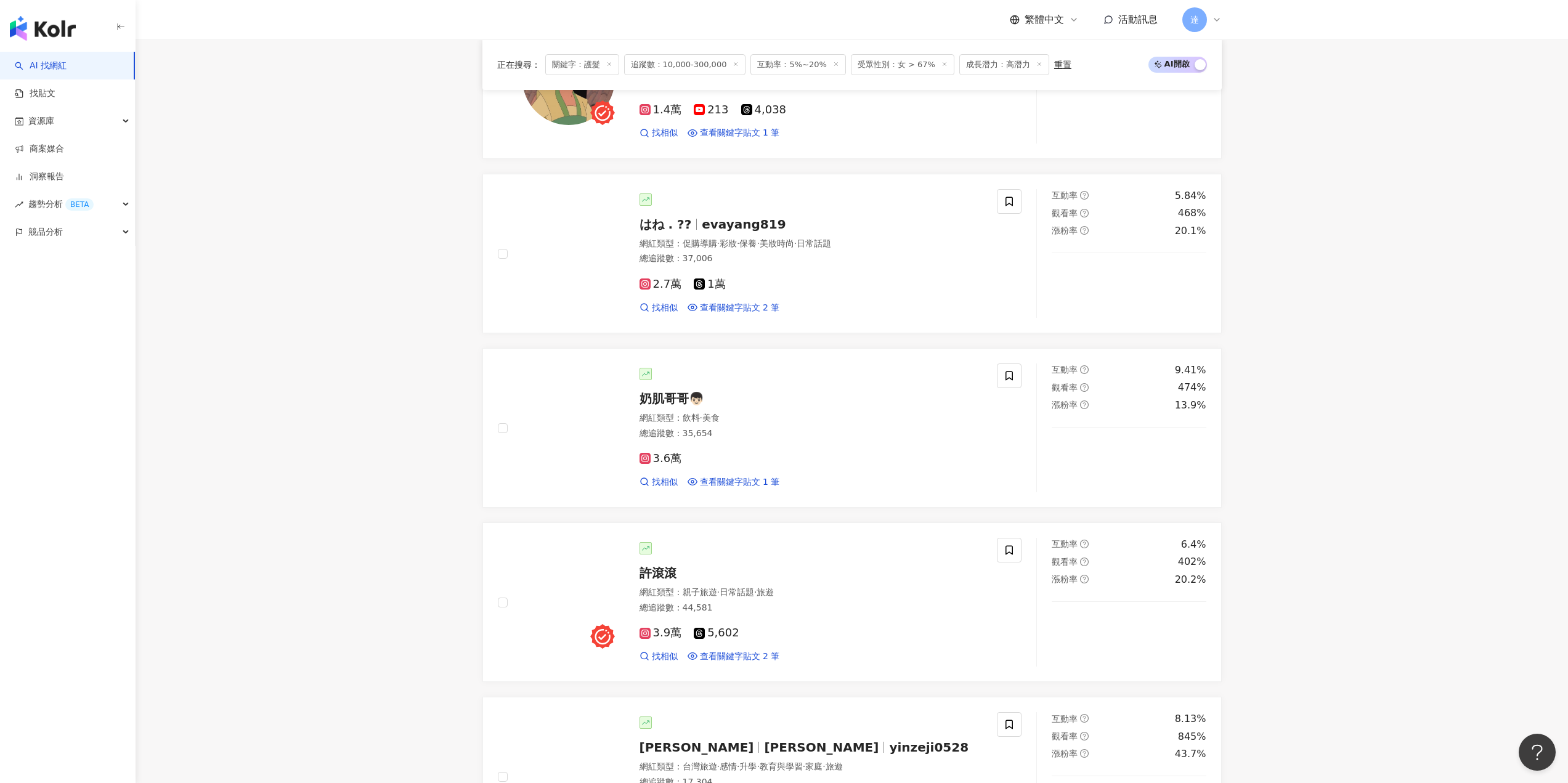
scroll to position [1862, 0]
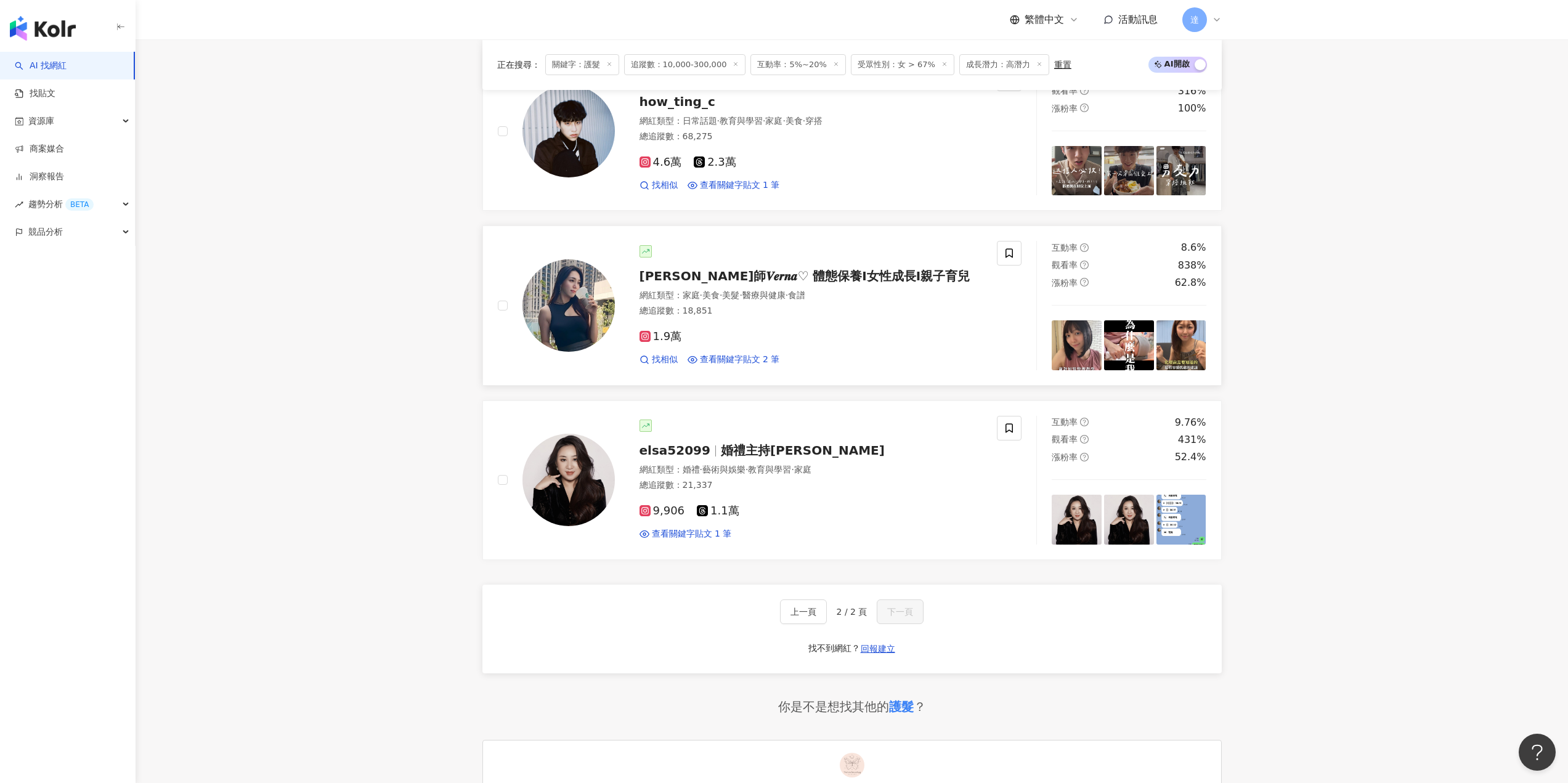
click at [554, 331] on img at bounding box center [569, 306] width 93 height 93
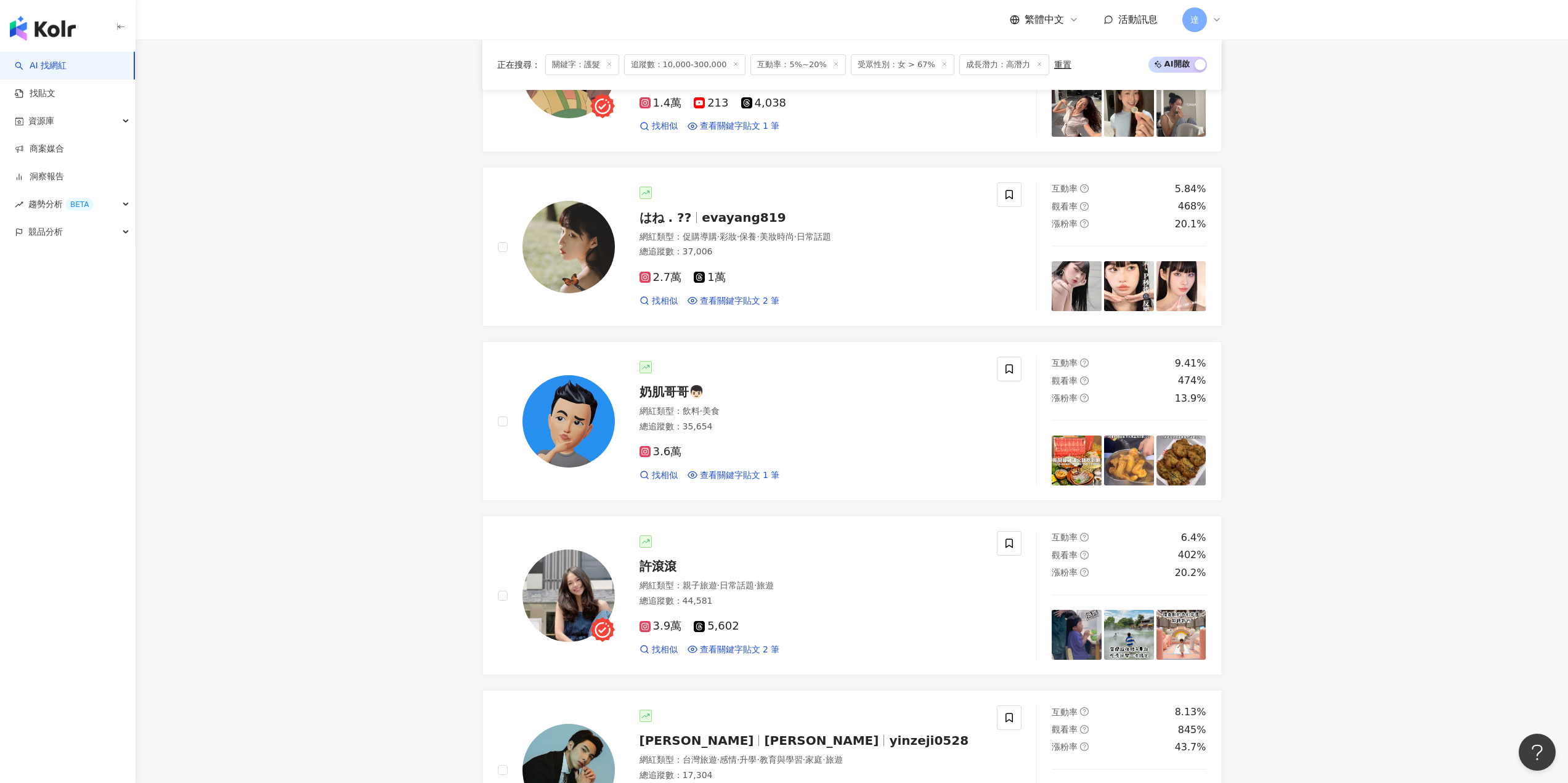
scroll to position [321, 0]
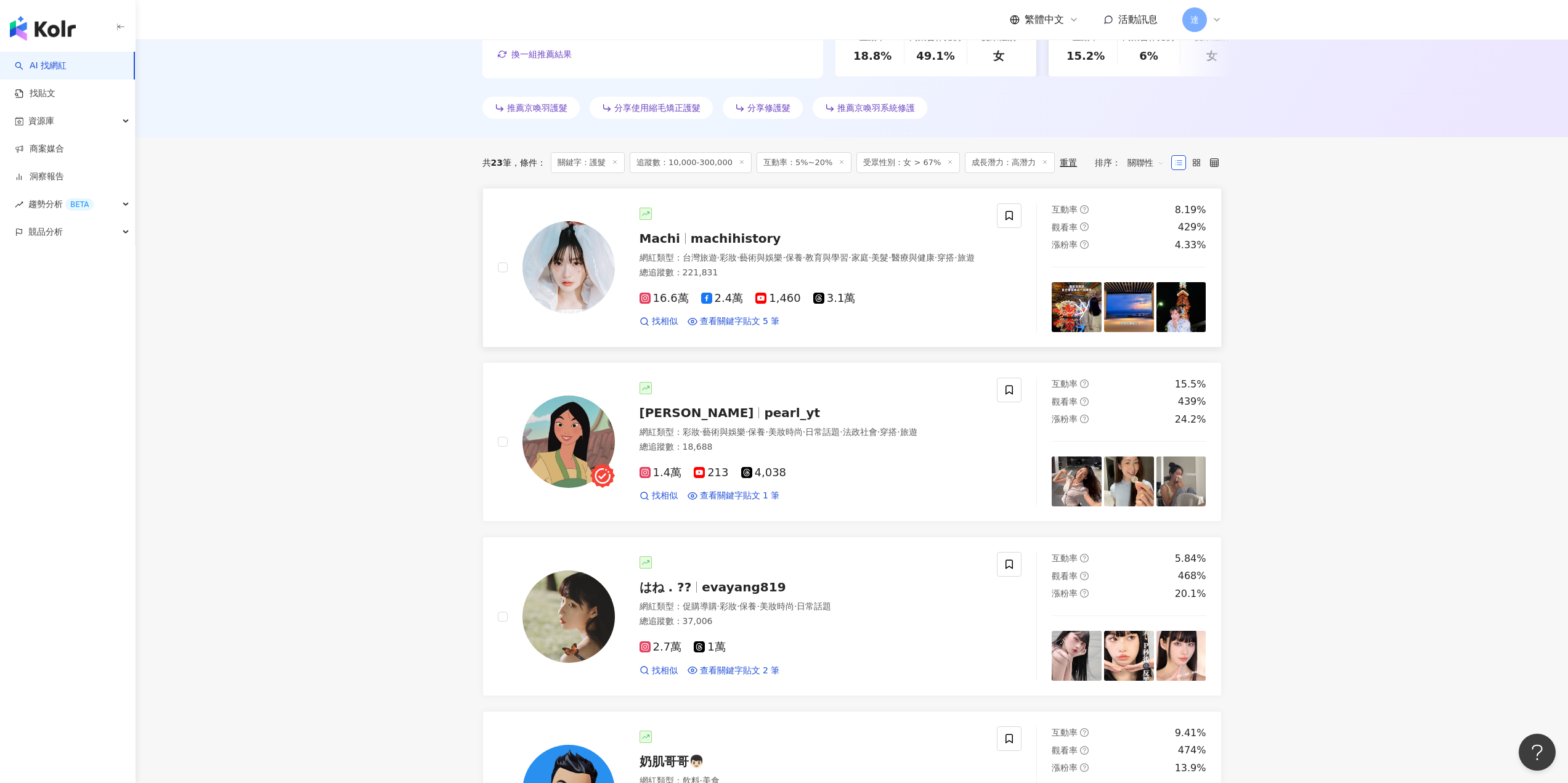
drag, startPoint x: 565, startPoint y: 263, endPoint x: 655, endPoint y: 236, distance: 94.0
click at [655, 236] on span "Machi" at bounding box center [659, 238] width 41 height 15
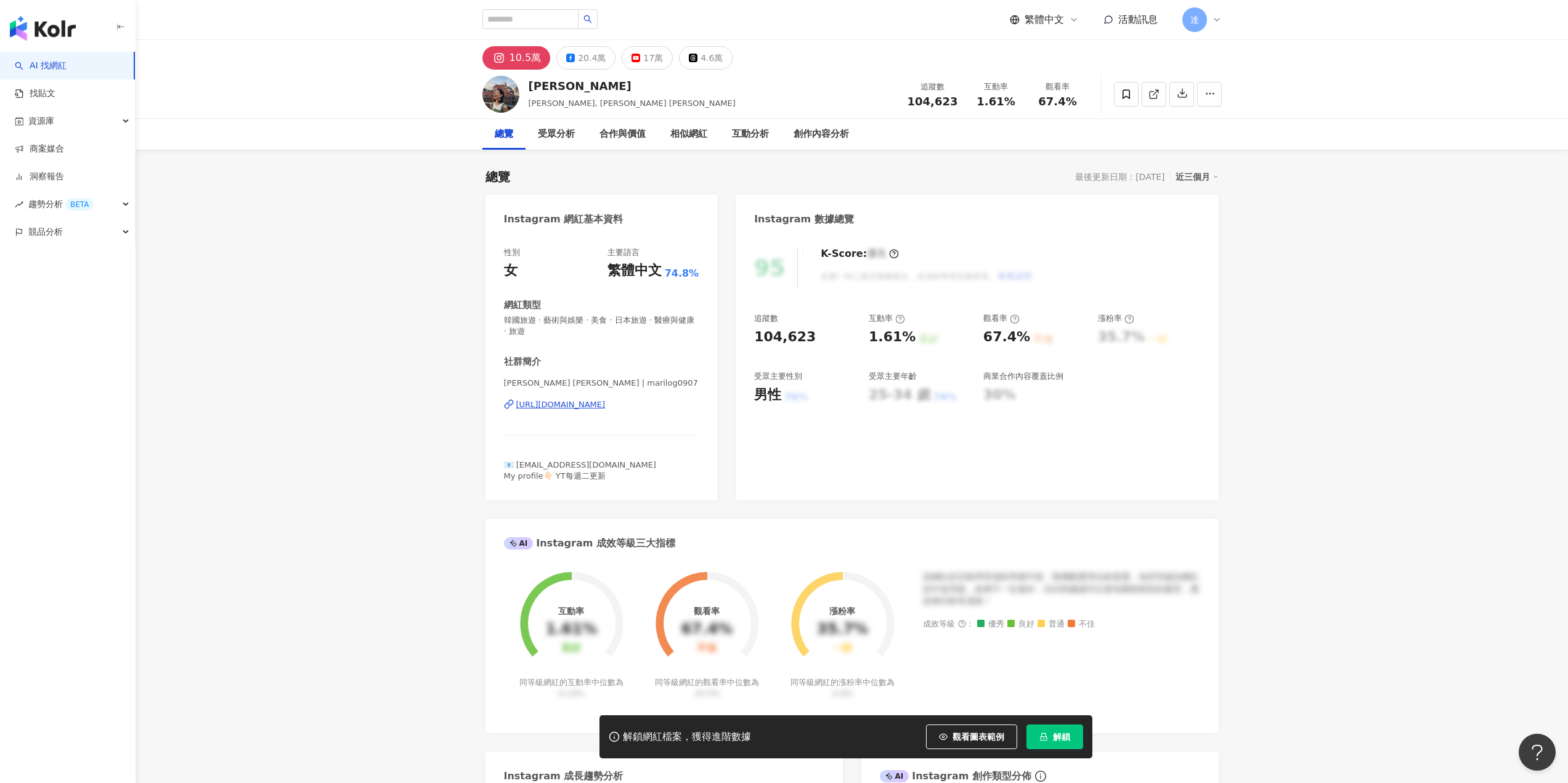
click at [490, 99] on img at bounding box center [501, 94] width 37 height 37
click at [590, 62] on div "20.4萬" at bounding box center [591, 58] width 27 height 17
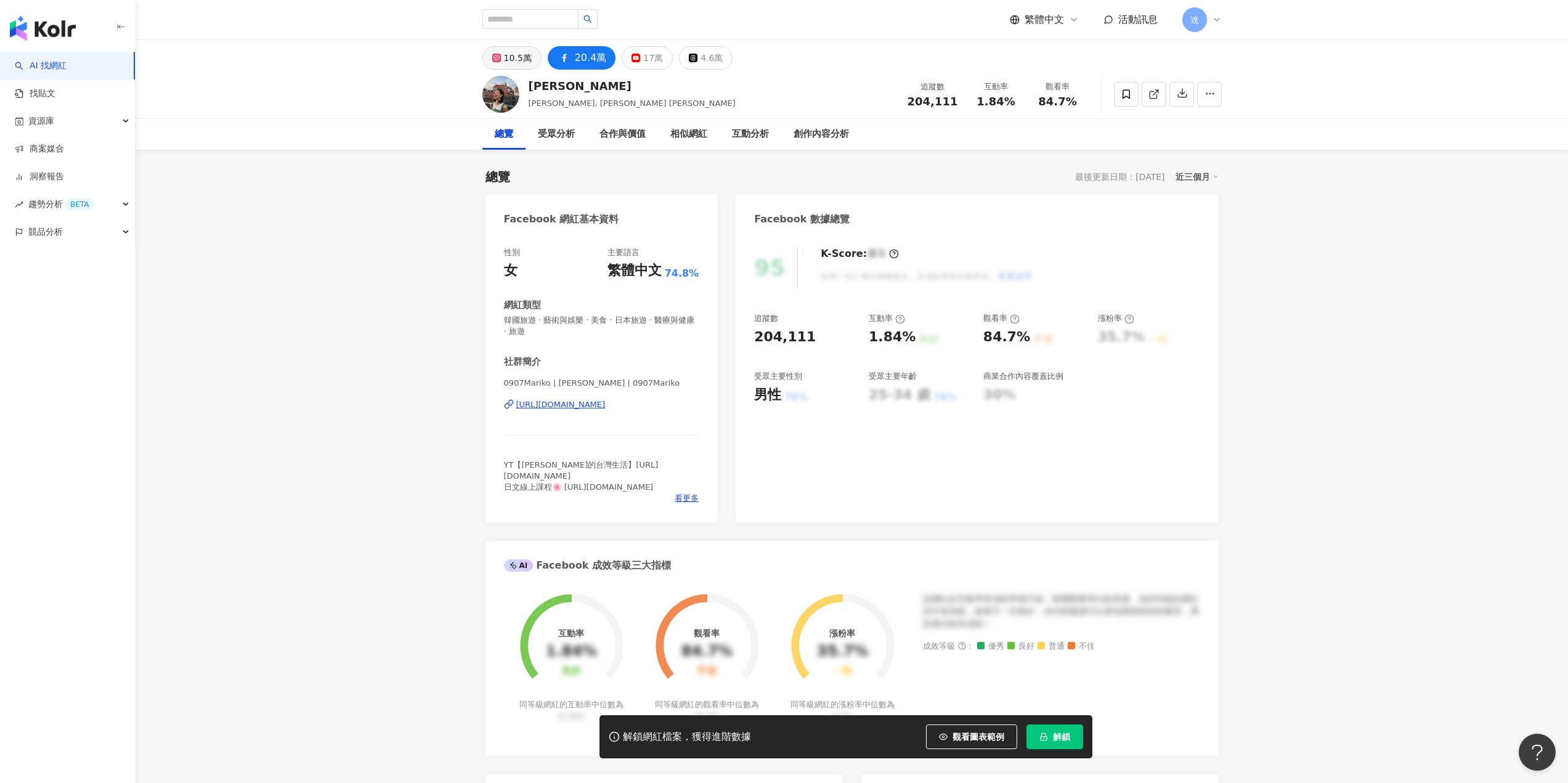
click at [525, 60] on div "10.5萬" at bounding box center [518, 58] width 27 height 17
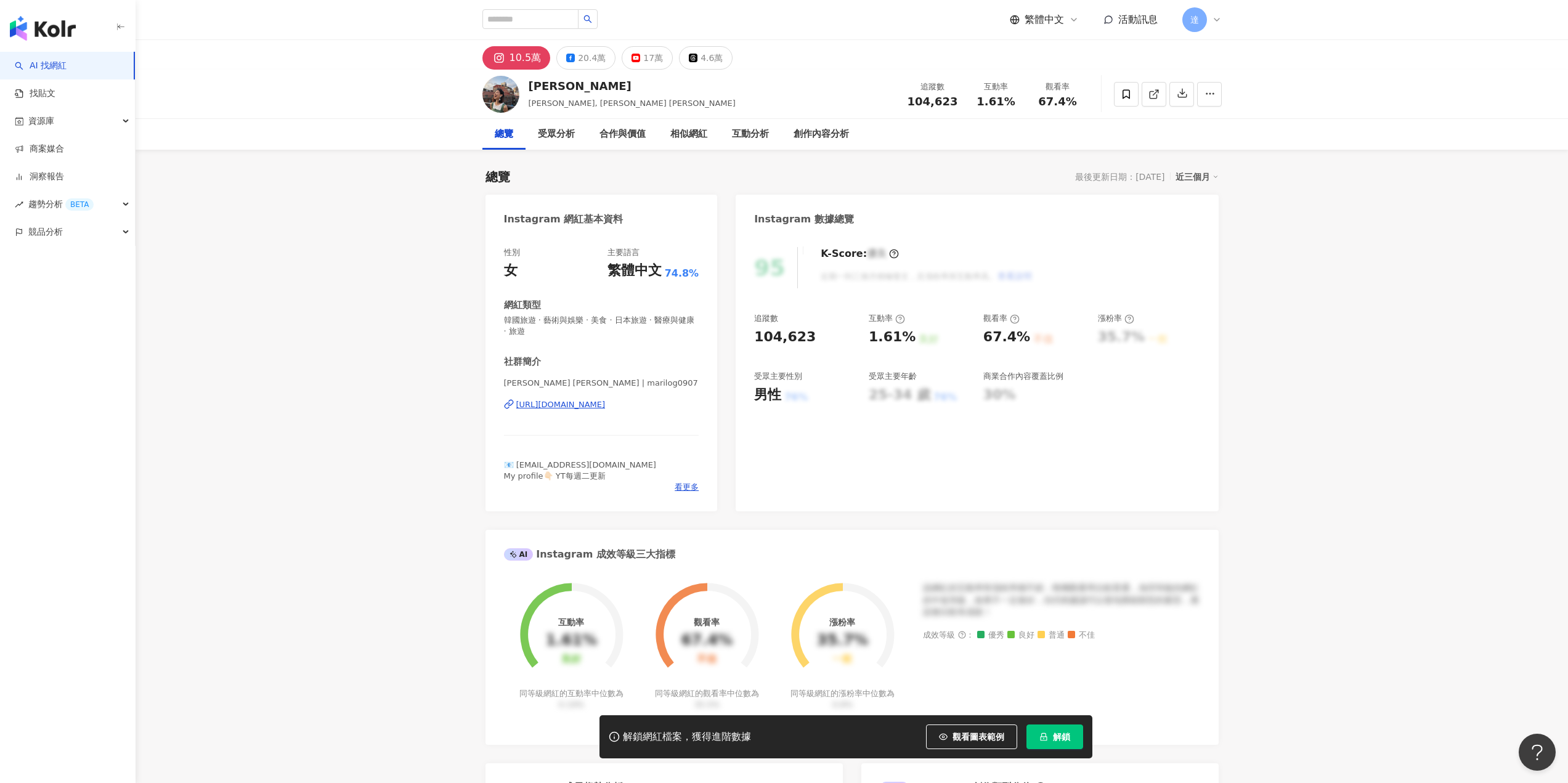
click at [598, 411] on div "大久保麻梨子 Okubo Mariko | marilog0907 https://www.instagram.com/marilog0907/" at bounding box center [602, 413] width 195 height 72
click at [604, 405] on div "https://www.instagram.com/marilog0907/" at bounding box center [561, 405] width 89 height 11
click at [577, 18] on input "search" at bounding box center [530, 19] width 96 height 20
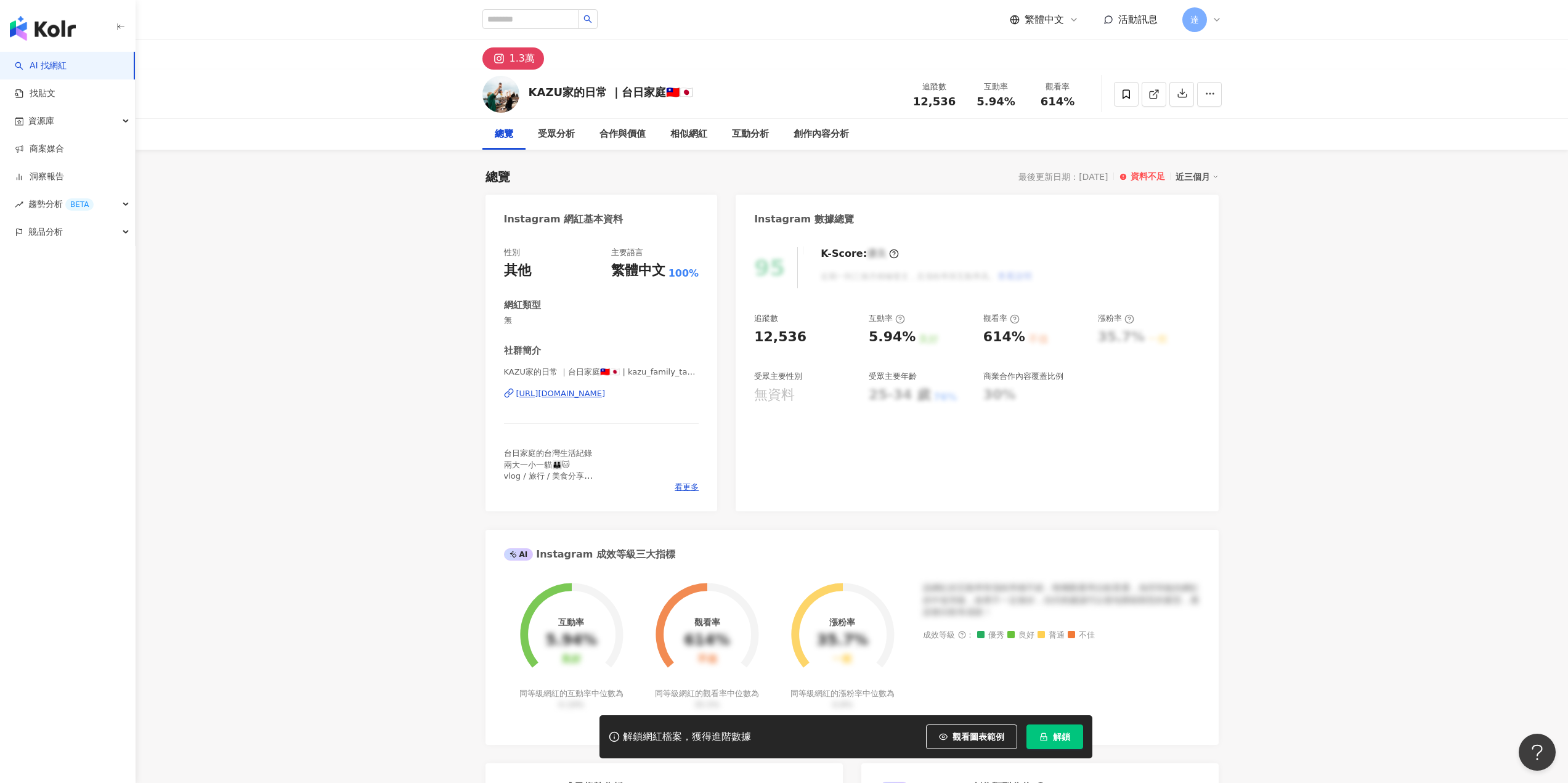
click at [606, 392] on div "[URL][DOMAIN_NAME]" at bounding box center [561, 394] width 89 height 11
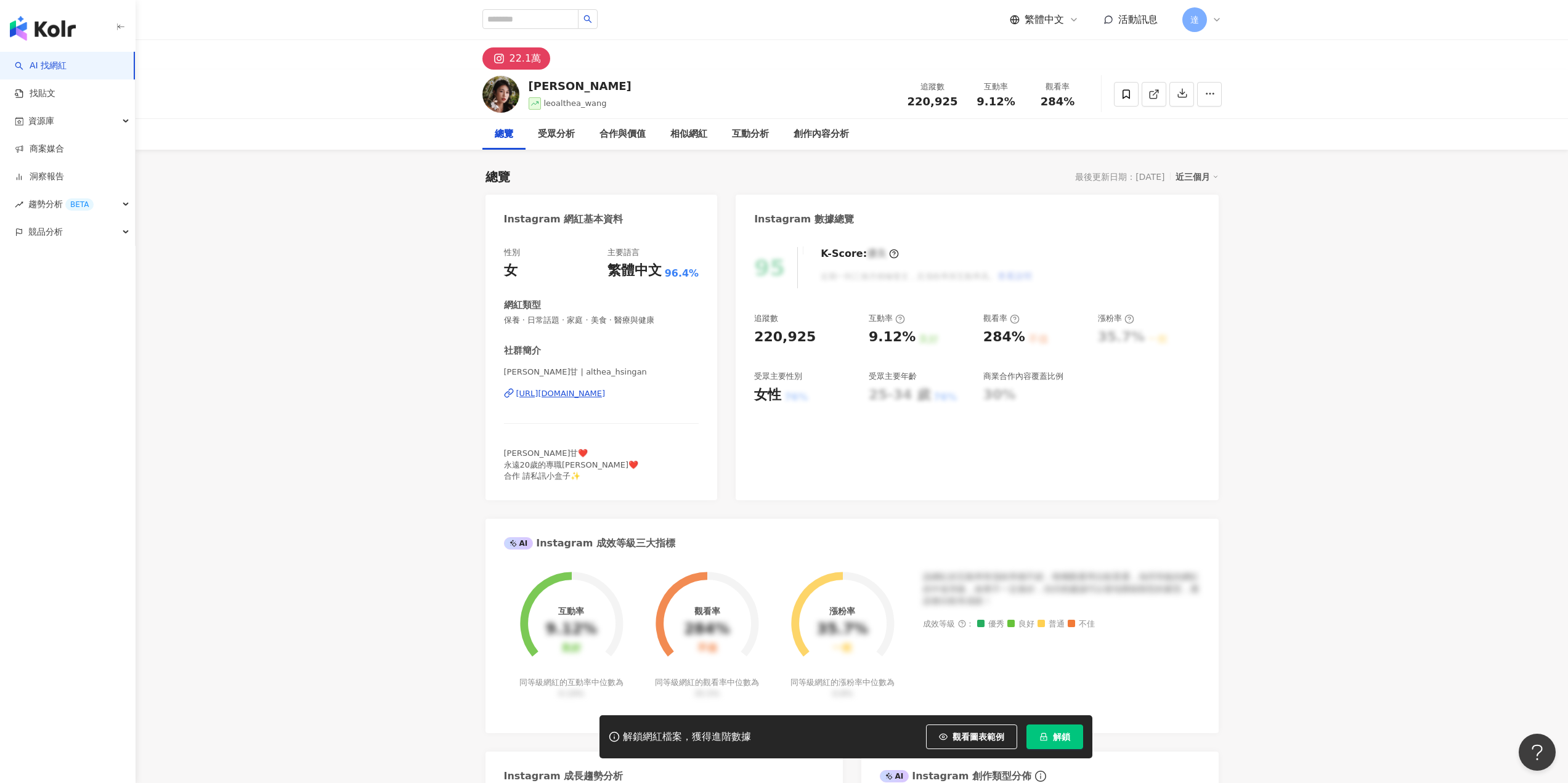
click at [606, 398] on div "https://www.instagram.com/althea_hsingan/" at bounding box center [561, 394] width 89 height 11
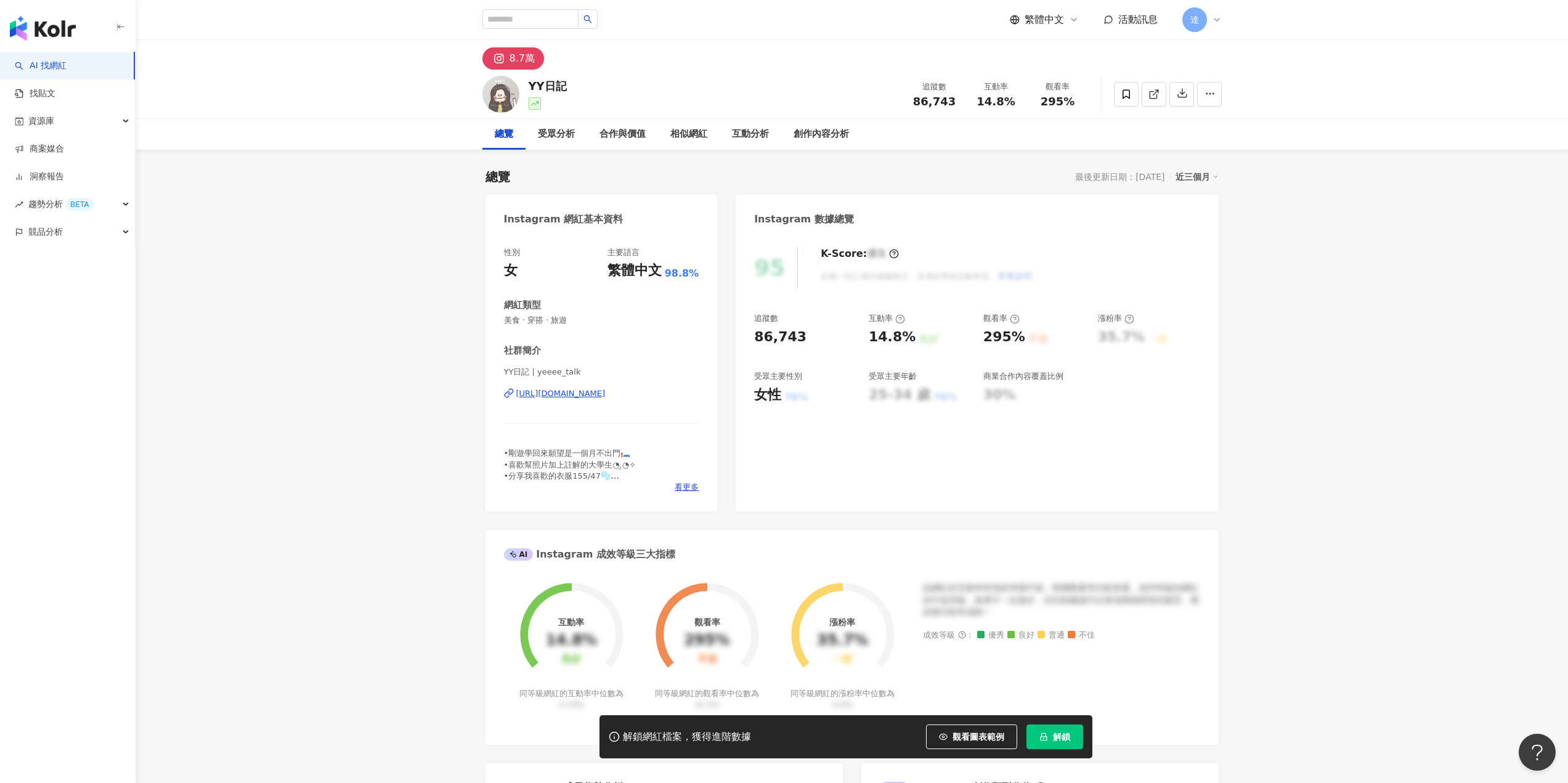
click at [589, 398] on div "[URL][DOMAIN_NAME]" at bounding box center [561, 394] width 89 height 11
click at [582, 401] on div "Jubang | ju_8an9 https://www.instagram.com/ju_8an9/" at bounding box center [602, 402] width 195 height 72
click at [605, 396] on div "https://www.instagram.com/ju_8an9/" at bounding box center [561, 394] width 89 height 11
click at [606, 396] on div "[URL][DOMAIN_NAME]" at bounding box center [561, 394] width 89 height 11
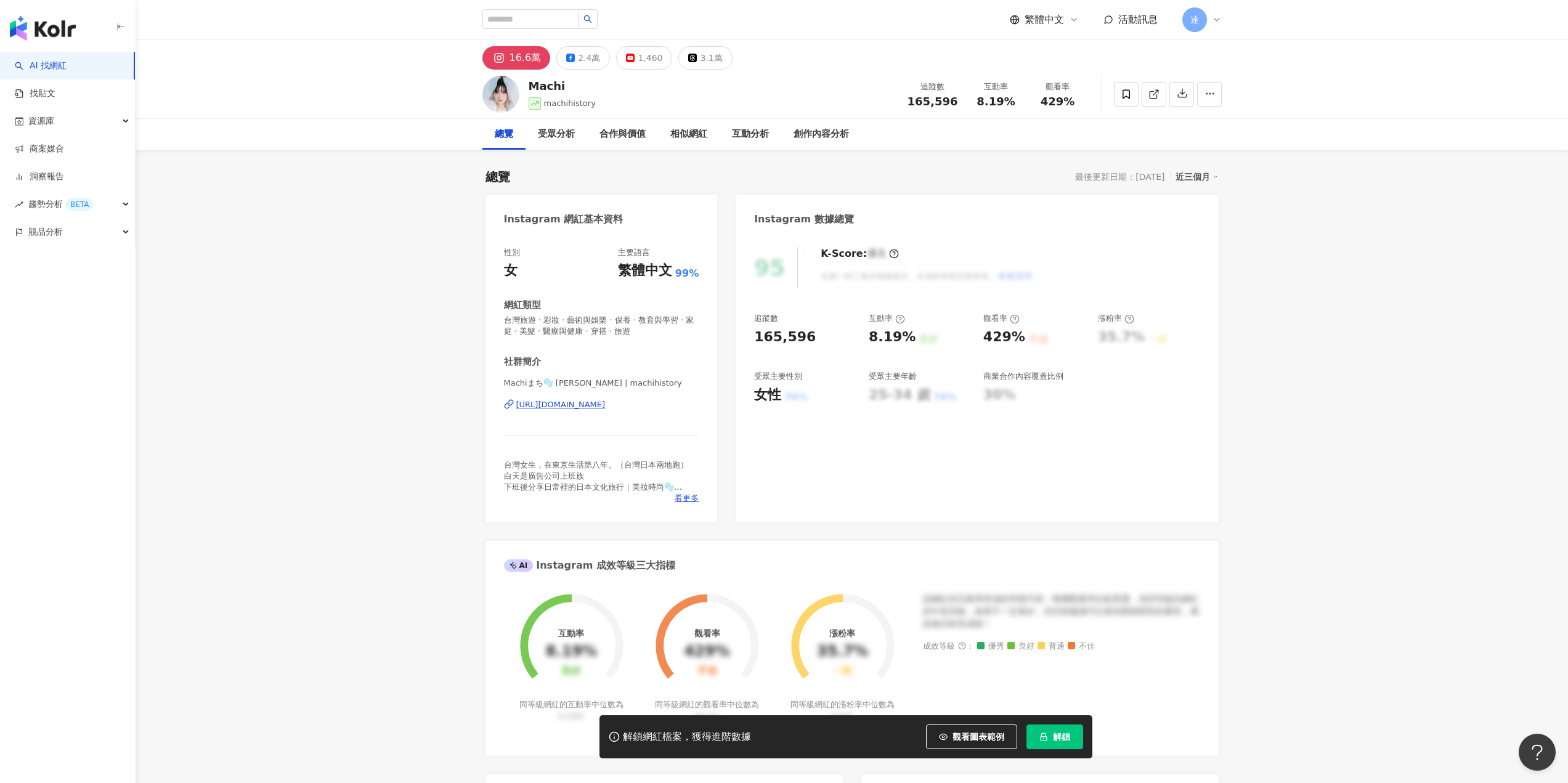
click at [606, 409] on div "[URL][DOMAIN_NAME]" at bounding box center [561, 405] width 89 height 11
